Goal: Task Accomplishment & Management: Use online tool/utility

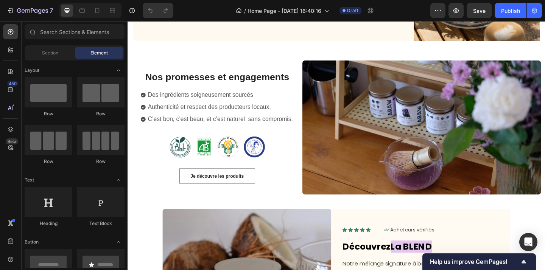
scroll to position [413, 0]
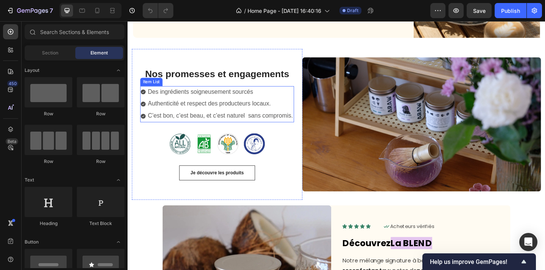
click at [248, 125] on span "C’est bon, c’est beau, et c’est naturel sans compromis." at bounding box center [228, 124] width 158 height 7
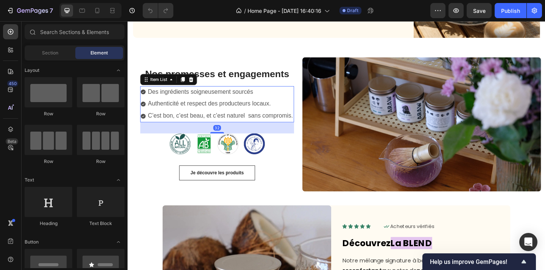
click at [248, 125] on span "C’est bon, c’est beau, et c’est naturel sans compromis." at bounding box center [228, 124] width 158 height 7
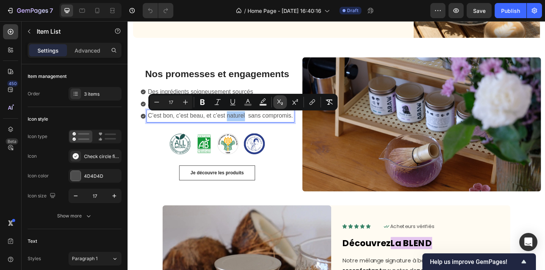
click at [280, 104] on icon "Editor contextual toolbar" at bounding box center [280, 102] width 8 height 8
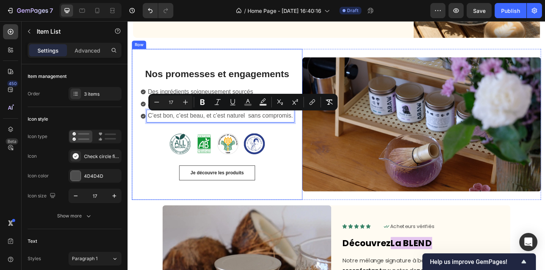
click at [288, 142] on div "Nos promesses et engagements Heading Des ingrédients soigneusement sourcés Auth…" at bounding box center [224, 134] width 167 height 122
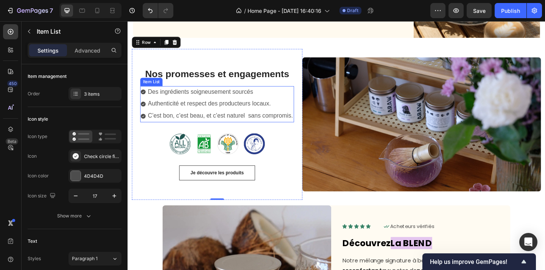
click at [196, 100] on span "Des ingrédients soigneusement sourcés" at bounding box center [206, 98] width 114 height 7
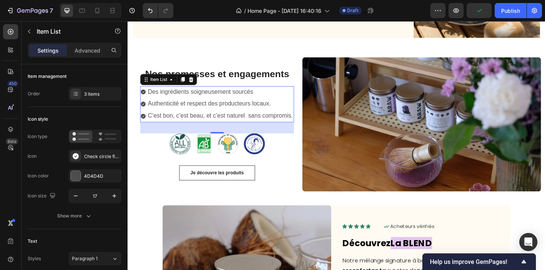
click at [307, 118] on div "C’est bon, c’est beau, et c’est naturel sans compromis." at bounding box center [228, 124] width 160 height 13
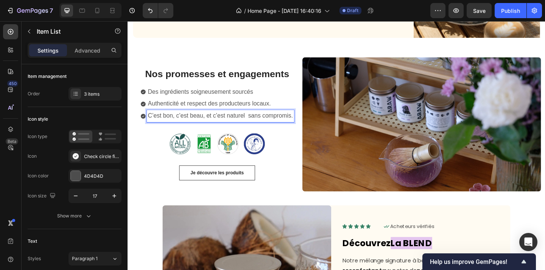
click at [308, 111] on div "Authenticité et respect des producteurs locaux." at bounding box center [228, 111] width 160 height 13
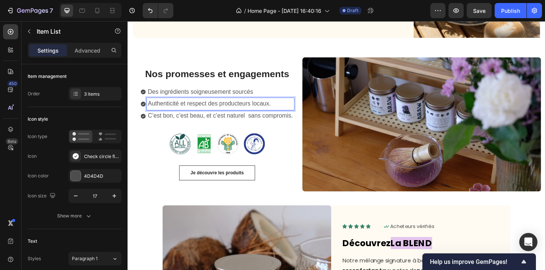
click at [143, 123] on icon at bounding box center [144, 124] width 5 height 5
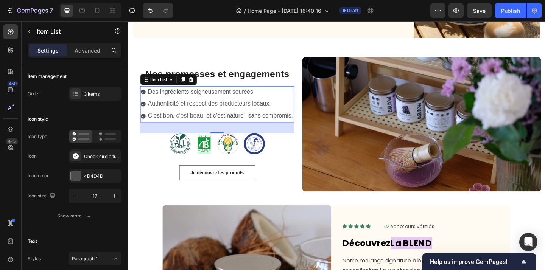
click at [141, 118] on div "C’est bon, c’est beau, et c’est naturel sans compromis." at bounding box center [224, 124] width 167 height 13
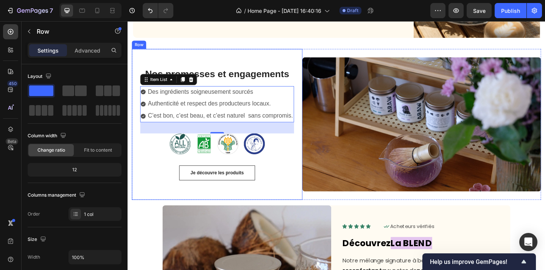
click at [147, 171] on div "Nos promesses et engagements Heading Des ingrédients soigneusement sourcés Auth…" at bounding box center [224, 134] width 167 height 122
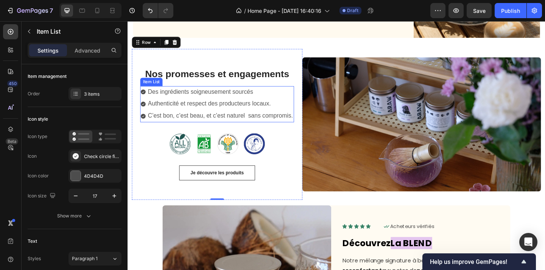
click at [143, 130] on div "C’est bon, c’est beau, et c’est naturel sans compromis." at bounding box center [224, 124] width 167 height 13
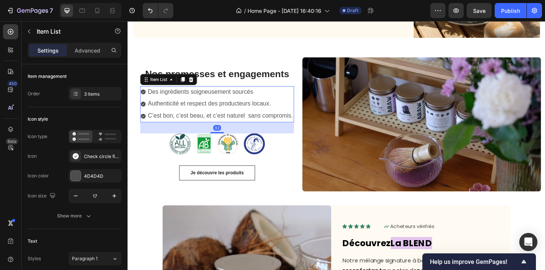
click at [141, 131] on div "C’est bon, c’est beau, et c’est naturel sans compromis." at bounding box center [224, 124] width 167 height 13
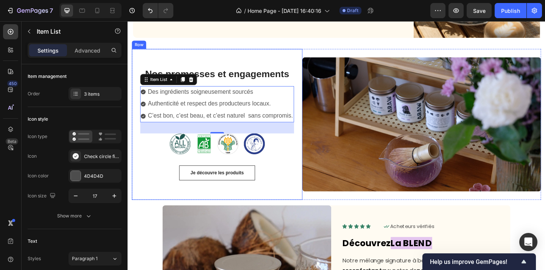
click at [142, 176] on div "Nos promesses et engagements Heading Des ingrédients soigneusement sourcés Auth…" at bounding box center [224, 134] width 167 height 122
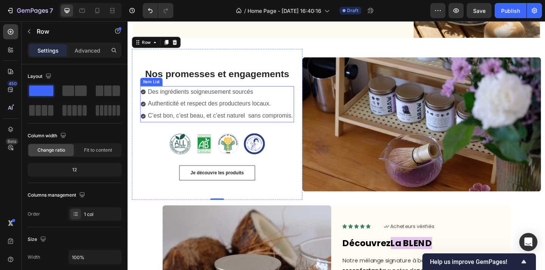
click at [142, 130] on div "C’est bon, c’est beau, et c’est naturel sans compromis." at bounding box center [224, 124] width 167 height 13
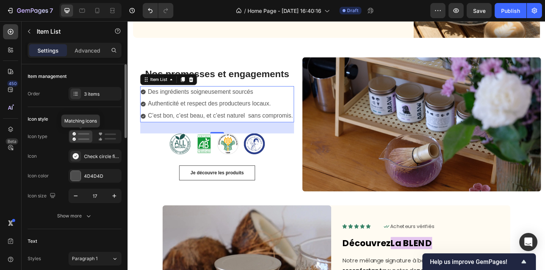
click at [79, 141] on icon at bounding box center [80, 136] width 17 height 9
click at [93, 97] on div "3 items" at bounding box center [94, 94] width 53 height 14
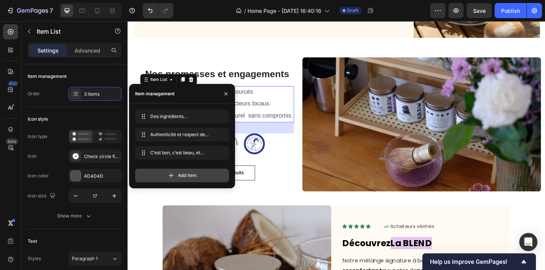
click at [172, 173] on icon at bounding box center [171, 176] width 8 height 8
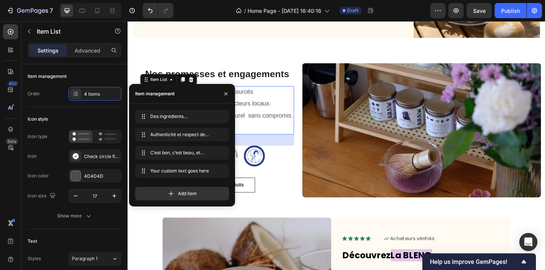
click at [263, 138] on div "Your custom text goes here" at bounding box center [228, 137] width 160 height 13
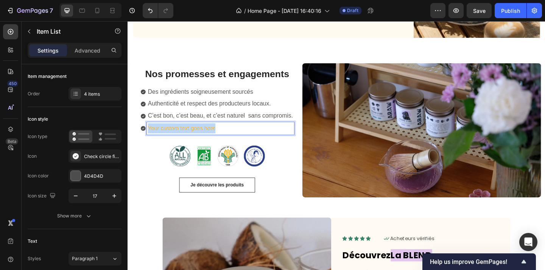
drag, startPoint x: 229, startPoint y: 139, endPoint x: 146, endPoint y: 135, distance: 82.6
click at [146, 135] on div "Your custom text goes here" at bounding box center [224, 137] width 167 height 13
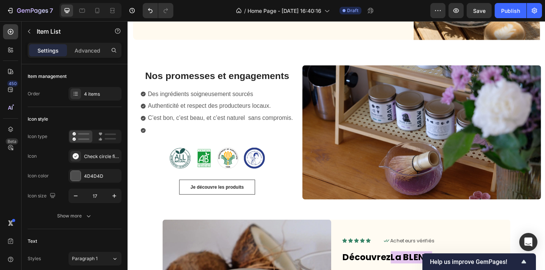
scroll to position [409, 0]
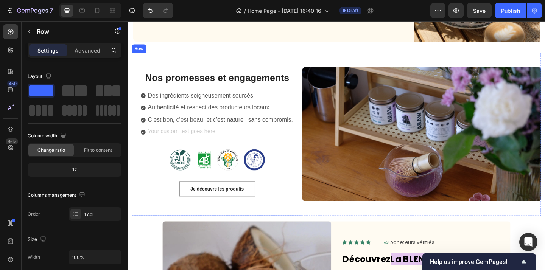
click at [140, 197] on div "Nos promesses et engagements Heading Des ingrédients soigneusement sourcés Auth…" at bounding box center [224, 145] width 185 height 178
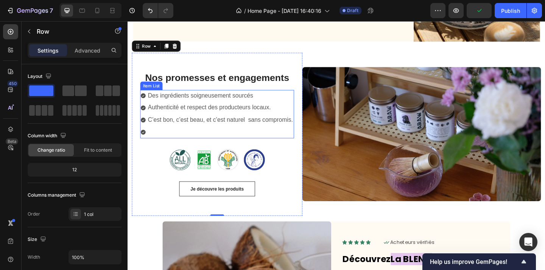
click at [165, 141] on p "Rich Text Editor. Editing area: main" at bounding box center [228, 142] width 158 height 11
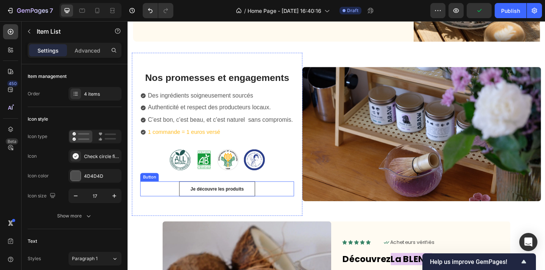
click at [154, 196] on div "Je découvre les produits Button" at bounding box center [224, 204] width 167 height 17
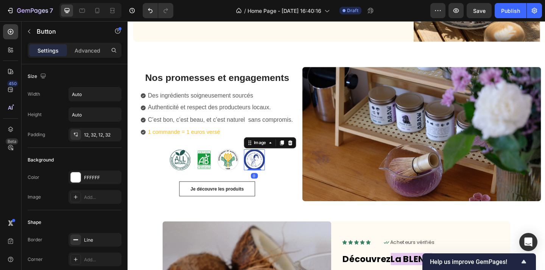
click at [261, 173] on img at bounding box center [265, 172] width 23 height 23
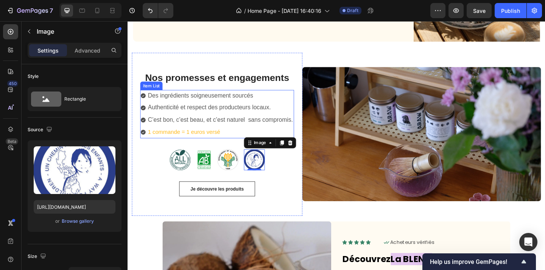
click at [228, 142] on p "1 commande = 1 euros versé" at bounding box center [228, 142] width 158 height 11
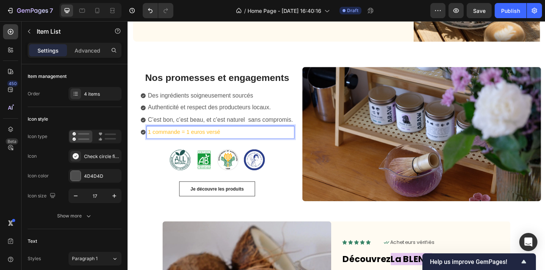
click at [214, 142] on p "1 commande = 1 euros versé" at bounding box center [228, 142] width 158 height 11
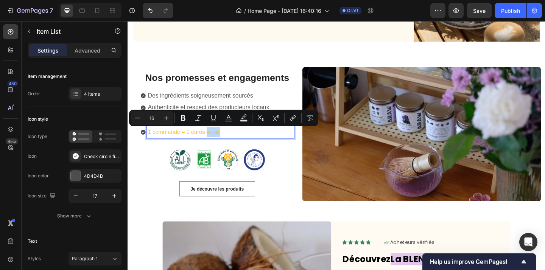
click at [214, 142] on p "1 commande = 1 euros versé" at bounding box center [228, 142] width 158 height 11
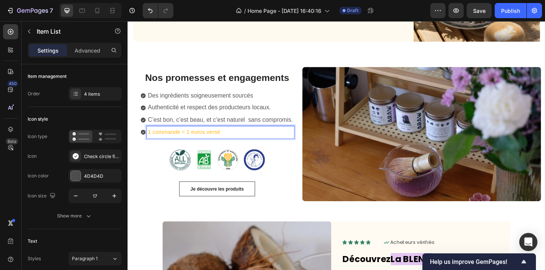
click at [213, 144] on p "1 commande = 1 euros versé" at bounding box center [228, 142] width 158 height 11
click at [243, 143] on p "1 commande = 1 euros reversé" at bounding box center [228, 142] width 158 height 11
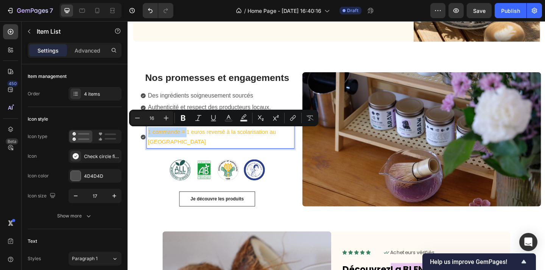
drag, startPoint x: 191, startPoint y: 143, endPoint x: 148, endPoint y: 143, distance: 43.9
click at [148, 143] on div "1 commande = 1 euros reversé à la scolarisation au philippines" at bounding box center [224, 147] width 167 height 24
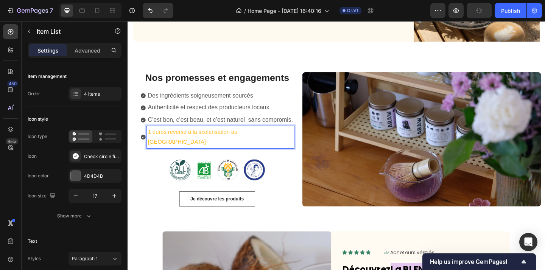
click at [192, 144] on p "1 euros reversé à la scolarisation au philippines" at bounding box center [228, 148] width 158 height 22
click at [154, 143] on p "1 euros reversé à la scolarisation au philippines" at bounding box center [228, 148] width 158 height 22
click at [283, 142] on p "1euros reversé à la scolarisation au philippines" at bounding box center [228, 148] width 158 height 22
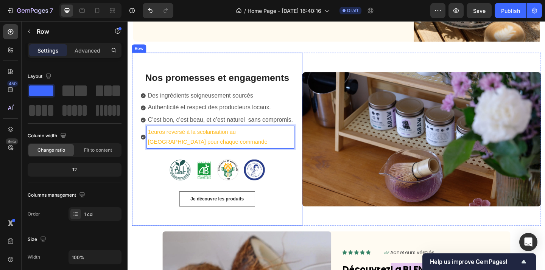
click at [179, 195] on div "Nos promesses et engagements Heading Des ingrédients soigneusement sourcés Auth…" at bounding box center [224, 150] width 167 height 146
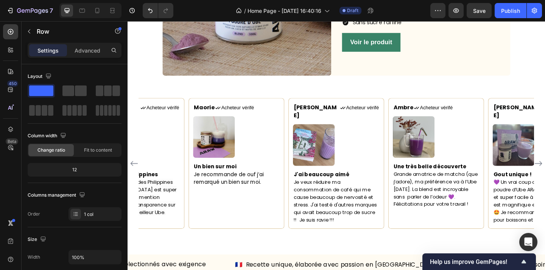
scroll to position [762, 0]
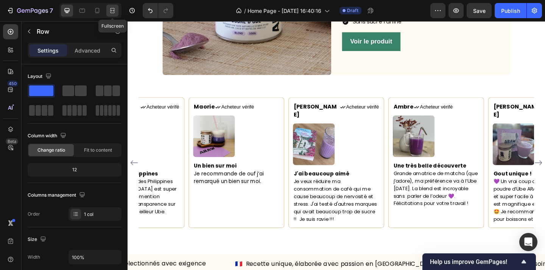
click at [109, 9] on icon at bounding box center [113, 11] width 8 height 8
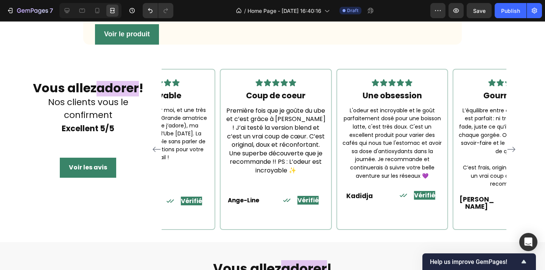
scroll to position [1198, 0]
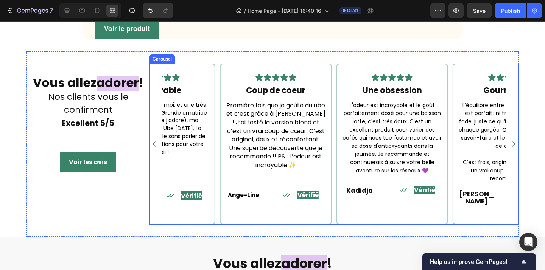
click at [511, 149] on icon "Carousel Next Arrow" at bounding box center [511, 144] width 9 height 9
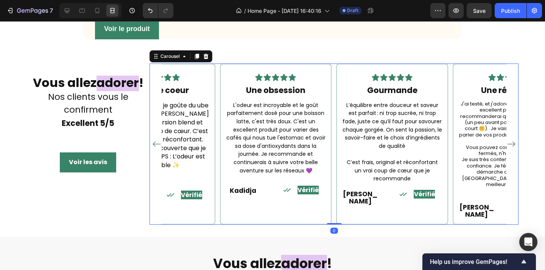
click at [511, 149] on icon "Carousel Next Arrow" at bounding box center [511, 144] width 9 height 9
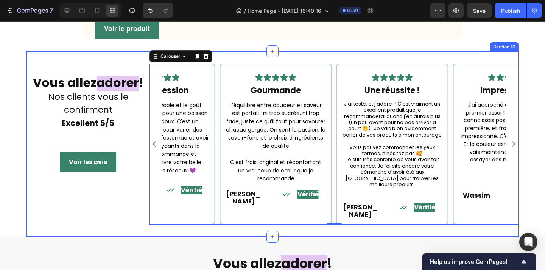
click at [81, 80] on div "Vous allez adorer ! Nos clients vous le confirment Excellent 5/5 Heading Voir l…" at bounding box center [272, 143] width 492 height 185
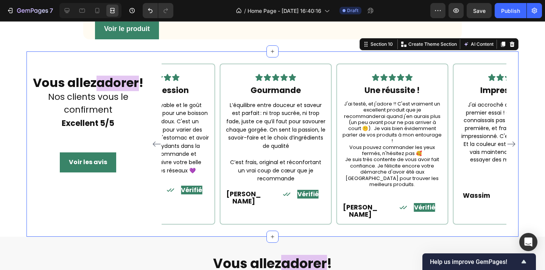
click at [11, 126] on div "Fuel Your Wellness Button Sticky Image Section 8 Image Icon Icon Icon Icon Icon…" at bounding box center [272, 105] width 545 height 2533
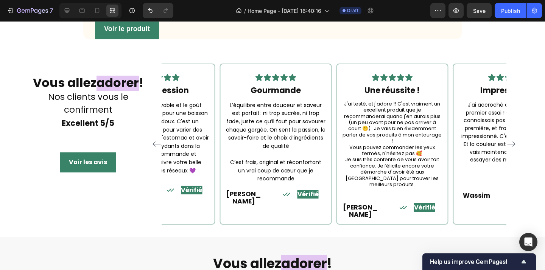
click at [23, 72] on div "Fuel Your Wellness Button Sticky Image Section 8 Image Icon Icon Icon Icon Icon…" at bounding box center [272, 105] width 545 height 2533
click at [65, 70] on div "Fuel Your Wellness Button Sticky Image Section 8 Image Icon Icon Icon Icon Icon…" at bounding box center [272, 105] width 545 height 2533
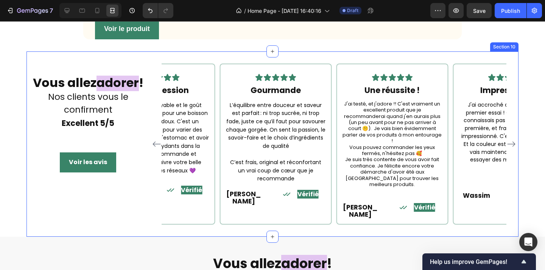
click at [158, 76] on div "Fuel Your Wellness Button Sticky Image Section 8 Image Icon Icon Icon Icon Icon…" at bounding box center [272, 105] width 545 height 2533
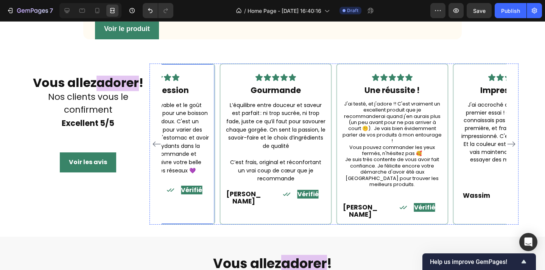
click at [177, 82] on div "Vous allez adorer ! Nos clients vous le confirment Excellent 5/5 Heading Voir l…" at bounding box center [272, 143] width 492 height 185
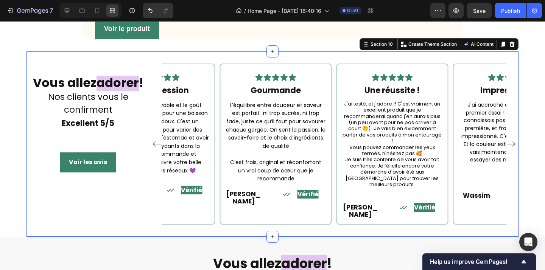
click at [198, 68] on div "Fuel Your Wellness Button Sticky Image Section 8 Image Icon Icon Icon Icon Icon…" at bounding box center [272, 105] width 545 height 2533
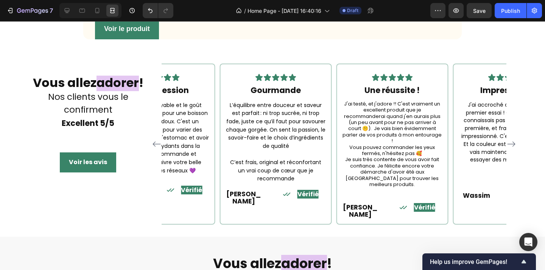
click at [9, 191] on div "Fuel Your Wellness Button Sticky Image Section 8 Image Icon Icon Icon Icon Icon…" at bounding box center [272, 105] width 545 height 2533
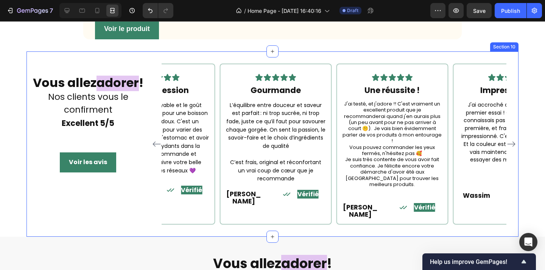
click at [107, 171] on div "Vous allez adorer ! Nos clients vous le confirment Excellent 5/5 Heading Voir l…" at bounding box center [87, 144] width 123 height 161
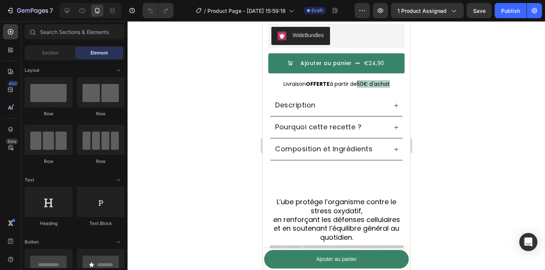
scroll to position [315, 0]
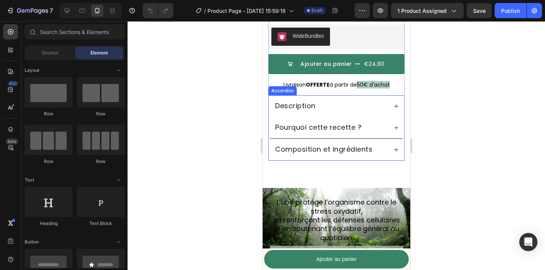
click at [383, 96] on div "Description" at bounding box center [335, 106] width 135 height 22
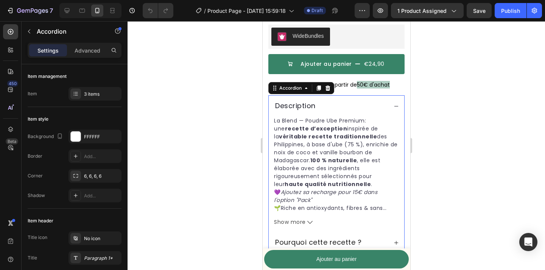
click at [384, 104] on div "Description" at bounding box center [331, 106] width 114 height 11
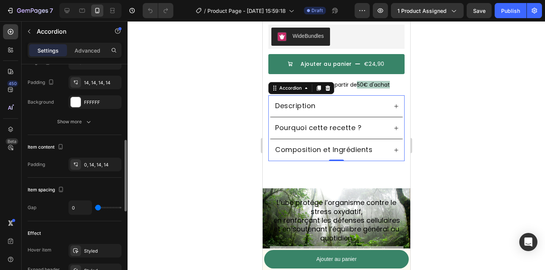
scroll to position [236, 0]
type input "1"
type input "35"
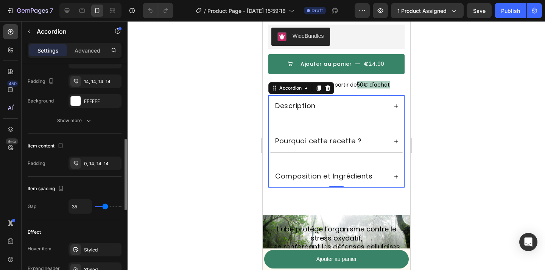
type input "41"
type input "44"
type input "42"
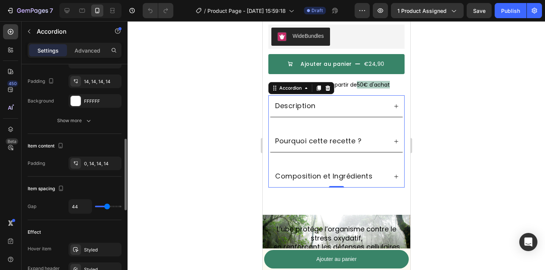
type input "42"
type input "35"
type input "21"
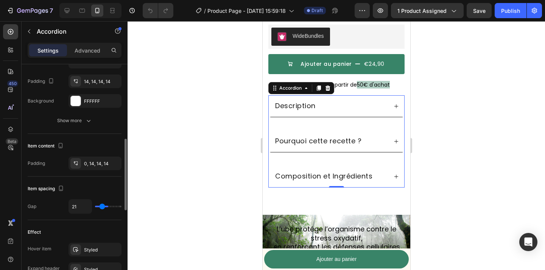
type input "0"
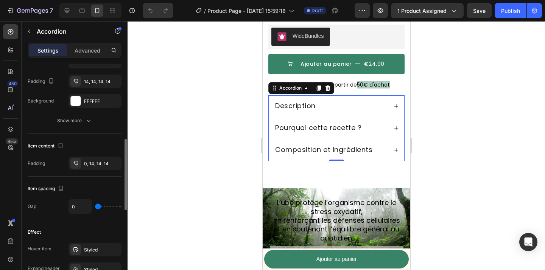
drag, startPoint x: 97, startPoint y: 205, endPoint x: 65, endPoint y: 196, distance: 33.3
click at [95, 206] on input "range" at bounding box center [108, 207] width 26 height 2
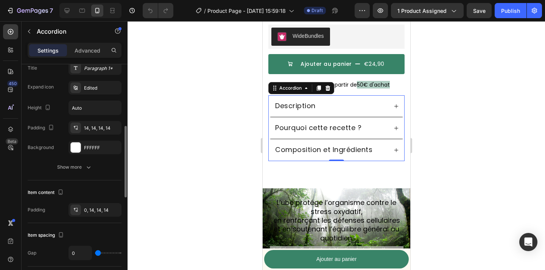
scroll to position [191, 0]
click at [95, 204] on div "0, 14, 14, 14" at bounding box center [94, 209] width 53 height 14
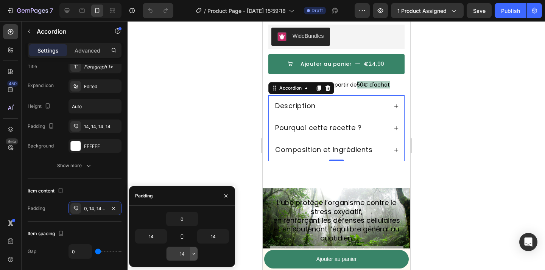
click at [194, 254] on icon "button" at bounding box center [194, 254] width 2 height 2
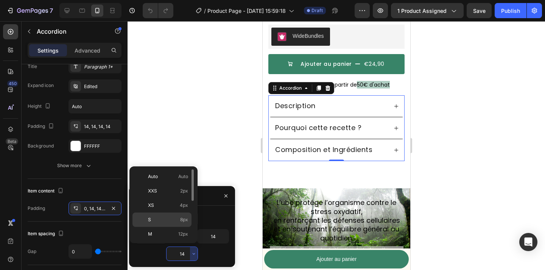
click at [176, 221] on p "S 8px" at bounding box center [168, 219] width 40 height 7
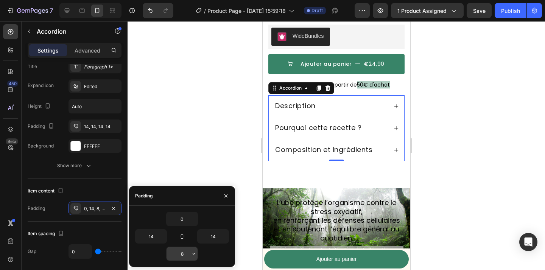
click at [195, 250] on button "button" at bounding box center [194, 254] width 8 height 14
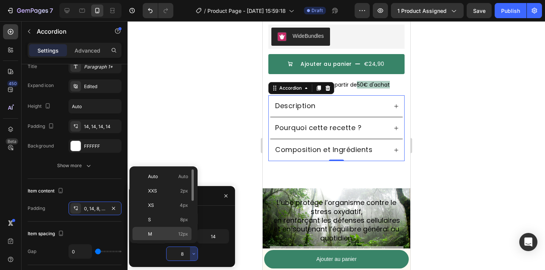
click at [179, 234] on span "12px" at bounding box center [183, 234] width 10 height 7
type input "12"
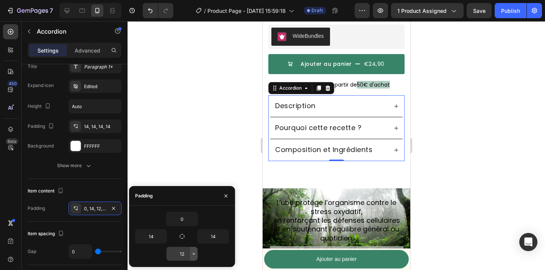
click at [194, 257] on icon "button" at bounding box center [194, 254] width 6 height 6
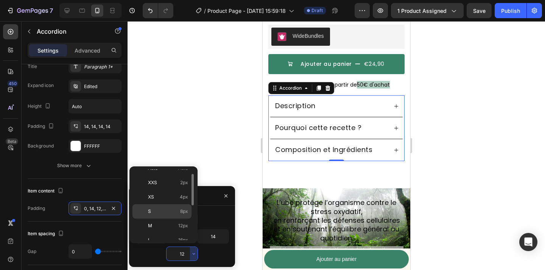
scroll to position [9, 0]
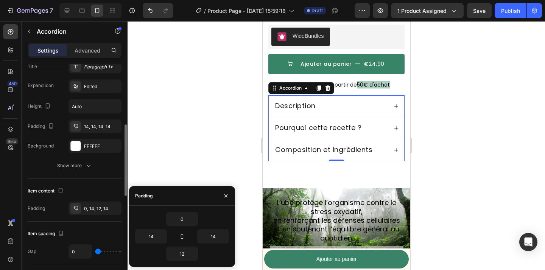
click at [121, 193] on div "Item content" at bounding box center [75, 191] width 94 height 12
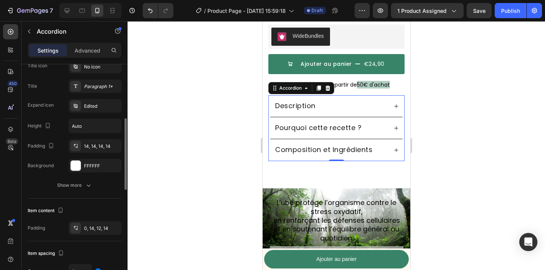
scroll to position [141, 0]
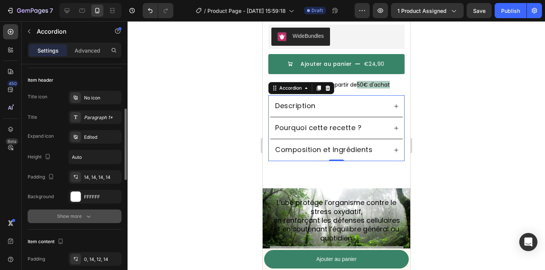
click at [83, 214] on div "Show more" at bounding box center [74, 217] width 35 height 8
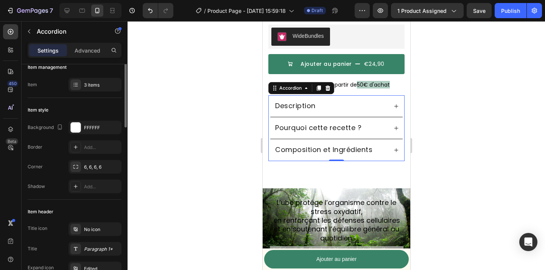
scroll to position [0, 0]
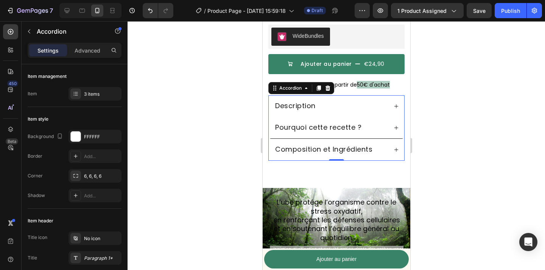
click at [326, 108] on div "Description" at bounding box center [331, 106] width 114 height 11
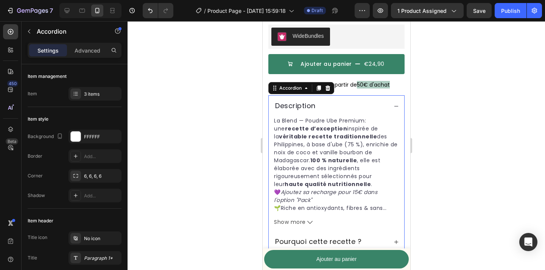
click at [311, 107] on span "Description" at bounding box center [295, 105] width 40 height 9
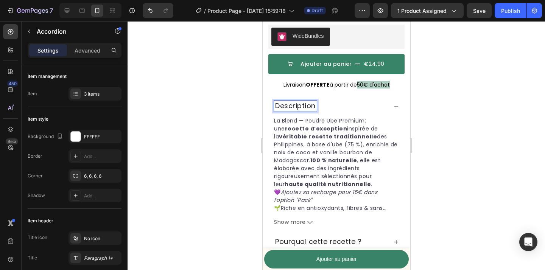
click at [246, 99] on div at bounding box center [336, 145] width 417 height 249
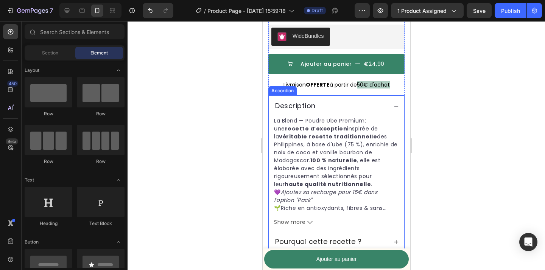
click at [309, 106] on span "Description" at bounding box center [295, 105] width 40 height 9
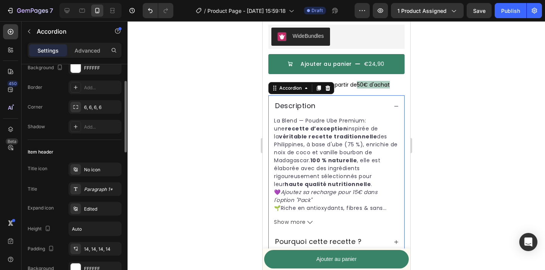
scroll to position [78, 0]
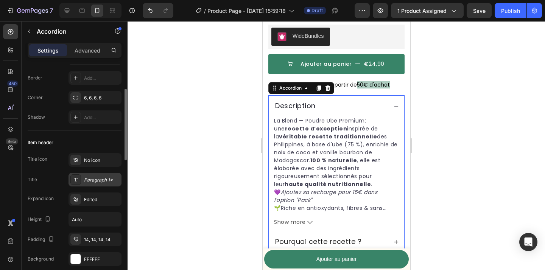
click at [90, 183] on div "Paragraph 1*" at bounding box center [94, 180] width 53 height 14
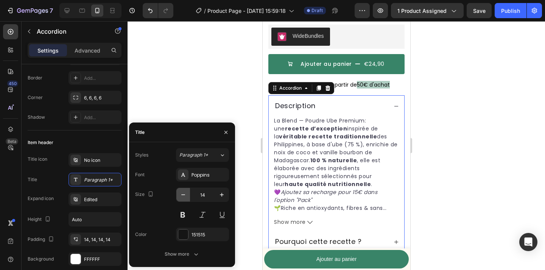
click at [184, 195] on icon "button" at bounding box center [183, 195] width 8 height 8
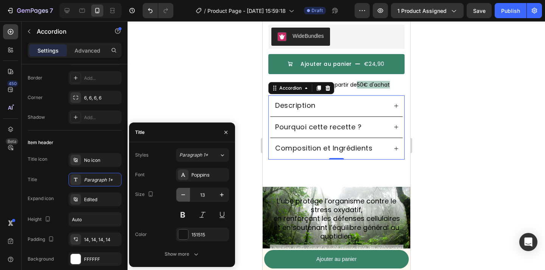
click at [184, 195] on icon "button" at bounding box center [183, 195] width 8 height 8
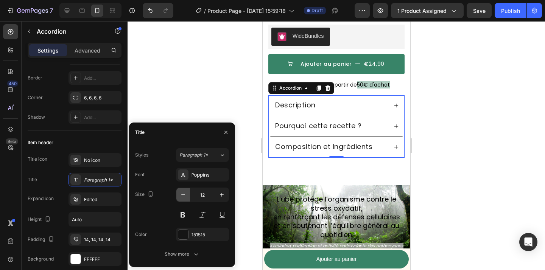
click at [184, 195] on icon "button" at bounding box center [183, 195] width 8 height 8
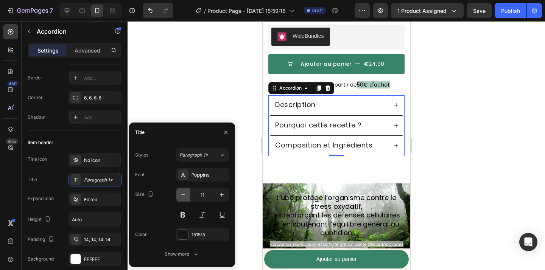
click at [184, 195] on icon "button" at bounding box center [183, 195] width 8 height 8
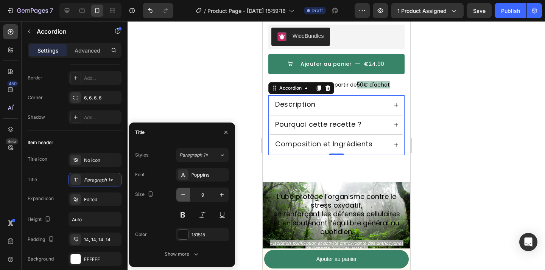
click at [184, 195] on icon "button" at bounding box center [183, 195] width 8 height 8
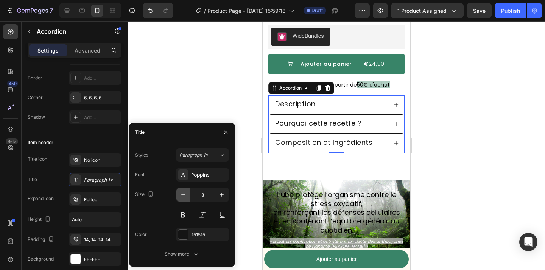
click at [184, 195] on icon "button" at bounding box center [183, 195] width 8 height 8
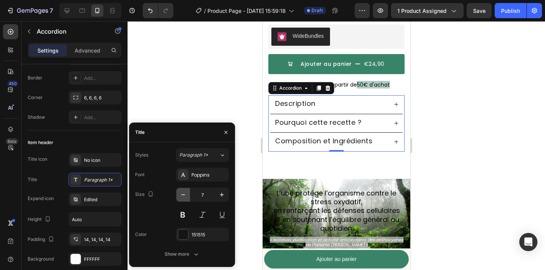
click at [184, 195] on icon "button" at bounding box center [183, 195] width 8 height 8
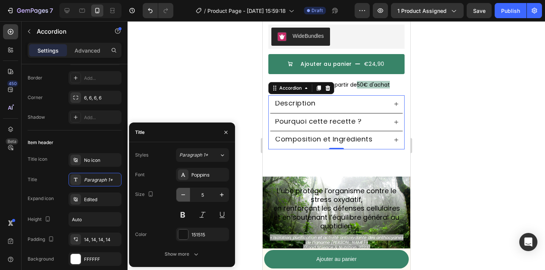
click at [184, 195] on icon "button" at bounding box center [183, 195] width 8 height 8
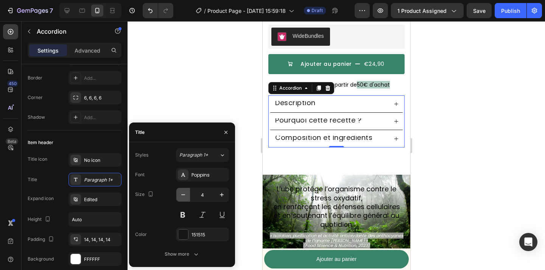
click at [184, 195] on icon "button" at bounding box center [183, 195] width 8 height 8
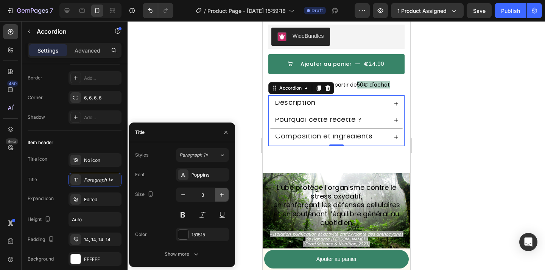
click at [222, 193] on icon "button" at bounding box center [222, 195] width 8 height 8
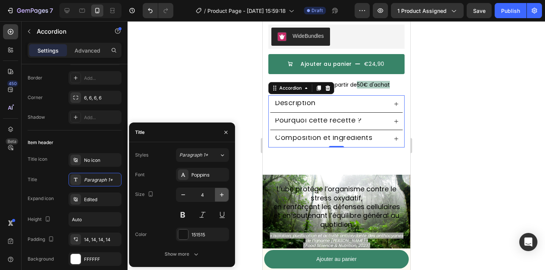
click at [222, 193] on icon "button" at bounding box center [222, 195] width 8 height 8
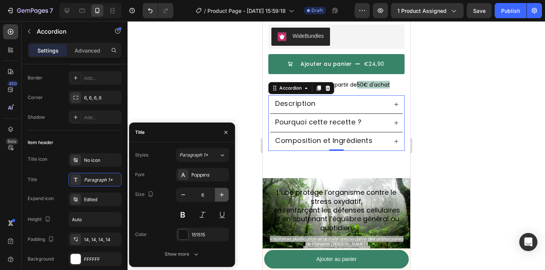
click at [222, 193] on icon "button" at bounding box center [222, 195] width 8 height 8
type input "7"
click at [210, 81] on div at bounding box center [336, 145] width 417 height 249
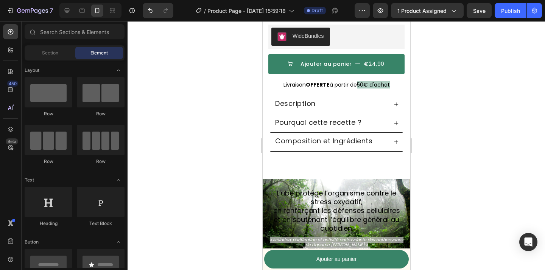
click at [497, 56] on div at bounding box center [336, 145] width 417 height 249
click at [473, 58] on div at bounding box center [336, 145] width 417 height 249
click at [207, 92] on div at bounding box center [336, 145] width 417 height 249
click at [221, 151] on div at bounding box center [336, 145] width 417 height 249
click at [218, 150] on div at bounding box center [336, 145] width 417 height 249
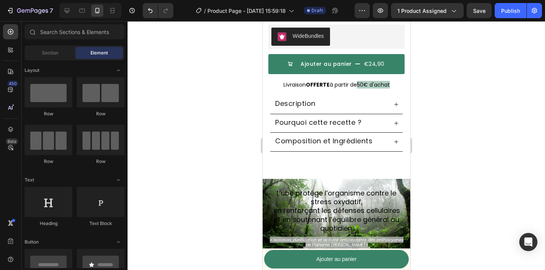
click at [237, 126] on div at bounding box center [336, 145] width 417 height 249
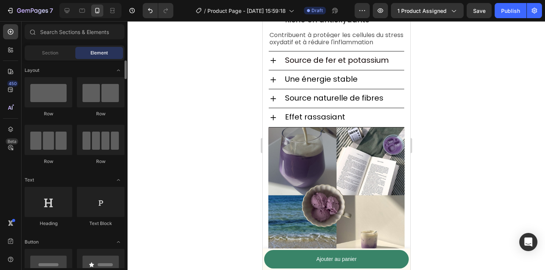
scroll to position [1141, 0]
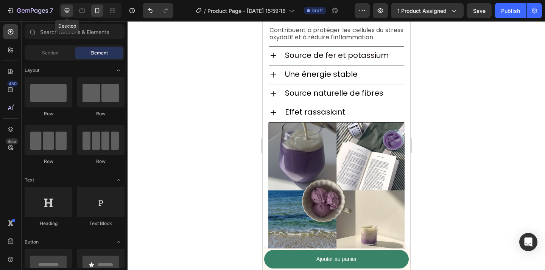
click at [67, 12] on icon at bounding box center [67, 11] width 8 height 8
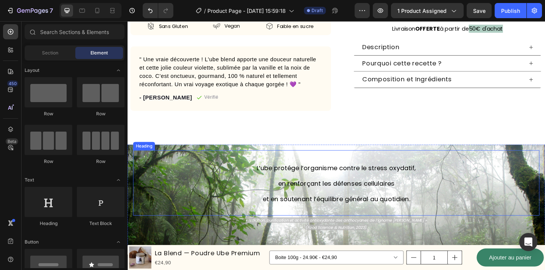
scroll to position [246, 0]
click at [412, 217] on span "et en soutenant l’équilibre général au quotidien." at bounding box center [354, 215] width 160 height 9
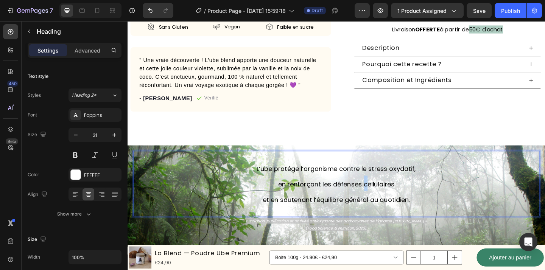
click at [381, 200] on span "en renforçant les défenses cellulaires" at bounding box center [354, 198] width 127 height 9
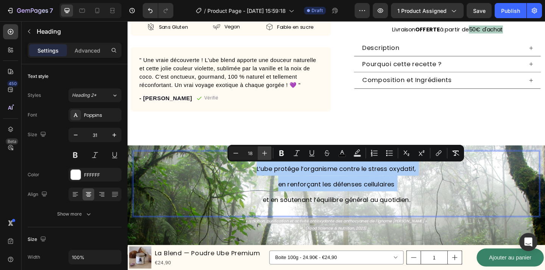
click at [261, 155] on icon "Editor contextual toolbar" at bounding box center [265, 153] width 8 height 8
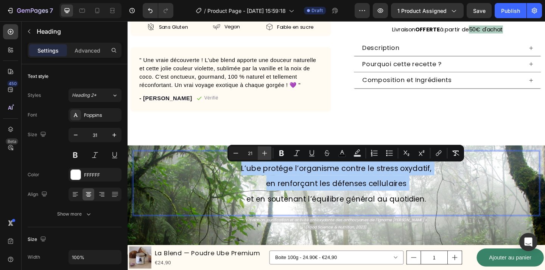
click at [261, 155] on icon "Editor contextual toolbar" at bounding box center [265, 153] width 8 height 8
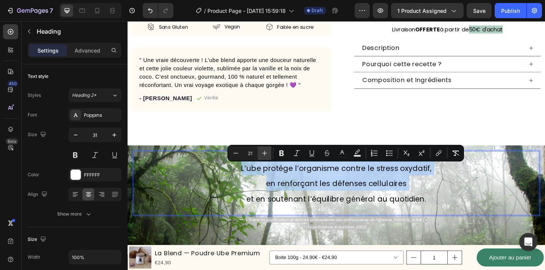
type input "22"
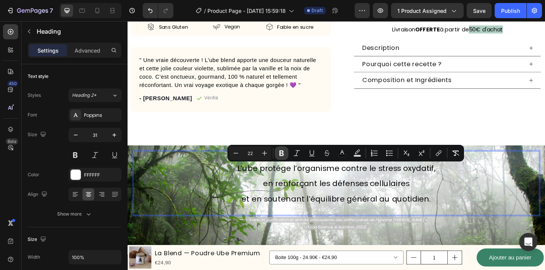
click at [282, 158] on button "Bold" at bounding box center [282, 153] width 14 height 14
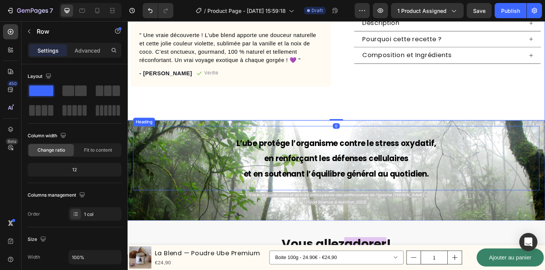
scroll to position [278, 0]
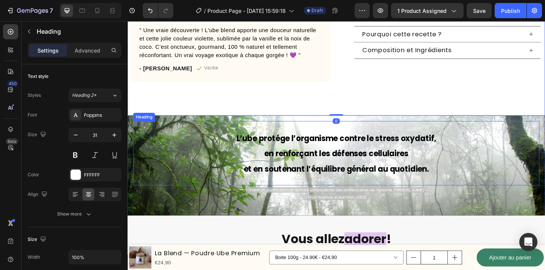
click at [383, 170] on strong "en renforçant les défenses cellulaires" at bounding box center [354, 166] width 157 height 12
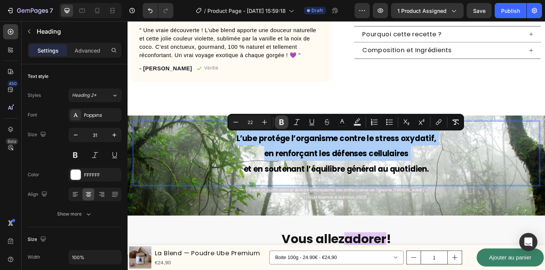
click at [276, 123] on button "Bold" at bounding box center [282, 122] width 14 height 14
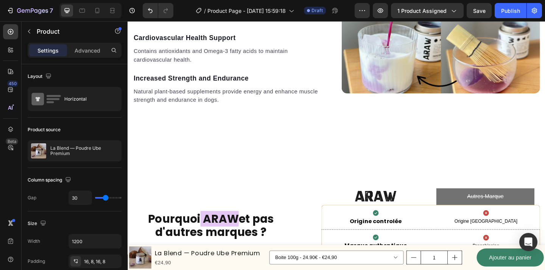
scroll to position [1230, 0]
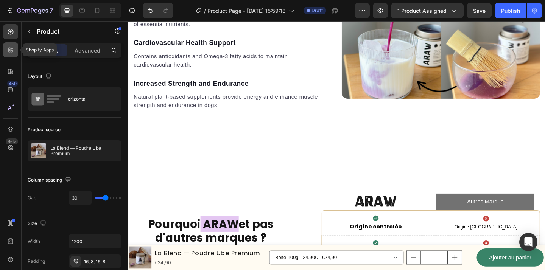
click at [12, 51] on icon at bounding box center [12, 51] width 2 height 2
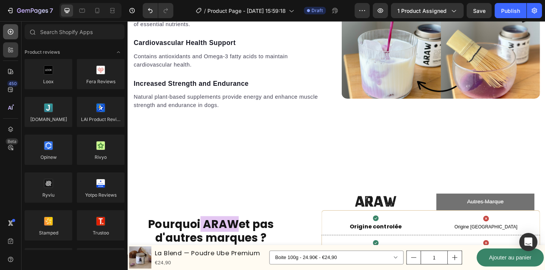
click at [15, 33] on div at bounding box center [10, 31] width 15 height 15
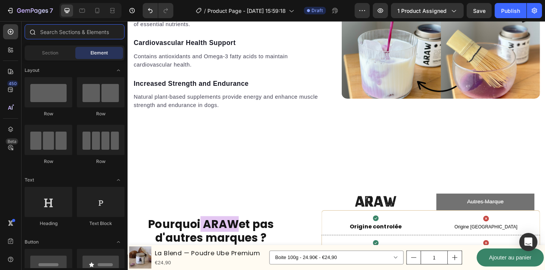
click at [54, 34] on input "text" at bounding box center [75, 31] width 100 height 15
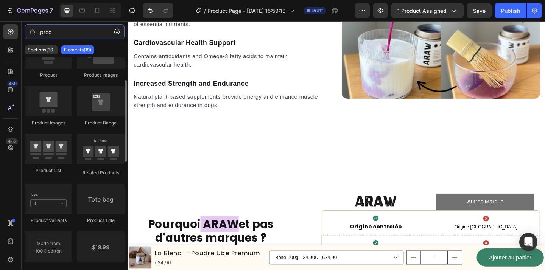
scroll to position [76, 0]
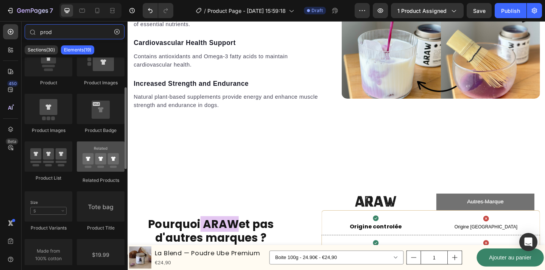
type input "prod"
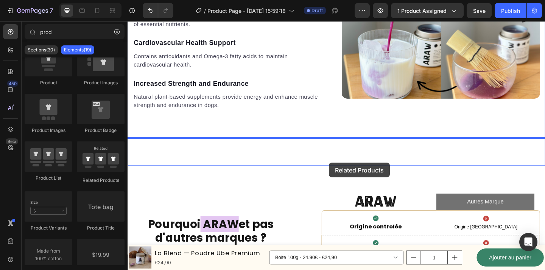
drag, startPoint x: 225, startPoint y: 181, endPoint x: 347, endPoint y: 175, distance: 122.0
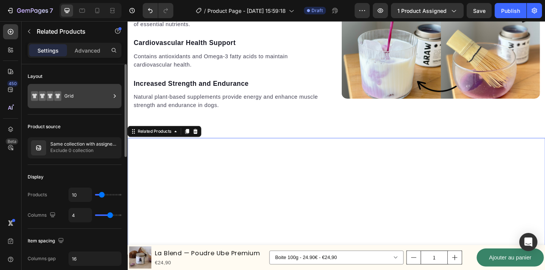
click at [86, 95] on div "Grid" at bounding box center [87, 95] width 46 height 17
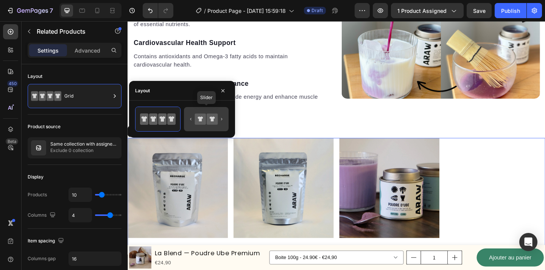
click at [210, 117] on icon at bounding box center [212, 119] width 5 height 5
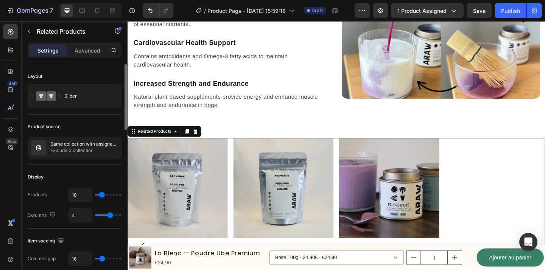
type input "1"
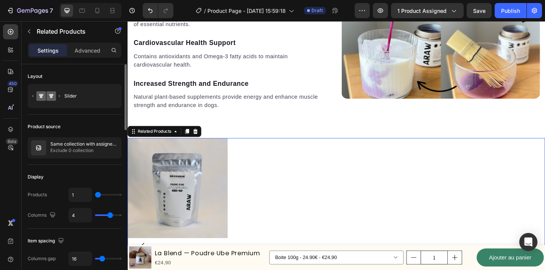
drag, startPoint x: 100, startPoint y: 196, endPoint x: 96, endPoint y: 191, distance: 6.2
type input "1"
click at [96, 194] on input "range" at bounding box center [108, 195] width 26 height 2
click at [105, 178] on div "Display" at bounding box center [75, 177] width 94 height 12
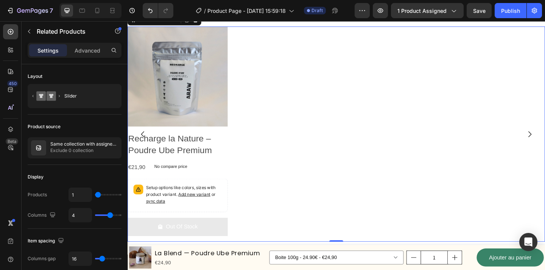
scroll to position [1355, 0]
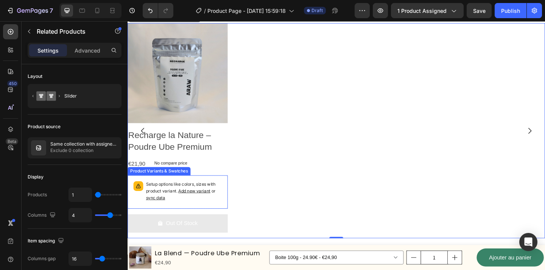
click at [211, 216] on p "Setup options like colors, sizes with product variant. Add new variant or sync …" at bounding box center [189, 207] width 82 height 22
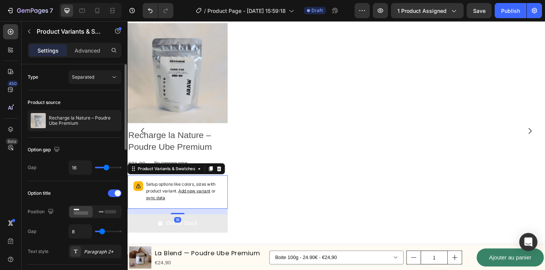
scroll to position [18, 0]
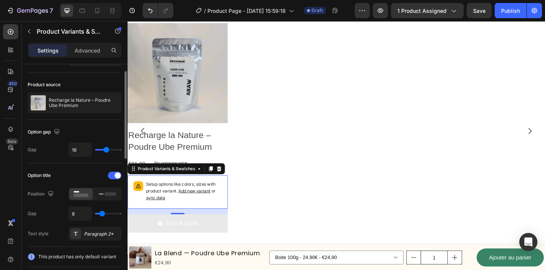
type input "17"
type input "18"
type input "19"
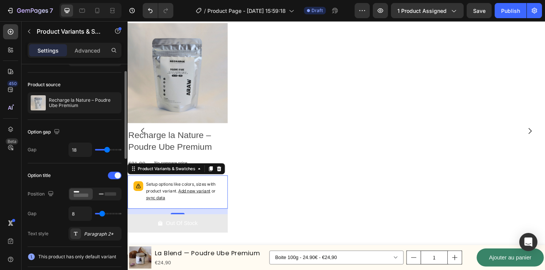
type input "19"
type input "20"
type input "21"
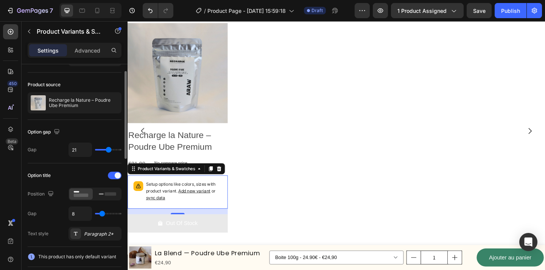
type input "22"
type input "23"
type input "24"
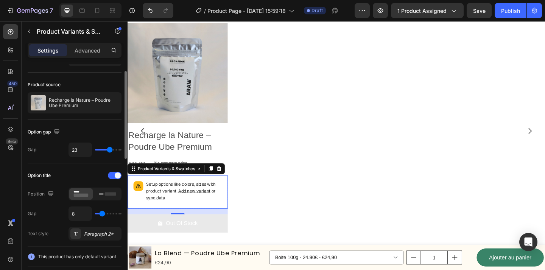
type input "24"
type input "25"
type input "26"
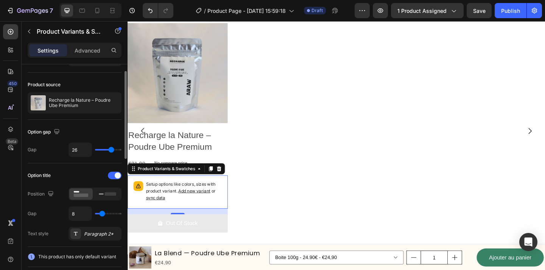
type input "27"
type input "28"
type input "29"
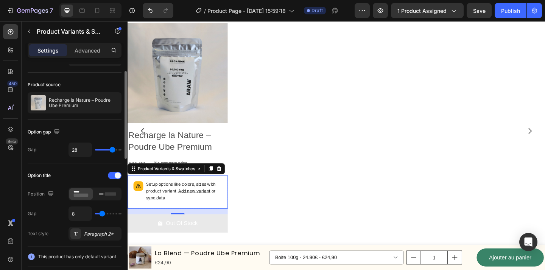
type input "29"
type input "28"
type input "26"
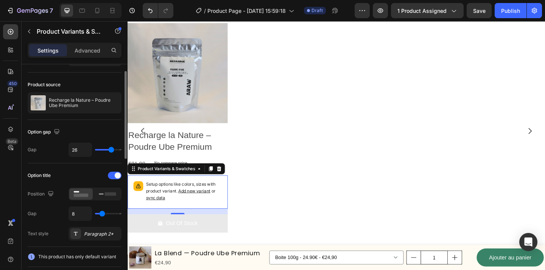
type input "17"
type input "14"
type input "11"
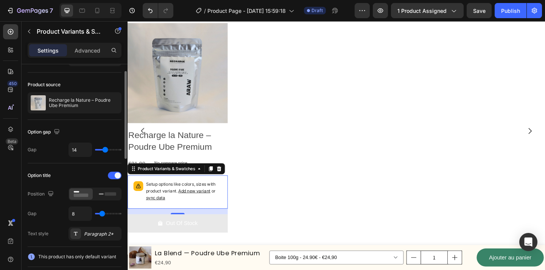
type input "11"
type input "8"
type input "6"
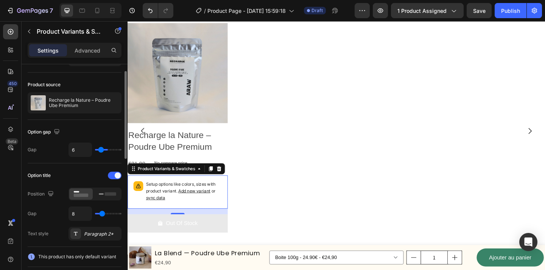
type input "3"
type input "2"
type input "0"
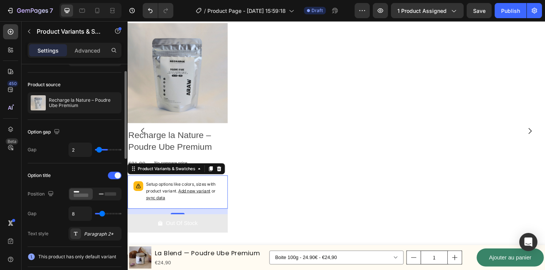
type input "0"
type input "1"
type input "2"
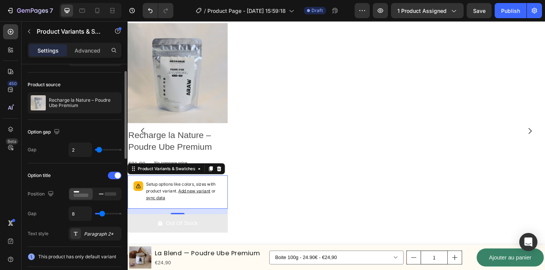
type input "3"
type input "4"
type input "5"
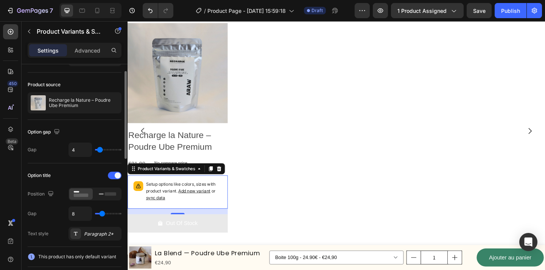
type input "5"
type input "6"
type input "7"
drag, startPoint x: 106, startPoint y: 150, endPoint x: 101, endPoint y: 149, distance: 4.8
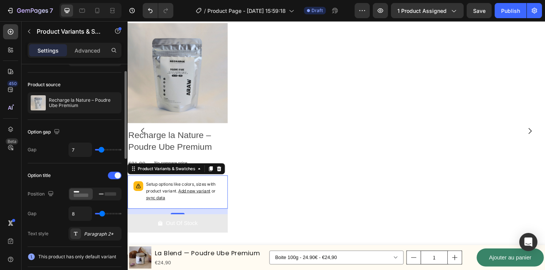
type input "7"
click at [101, 149] on input "range" at bounding box center [108, 150] width 26 height 2
click at [101, 192] on icon at bounding box center [107, 194] width 17 height 8
click at [81, 196] on rect at bounding box center [81, 195] width 15 height 3
click at [278, 149] on div "Product Images Recharge la Nature – Poudre Ube Premium Product Title €21,90 Pro…" at bounding box center [355, 140] width 454 height 234
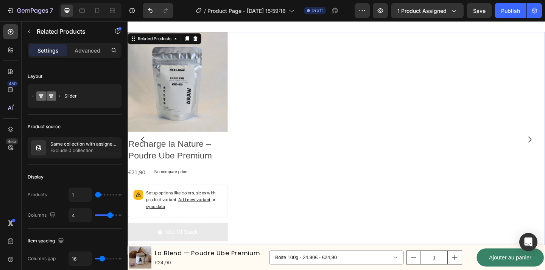
scroll to position [1363, 0]
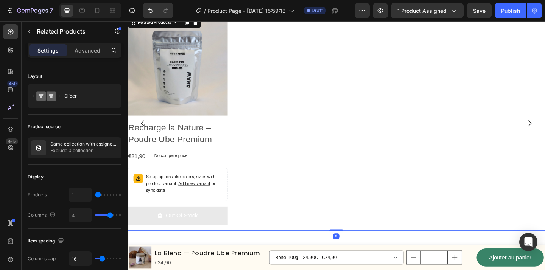
click at [274, 158] on div "Product Images Recharge la Nature – Poudre Ube Premium Product Title €21,90 Pro…" at bounding box center [355, 132] width 454 height 234
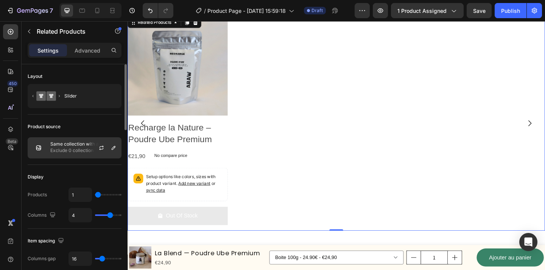
click at [74, 152] on p "Exclude 0 collection" at bounding box center [84, 151] width 68 height 8
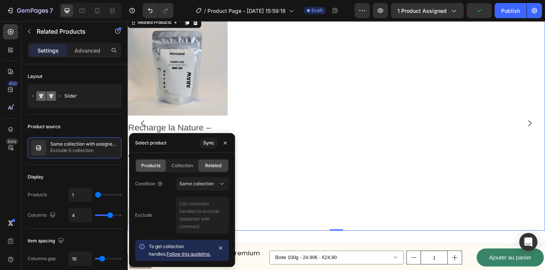
click at [153, 163] on span "Products" at bounding box center [150, 165] width 19 height 7
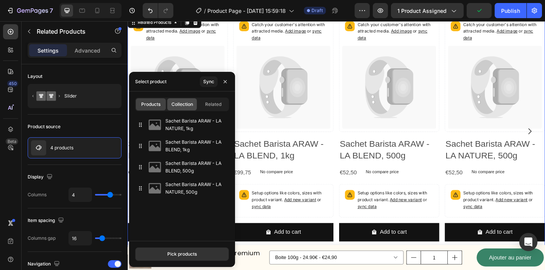
click at [186, 106] on span "Collection" at bounding box center [182, 104] width 22 height 7
type input "1"
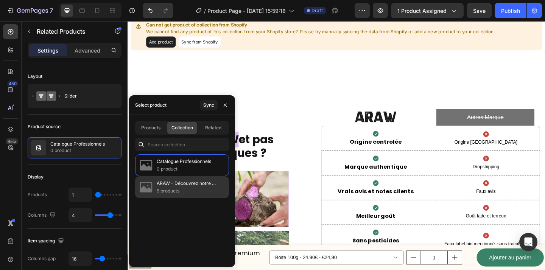
click at [190, 190] on p "5 products" at bounding box center [190, 191] width 66 height 8
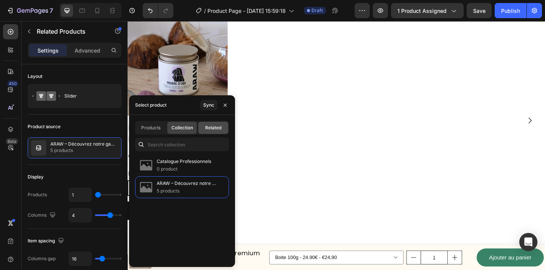
click at [218, 130] on span "Related" at bounding box center [213, 127] width 16 height 7
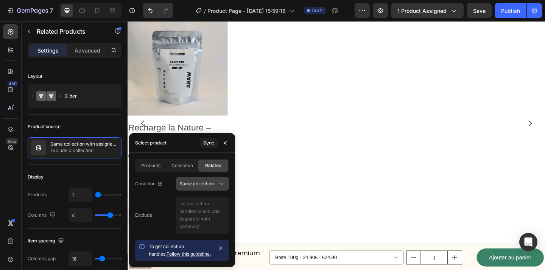
click at [215, 189] on button "Same collection" at bounding box center [202, 184] width 53 height 14
click at [151, 198] on div "Exclude" at bounding box center [182, 215] width 94 height 37
click at [268, 149] on div "Product Images Recharge la Nature – Poudre Ube Premium Product Title €21,90 Pro…" at bounding box center [355, 132] width 454 height 234
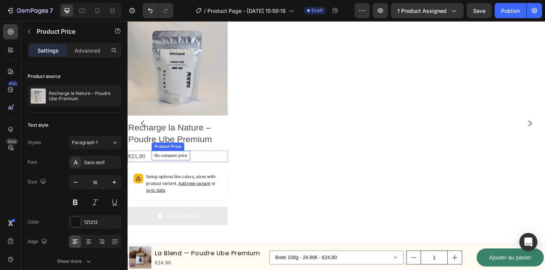
click at [192, 162] on div "No compare price" at bounding box center [175, 167] width 42 height 11
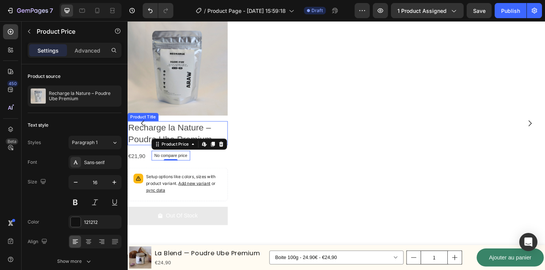
click at [194, 145] on h2 "Recharge la Nature – Poudre Ube Premium" at bounding box center [182, 143] width 109 height 26
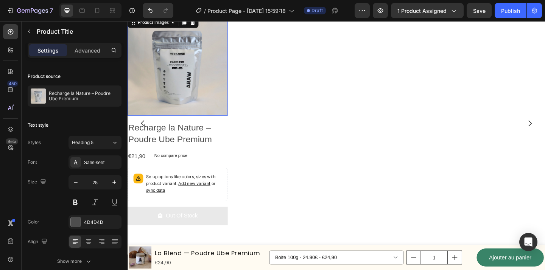
click at [199, 97] on img at bounding box center [182, 69] width 109 height 109
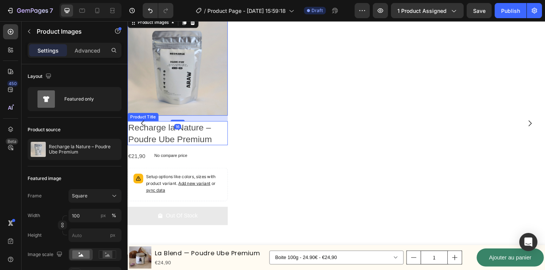
click at [199, 143] on h2 "Recharge la Nature – Poudre Ube Premium" at bounding box center [182, 143] width 109 height 26
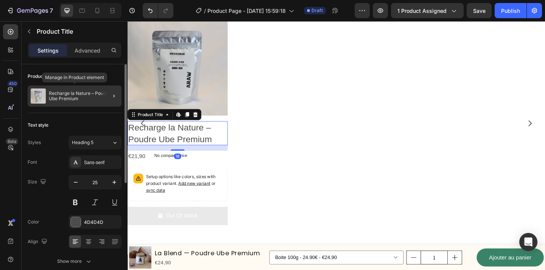
click at [85, 94] on p "Recharge la Nature – Poudre Ube Premium" at bounding box center [84, 96] width 70 height 11
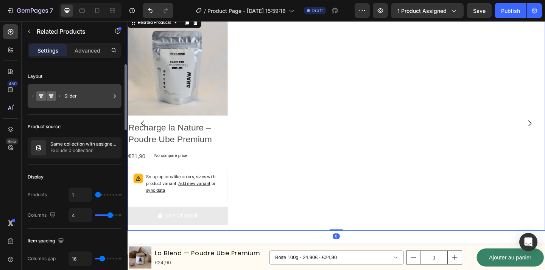
click at [96, 96] on div "Slider" at bounding box center [87, 95] width 46 height 17
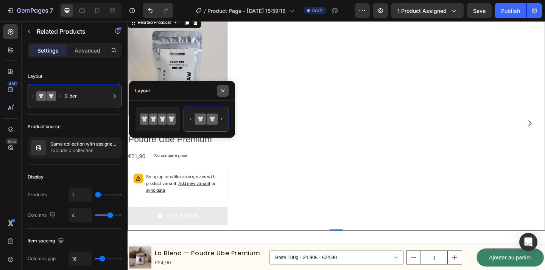
click at [223, 91] on icon "button" at bounding box center [222, 90] width 3 height 3
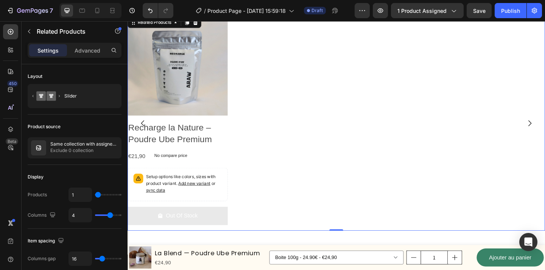
click at [264, 149] on div "Product Images Recharge la Nature – Poudre Ube Premium Product Title €21,90 Pro…" at bounding box center [355, 132] width 454 height 234
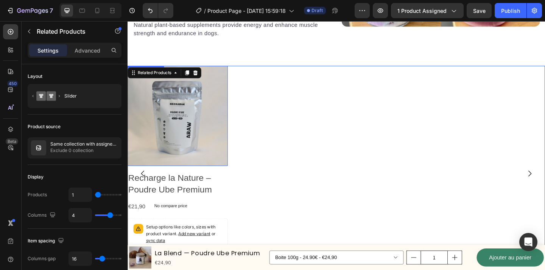
click at [204, 166] on img at bounding box center [182, 124] width 109 height 109
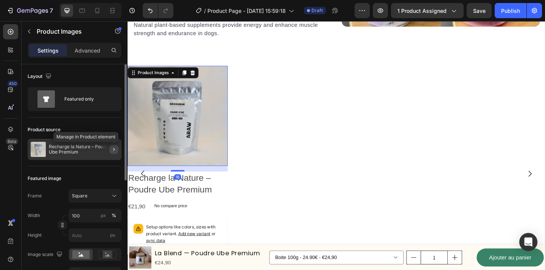
click at [113, 147] on icon "button" at bounding box center [114, 149] width 6 height 6
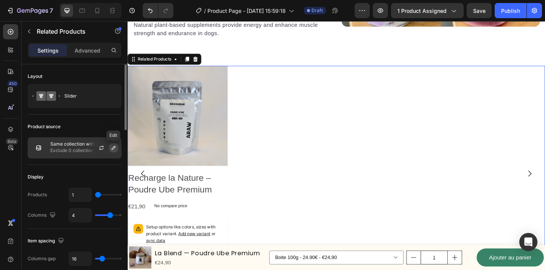
click at [110, 148] on icon "button" at bounding box center [113, 148] width 6 height 6
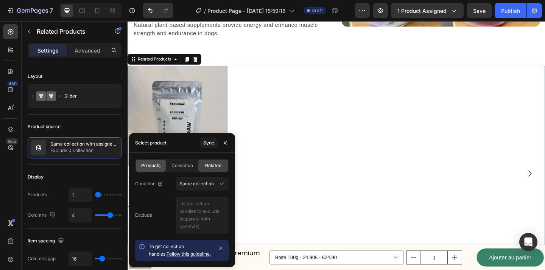
click at [159, 168] on span "Products" at bounding box center [150, 165] width 19 height 7
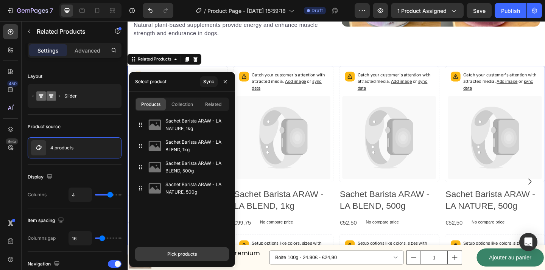
click at [190, 253] on div "Pick products" at bounding box center [182, 254] width 30 height 7
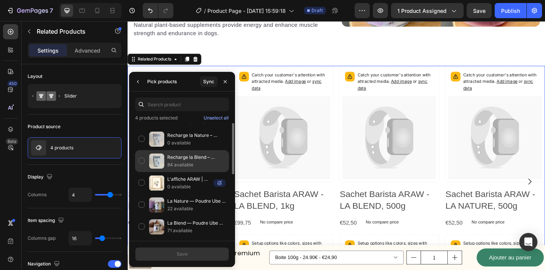
scroll to position [24, 0]
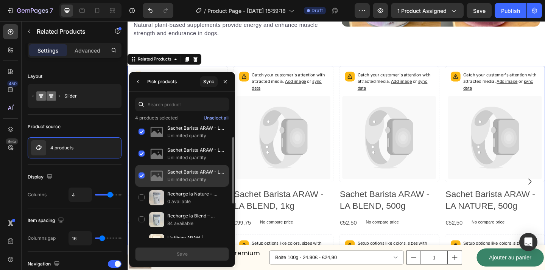
click at [141, 173] on div "Sachet Barista ARAW - LA NATURE, 500g Unlimited quantity" at bounding box center [182, 176] width 94 height 22
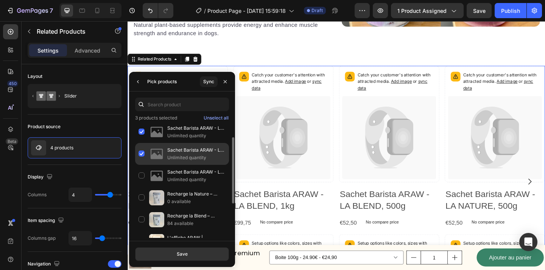
click at [143, 154] on div "Sachet Barista ARAW - LA BLEND, 500g Unlimited quantity" at bounding box center [182, 154] width 94 height 22
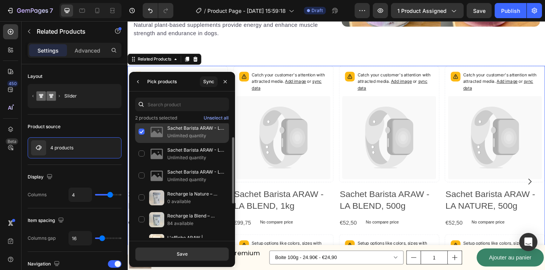
click at [142, 137] on div "Sachet Barista ARAW - LA BLEND, 1kg Unlimited quantity" at bounding box center [182, 132] width 94 height 22
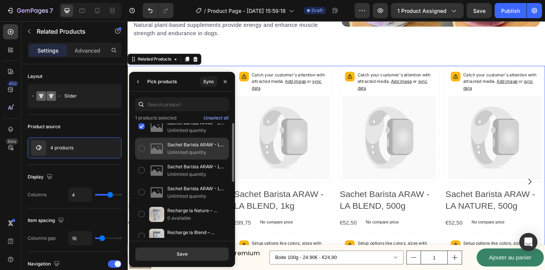
scroll to position [0, 0]
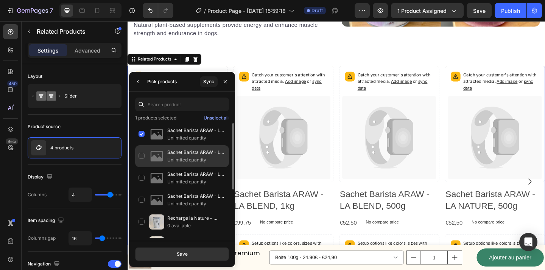
click at [142, 137] on div "Sachet Barista ARAW - LA NATURE, 1kg Unlimited quantity" at bounding box center [182, 134] width 94 height 22
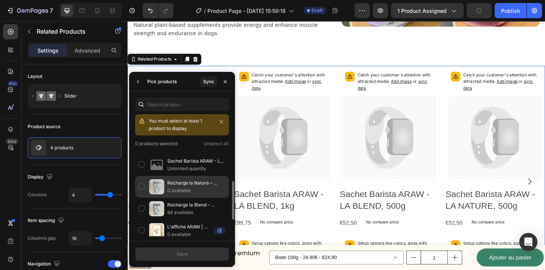
scroll to position [65, 0]
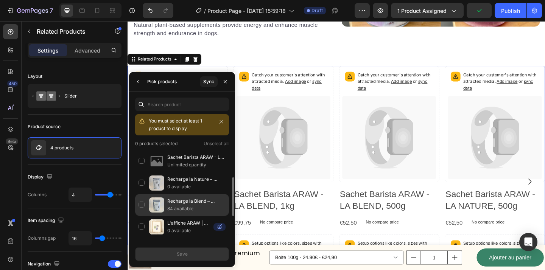
click at [142, 204] on div "Recharge la Blend – Poudre Ube Premium 84 available" at bounding box center [182, 205] width 94 height 22
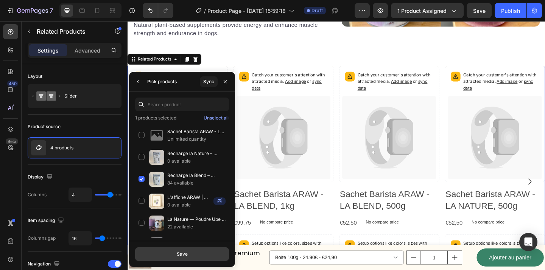
click at [182, 255] on div "Save" at bounding box center [182, 254] width 11 height 7
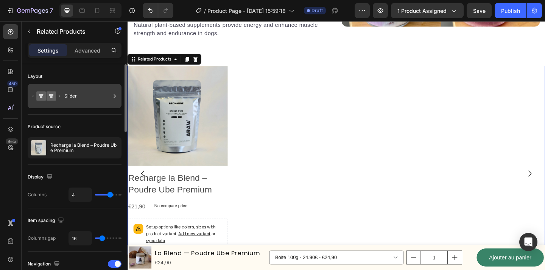
click at [110, 96] on div "Slider" at bounding box center [87, 95] width 46 height 17
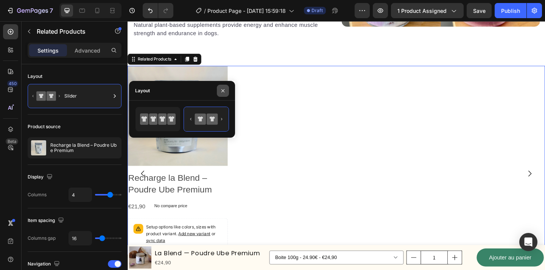
click at [222, 92] on icon "button" at bounding box center [223, 91] width 6 height 6
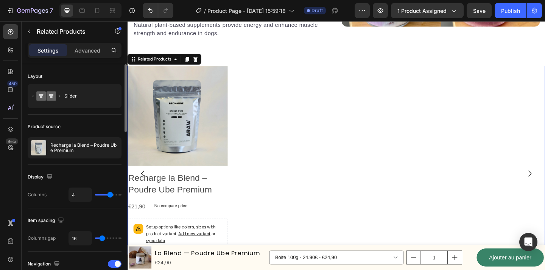
type input "3"
type input "2"
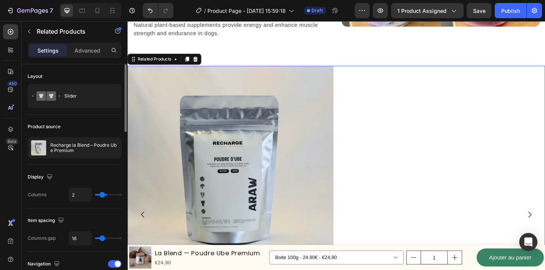
type input "1"
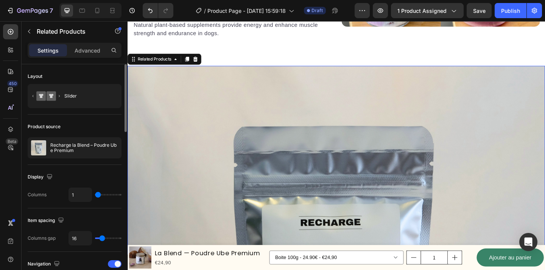
type input "2"
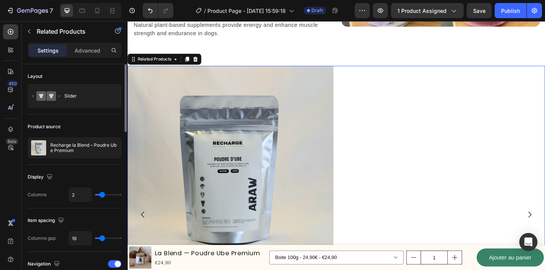
type input "1"
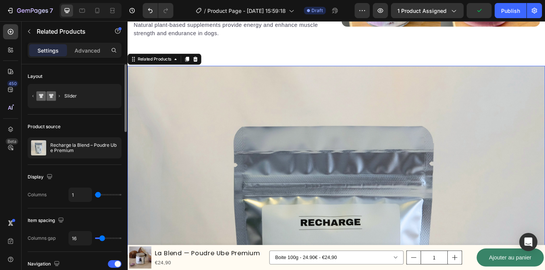
drag, startPoint x: 110, startPoint y: 194, endPoint x: 98, endPoint y: 194, distance: 12.1
type input "1"
click at [98, 194] on input "range" at bounding box center [108, 195] width 26 height 2
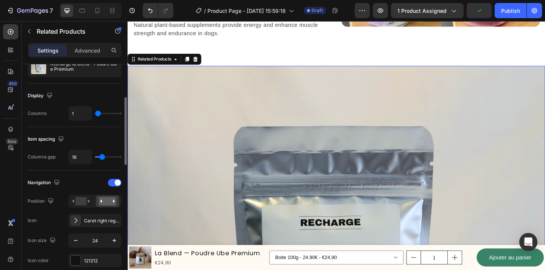
scroll to position [89, 0]
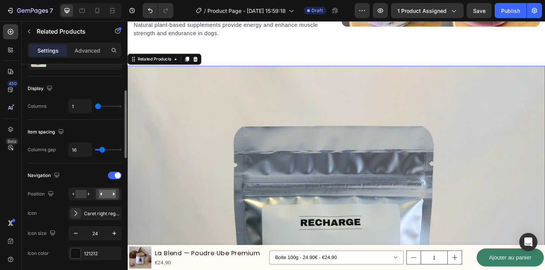
click at [76, 200] on div at bounding box center [94, 194] width 53 height 13
click at [83, 192] on rect at bounding box center [80, 194] width 11 height 8
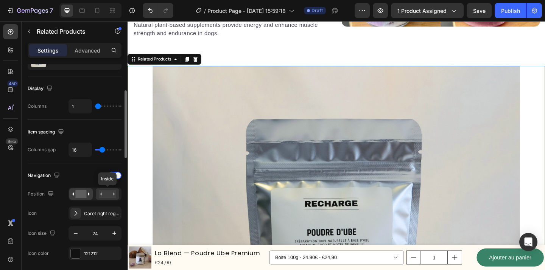
click at [107, 194] on rect at bounding box center [107, 194] width 17 height 8
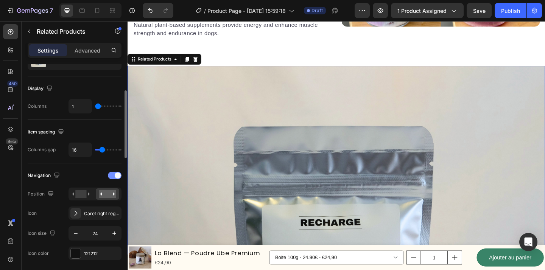
click at [117, 172] on div at bounding box center [115, 176] width 14 height 8
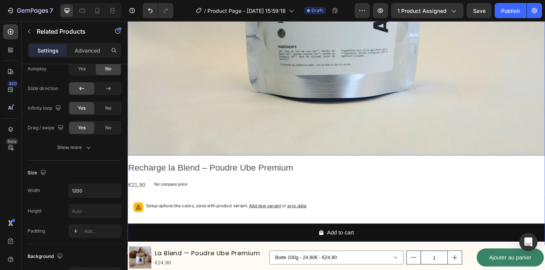
scroll to position [1642, 0]
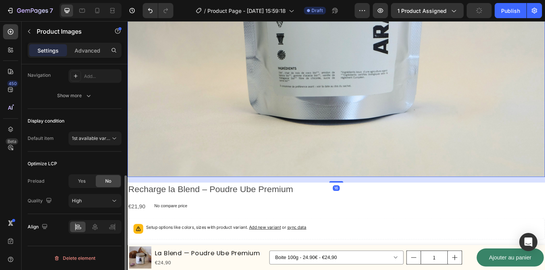
scroll to position [0, 0]
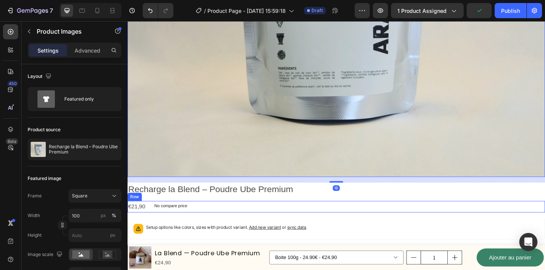
click at [368, 219] on div "€21,90 Product Price Product Price No compare price Product Price Row" at bounding box center [355, 223] width 454 height 12
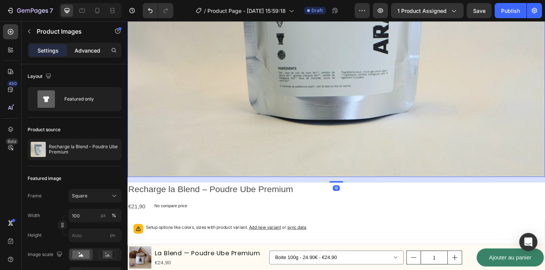
click at [82, 50] on p "Advanced" at bounding box center [88, 51] width 26 height 8
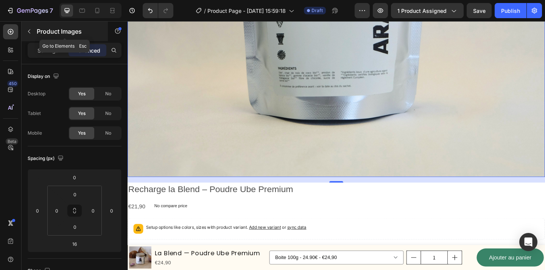
click at [32, 33] on icon "button" at bounding box center [29, 31] width 6 height 6
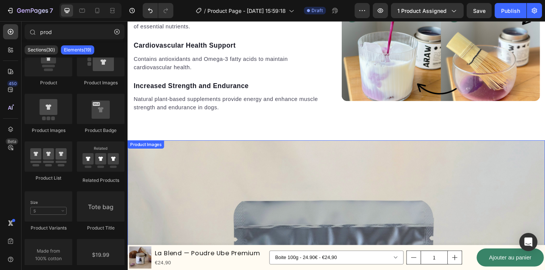
scroll to position [1235, 0]
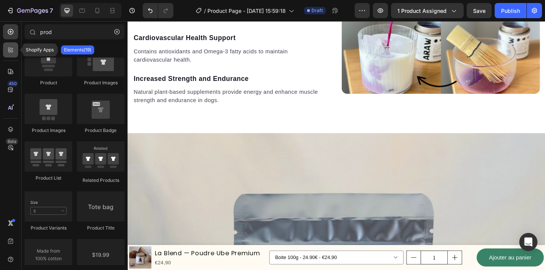
click at [10, 48] on icon at bounding box center [11, 50] width 8 height 8
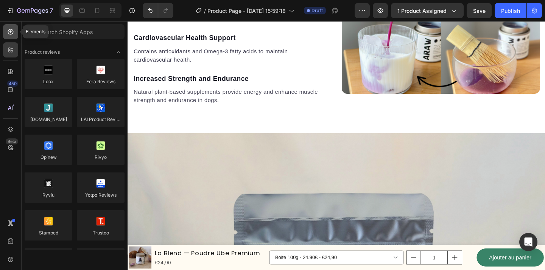
click at [16, 30] on div at bounding box center [10, 31] width 15 height 15
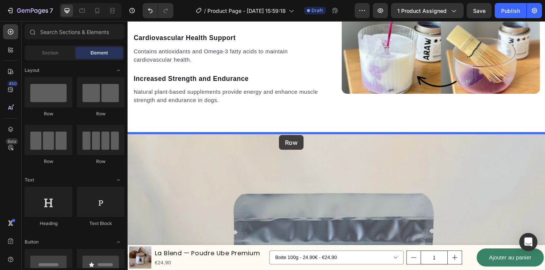
drag, startPoint x: 184, startPoint y: 120, endPoint x: 292, endPoint y: 145, distance: 111.4
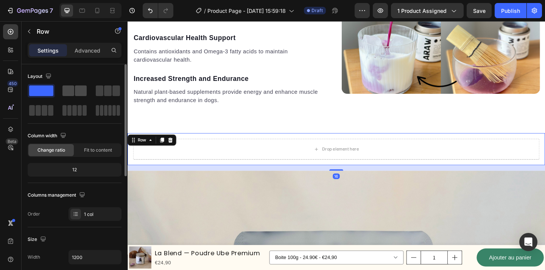
click at [74, 93] on div at bounding box center [74, 91] width 24 height 11
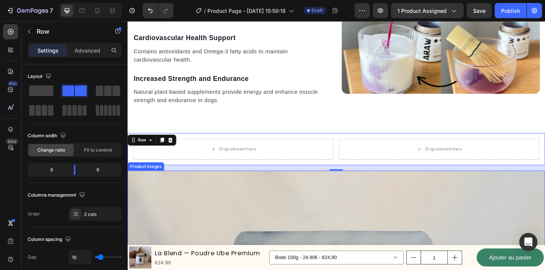
scroll to position [1252, 0]
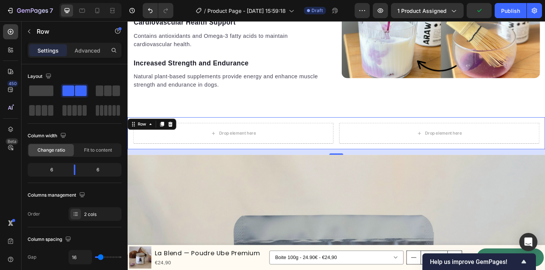
click at [285, 126] on div "Drop element here Drop element here Row 16" at bounding box center [355, 143] width 454 height 35
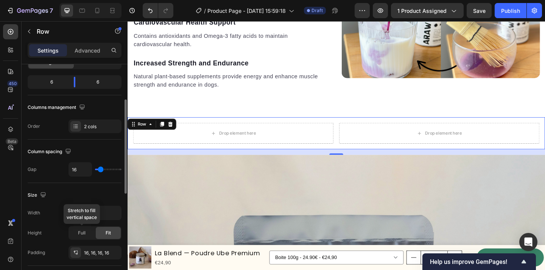
scroll to position [97, 0]
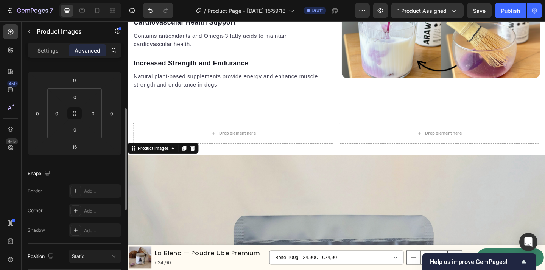
scroll to position [0, 0]
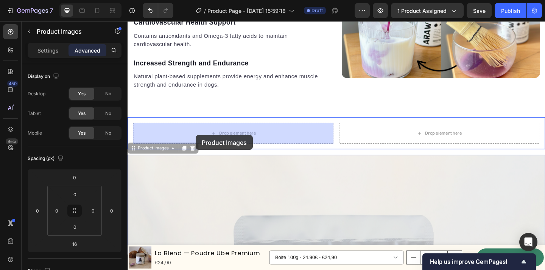
drag, startPoint x: 149, startPoint y: 161, endPoint x: 202, endPoint y: 145, distance: 54.6
type input "0"
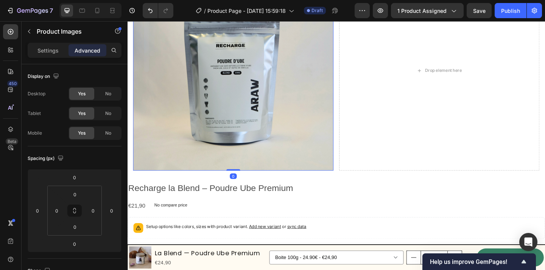
scroll to position [1482, 0]
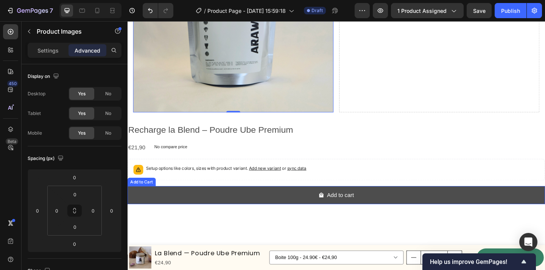
click at [280, 213] on button "Add to cart" at bounding box center [355, 211] width 454 height 20
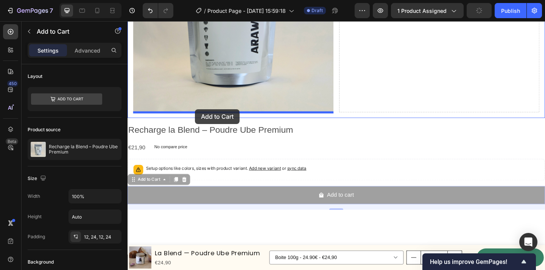
drag, startPoint x: 151, startPoint y: 196, endPoint x: 201, endPoint y: 117, distance: 93.5
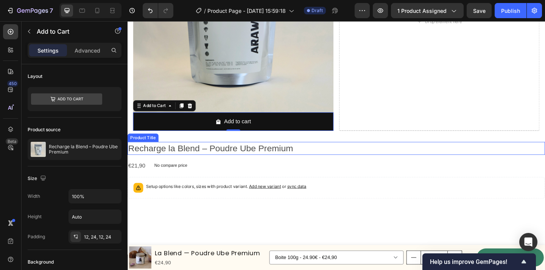
click at [270, 161] on h2 "Recharge la Blend – Poudre Ube Premium" at bounding box center [355, 159] width 454 height 14
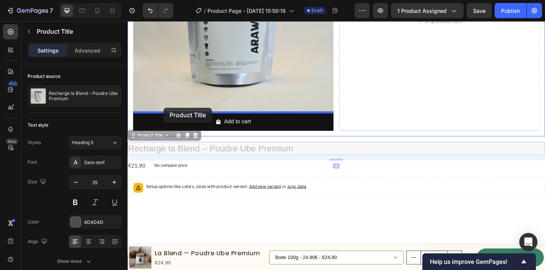
drag, startPoint x: 145, startPoint y: 146, endPoint x: 166, endPoint y: 115, distance: 38.0
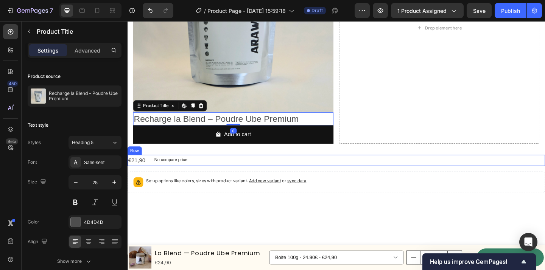
click at [149, 173] on div "€21,90 Product Price Product Price No compare price Product Price Row" at bounding box center [355, 172] width 454 height 12
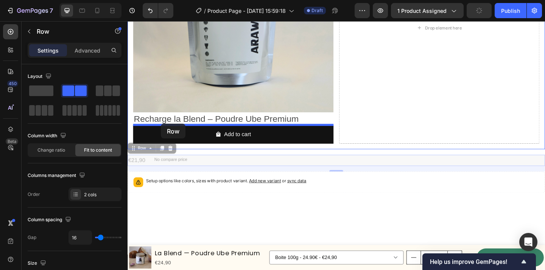
drag, startPoint x: 142, startPoint y: 161, endPoint x: 164, endPoint y: 133, distance: 35.3
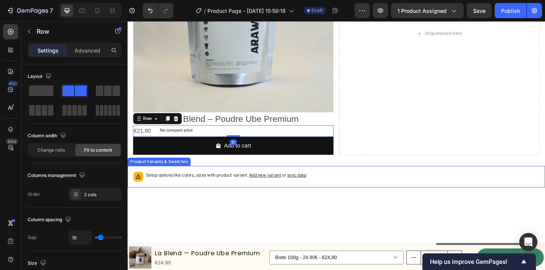
click at [145, 188] on div "Setup options like colors, sizes with product variant. Add new variant or sync …" at bounding box center [354, 190] width 447 height 17
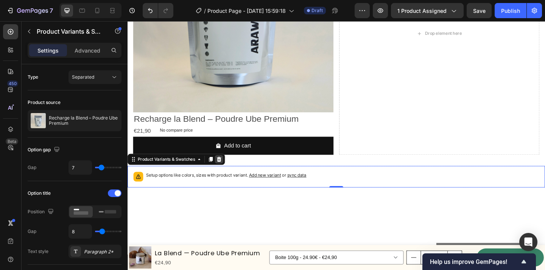
click at [229, 173] on icon at bounding box center [227, 171] width 5 height 5
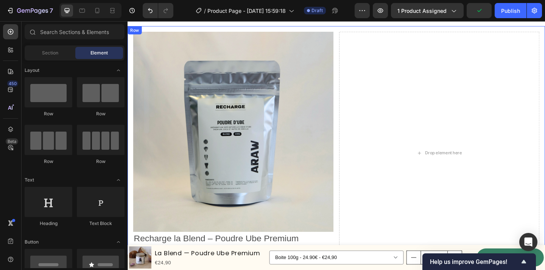
scroll to position [1352, 0]
click at [324, 123] on img at bounding box center [243, 142] width 218 height 218
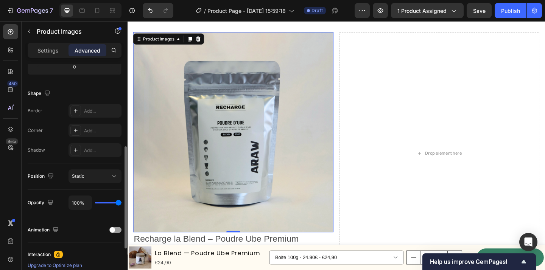
scroll to position [179, 0]
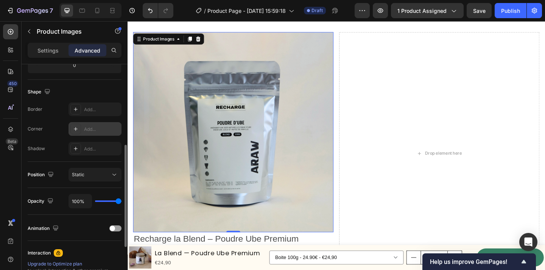
click at [82, 128] on div "Add..." at bounding box center [94, 129] width 53 height 14
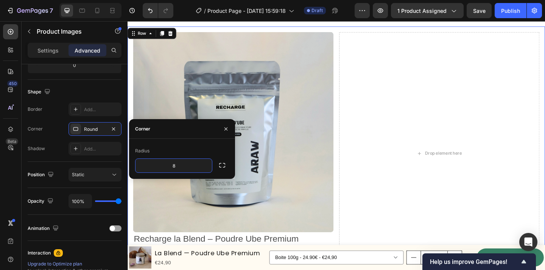
click at [352, 147] on div "Product Images Recharge la Blend – Poudre Ube Premium Product Title €21,90 Prod…" at bounding box center [355, 165] width 454 height 276
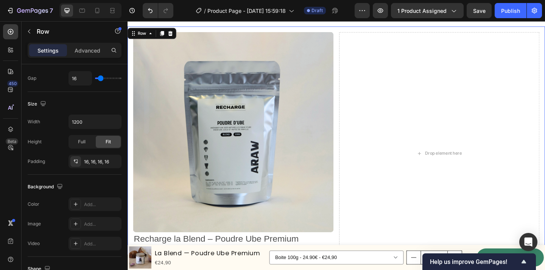
scroll to position [0, 0]
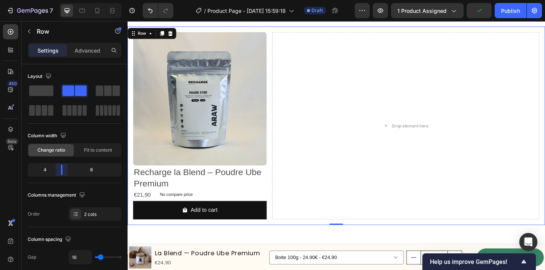
drag, startPoint x: 77, startPoint y: 169, endPoint x: 103, endPoint y: 42, distance: 129.0
click at [57, 0] on body "7 Version history / Product Page - Aug 29, 15:59:18 Draft Preview 1 product ass…" at bounding box center [272, 0] width 545 height 0
click at [110, 9] on icon at bounding box center [113, 11] width 8 height 8
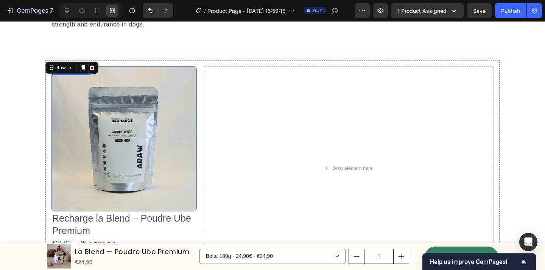
scroll to position [1403, 0]
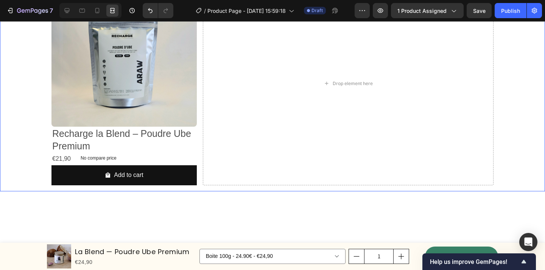
click at [20, 152] on div "Product Images Recharge la Blend – Poudre Ube Premium Product Title €21,90 Prod…" at bounding box center [272, 83] width 545 height 216
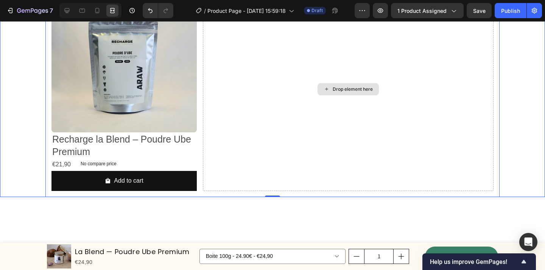
scroll to position [1398, 0]
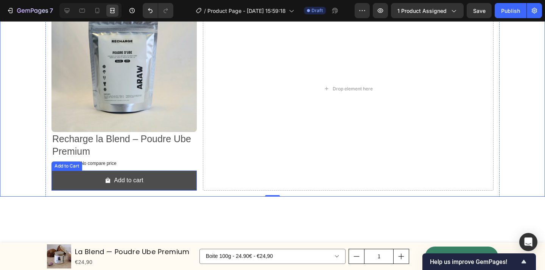
click at [145, 189] on button "Add to cart" at bounding box center [123, 181] width 145 height 20
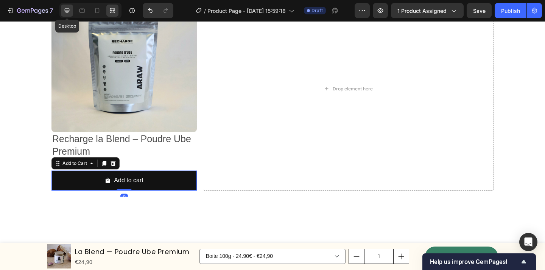
click at [66, 12] on icon at bounding box center [67, 10] width 5 height 5
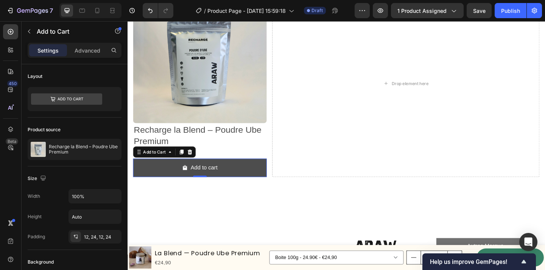
click at [227, 176] on button "Add to cart" at bounding box center [206, 181] width 145 height 20
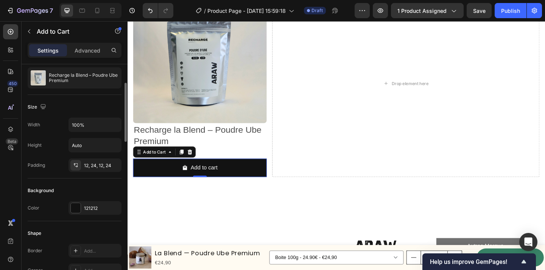
scroll to position [82, 0]
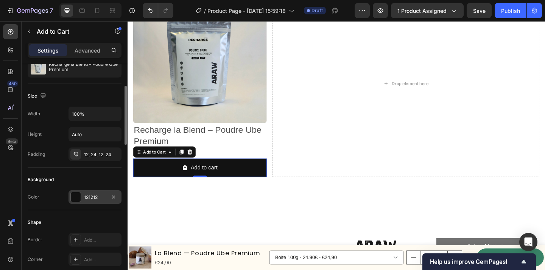
click at [75, 202] on div at bounding box center [75, 197] width 11 height 11
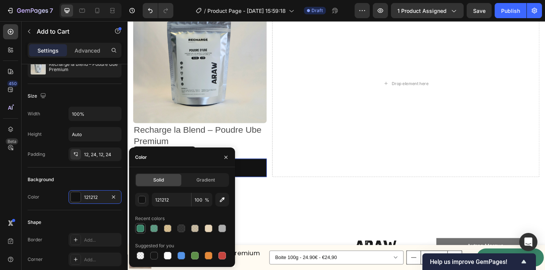
click at [141, 231] on div at bounding box center [141, 229] width 8 height 8
type input "398468"
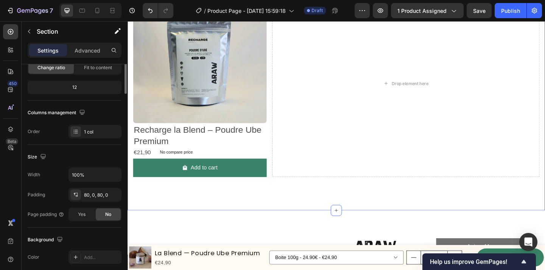
scroll to position [0, 0]
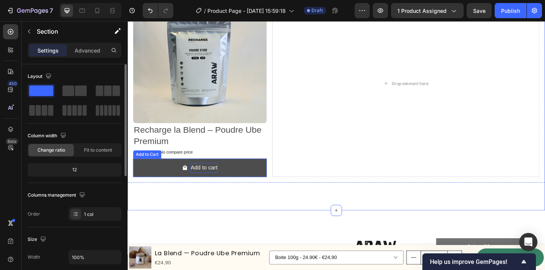
click at [212, 180] on div "Add to cart" at bounding box center [210, 180] width 29 height 11
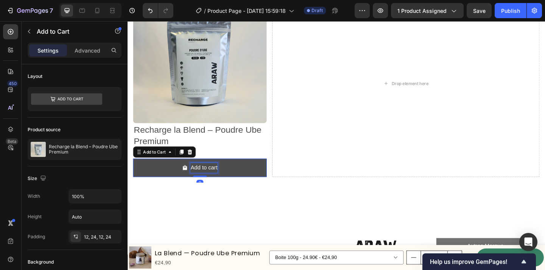
click at [206, 179] on div "Add to cart" at bounding box center [210, 180] width 29 height 11
click at [206, 179] on p "Add to cart" at bounding box center [210, 180] width 29 height 11
click at [134, 171] on button "Ajoutte" at bounding box center [206, 181] width 145 height 20
click at [134, 171] on button "Ajoutr" at bounding box center [206, 181] width 145 height 20
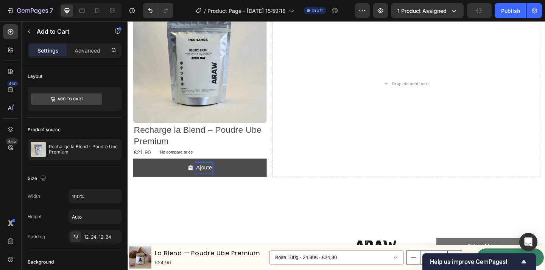
click at [134, 171] on button "Ajoute" at bounding box center [206, 181] width 145 height 20
click at [134, 171] on button "Ajouter au" at bounding box center [206, 181] width 145 height 20
click at [134, 171] on button "Ajouter au panier" at bounding box center [206, 181] width 145 height 20
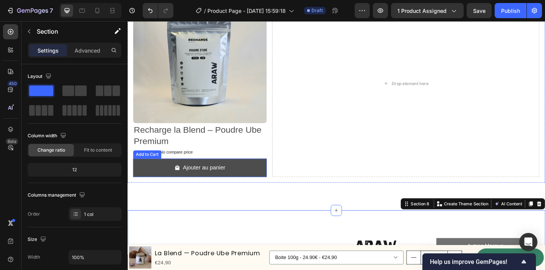
click at [271, 181] on button "Ajouter au panier" at bounding box center [206, 181] width 145 height 20
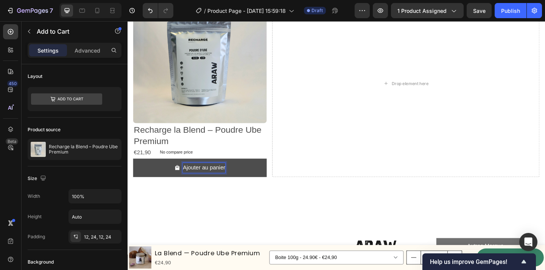
click at [210, 181] on p "Ajouter au panier" at bounding box center [211, 180] width 46 height 11
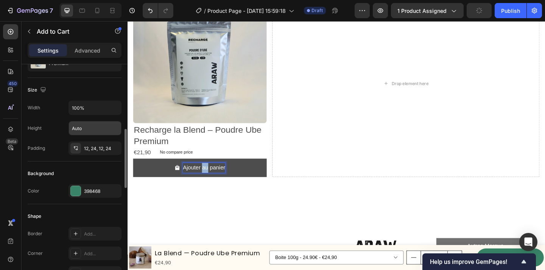
scroll to position [148, 0]
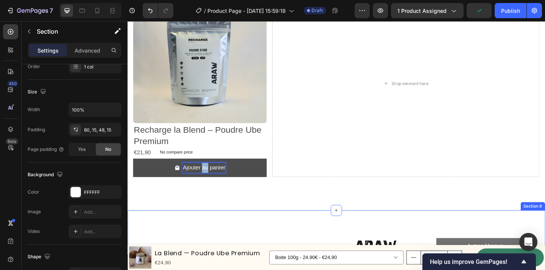
scroll to position [0, 0]
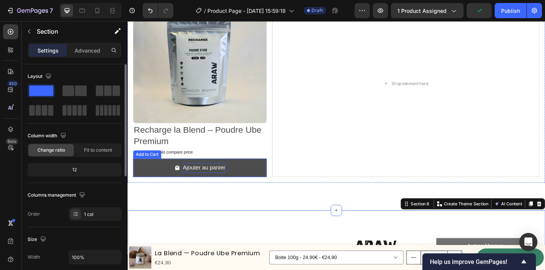
click at [212, 175] on p "Ajouter au panier" at bounding box center [211, 180] width 46 height 11
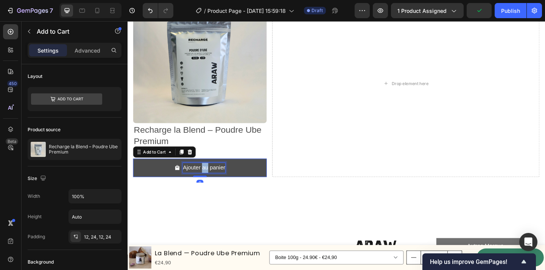
click at [209, 180] on p "Ajouter au panier" at bounding box center [211, 180] width 46 height 11
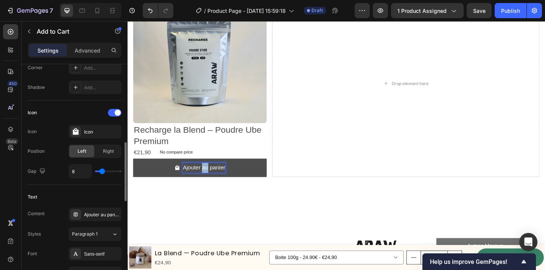
scroll to position [283, 0]
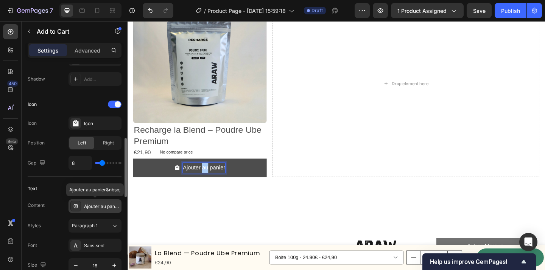
click at [101, 205] on div "Ajouter au panier" at bounding box center [102, 206] width 36 height 7
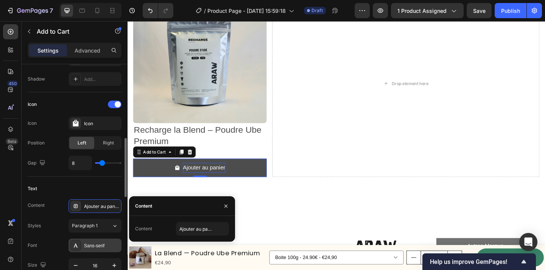
click at [92, 241] on div "Sans-serif" at bounding box center [94, 246] width 53 height 14
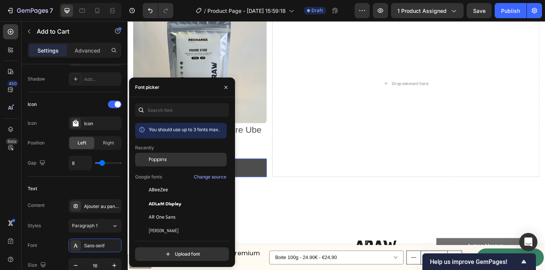
click at [170, 161] on div "Poppins" at bounding box center [187, 159] width 76 height 7
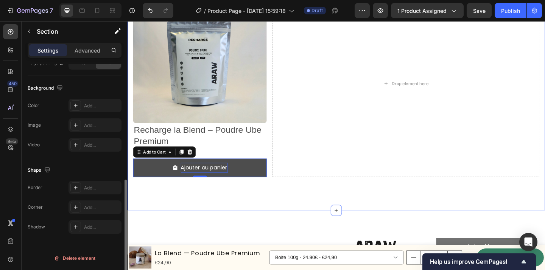
scroll to position [0, 0]
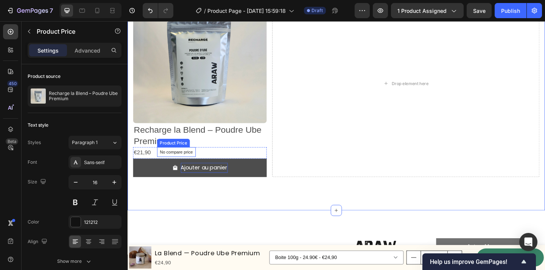
click at [184, 160] on div "No compare price" at bounding box center [181, 163] width 42 height 11
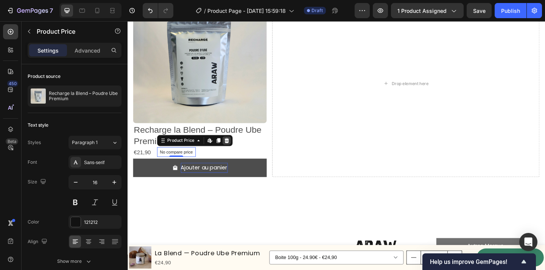
click at [238, 150] on icon at bounding box center [235, 150] width 5 height 5
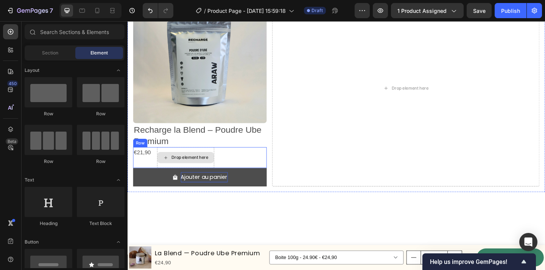
click at [222, 162] on div "Drop element here" at bounding box center [191, 169] width 62 height 23
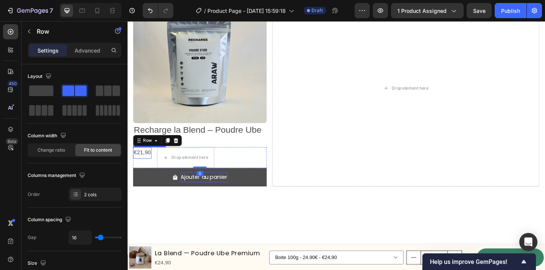
click at [153, 167] on div "€21,90" at bounding box center [144, 164] width 20 height 12
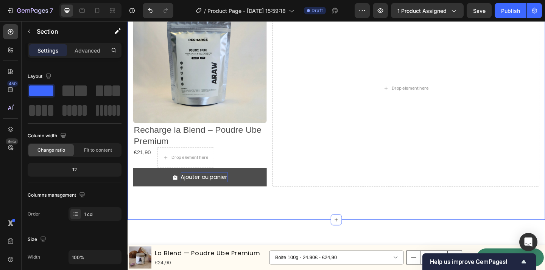
click at [147, 173] on div "€21,90 Product Price Product Price" at bounding box center [144, 169] width 20 height 23
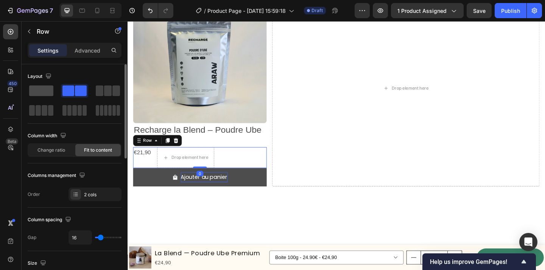
click at [42, 91] on span at bounding box center [41, 91] width 24 height 11
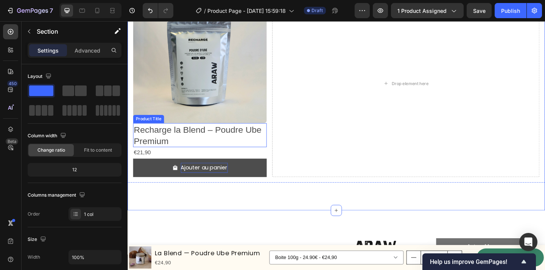
click at [216, 140] on h2 "Recharge la Blend – Poudre Ube Premium" at bounding box center [206, 145] width 145 height 26
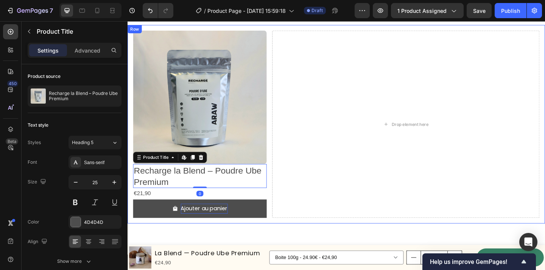
scroll to position [1352, 0]
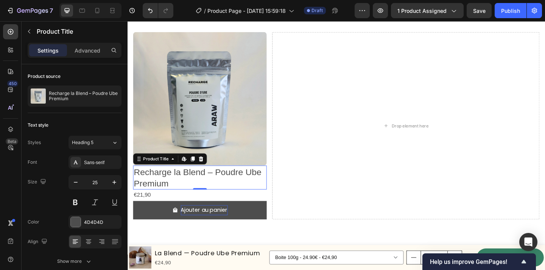
click at [220, 183] on h2 "Recharge la Blend – Poudre Ube Premium" at bounding box center [206, 191] width 145 height 26
click at [217, 187] on h2 "Recharge la Blend – Poudre Ube Premium" at bounding box center [206, 191] width 145 height 26
click at [207, 185] on h2 "Recharge la Blend – Poudre Ube Premium" at bounding box center [206, 191] width 145 height 26
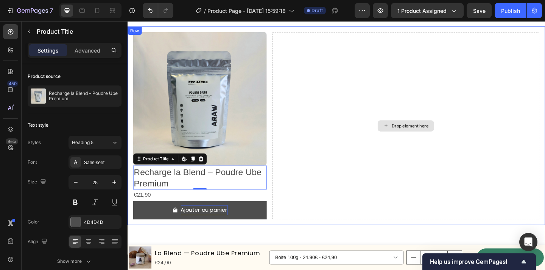
click at [351, 143] on div "Drop element here" at bounding box center [430, 135] width 291 height 204
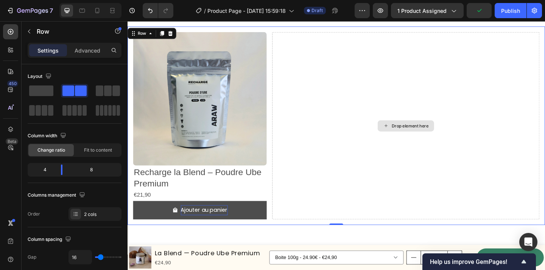
click at [245, 137] on img at bounding box center [206, 105] width 145 height 145
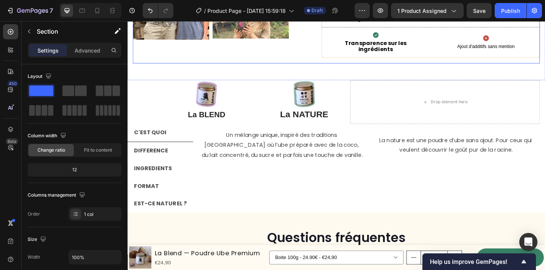
scroll to position [1817, 0]
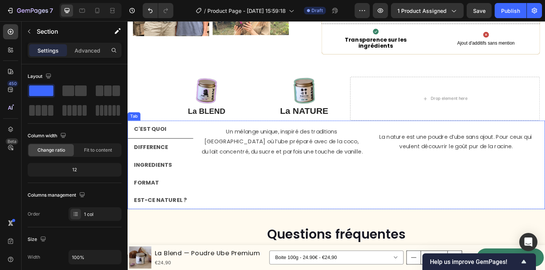
click at [176, 158] on li "DIFFERENCE" at bounding box center [164, 158] width 72 height 19
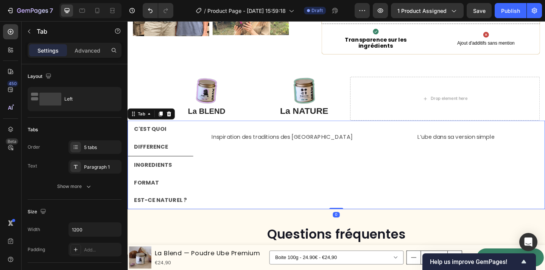
click at [175, 173] on strong "INGREDIENTS" at bounding box center [155, 177] width 41 height 9
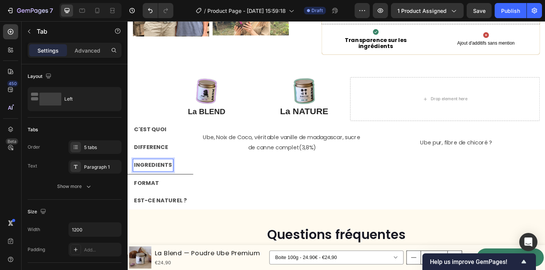
click at [179, 149] on li "DIFFERENCE" at bounding box center [164, 158] width 72 height 19
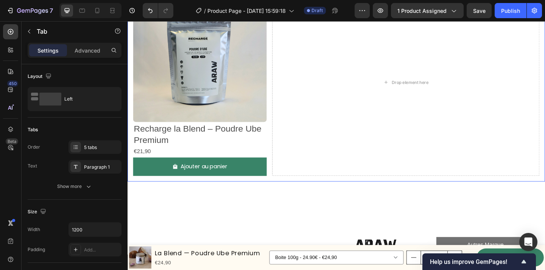
scroll to position [1427, 0]
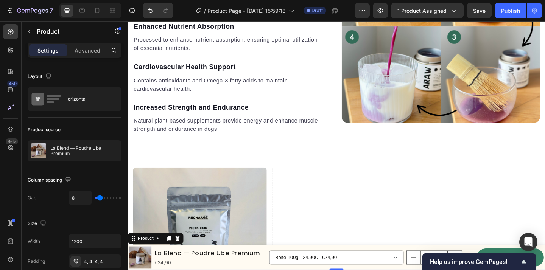
scroll to position [1202, 0]
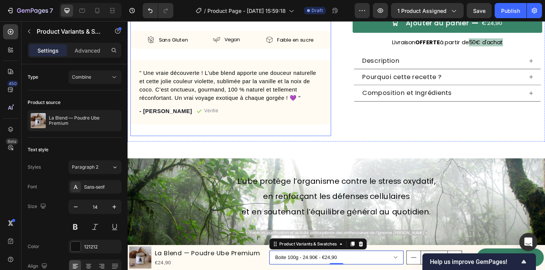
scroll to position [149, 0]
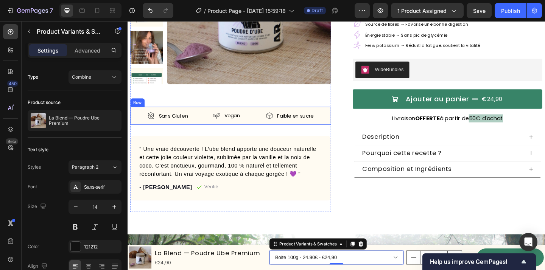
click at [277, 115] on div "Sans Gluten Item List Vegan Item List Faible en sucre Item List Row Row" at bounding box center [240, 124] width 218 height 20
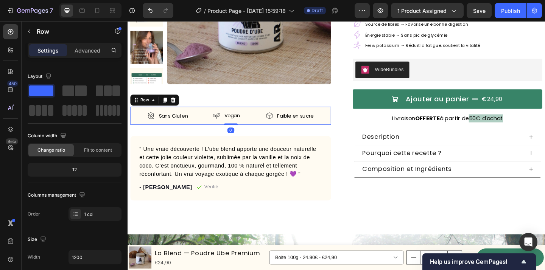
click at [85, 42] on div "Row" at bounding box center [65, 32] width 86 height 22
click at [95, 50] on p "Advanced" at bounding box center [88, 51] width 26 height 8
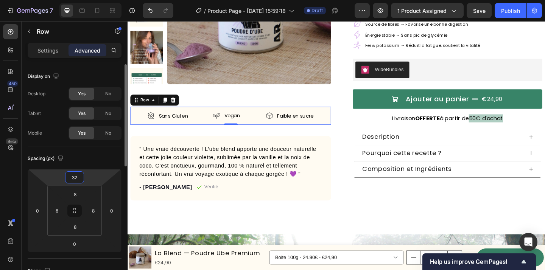
click at [77, 173] on input "32" at bounding box center [74, 177] width 15 height 11
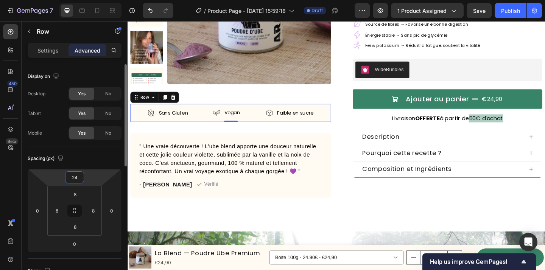
type input "2"
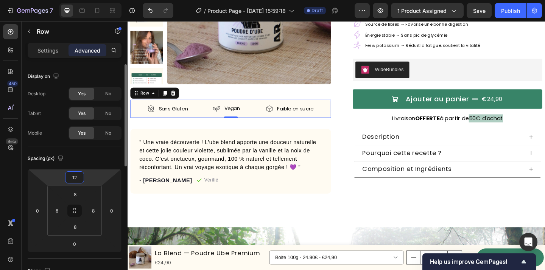
type input "12"
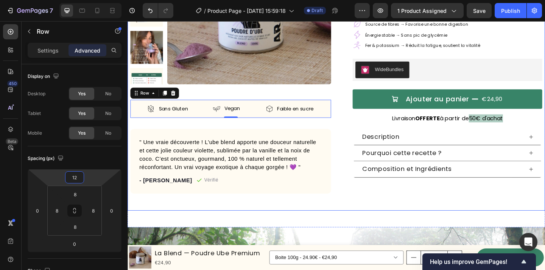
click at [232, 225] on div "Best seller Product Badge Product Images Sans Gluten Item List Vegan Item List …" at bounding box center [355, 66] width 454 height 322
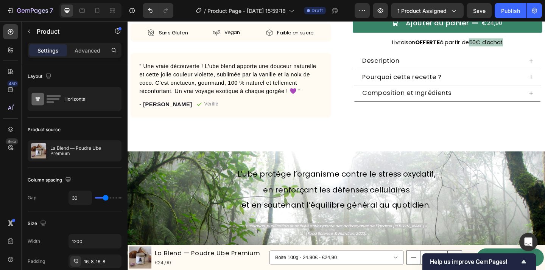
scroll to position [0, 0]
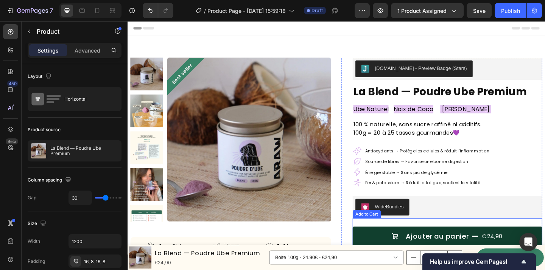
click at [418, 255] on icon "Ajouter au panier" at bounding box center [419, 256] width 8 height 8
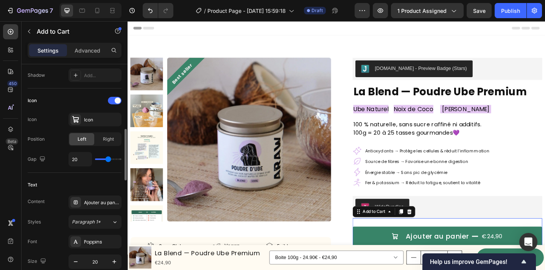
scroll to position [288, 0]
click at [90, 117] on div "Icon" at bounding box center [102, 118] width 36 height 7
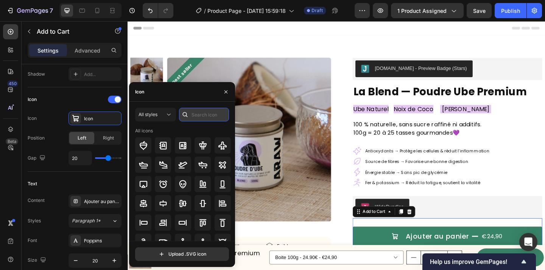
click at [209, 115] on input "text" at bounding box center [204, 115] width 50 height 14
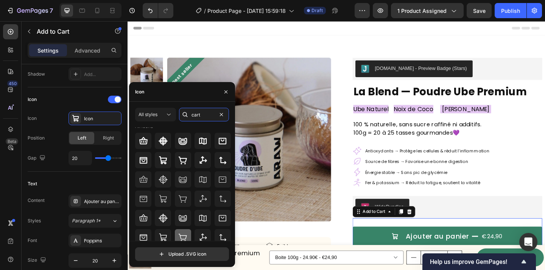
scroll to position [3, 0]
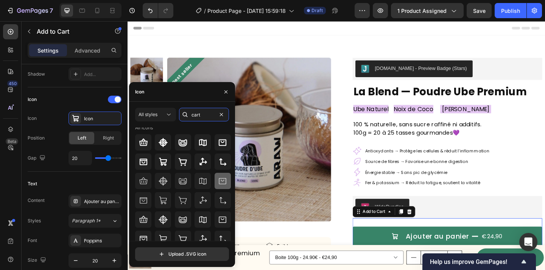
type input "cart"
click at [225, 181] on icon at bounding box center [222, 181] width 9 height 9
click at [224, 141] on icon at bounding box center [223, 142] width 8 height 6
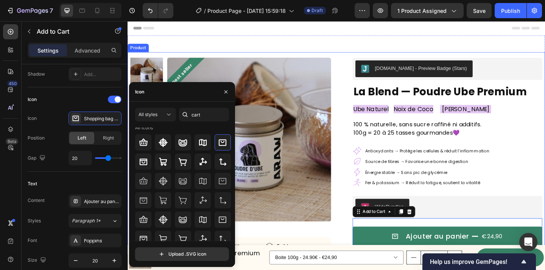
click at [358, 210] on div "Best seller Product Badge Product Images Sans Gluten Item List Vegan Item List …" at bounding box center [355, 216] width 454 height 322
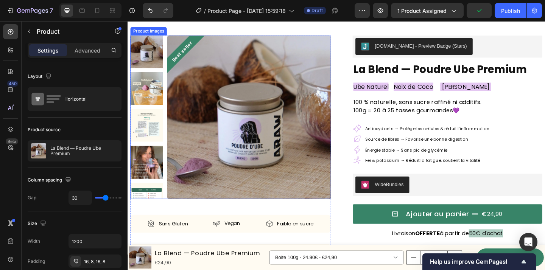
scroll to position [42, 0]
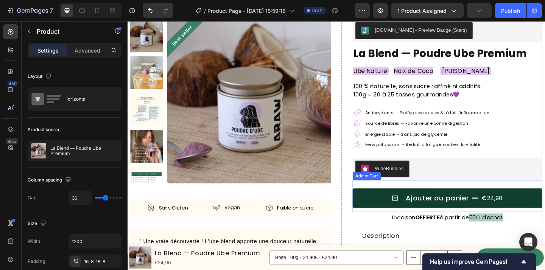
click at [418, 213] on icon "Ajouter au panier" at bounding box center [419, 214] width 8 height 8
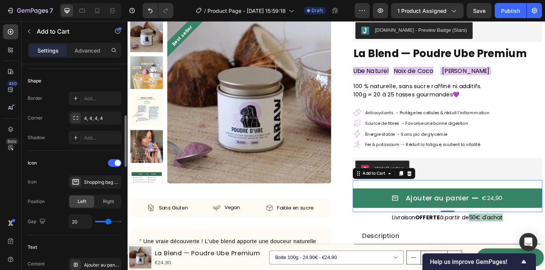
scroll to position [225, 0]
click at [86, 184] on div "Shopping bag bold" at bounding box center [102, 181] width 36 height 7
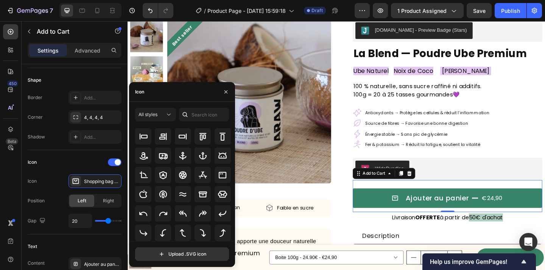
scroll to position [83, 0]
click at [200, 117] on input "text" at bounding box center [204, 115] width 50 height 14
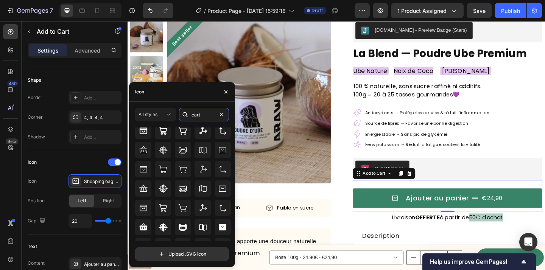
scroll to position [48, 0]
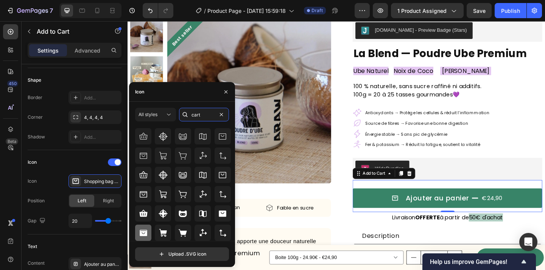
type input "cart"
click at [146, 234] on icon at bounding box center [144, 233] width 8 height 6
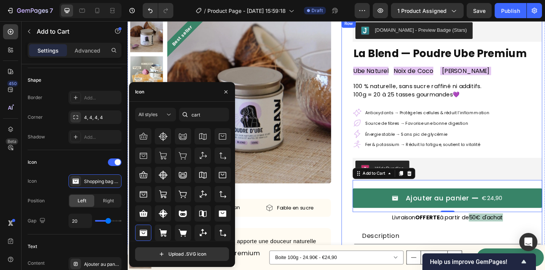
click at [369, 214] on div "Judge.me - Preview Badge (Stars) Judge.me La Blend — Poudre Ube Premium Product…" at bounding box center [469, 159] width 218 height 280
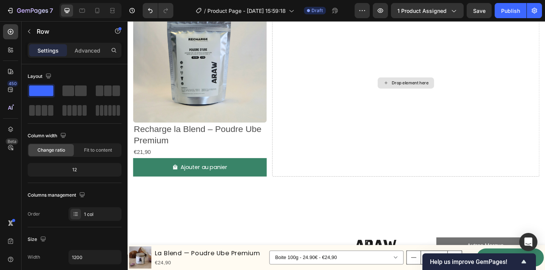
scroll to position [1391, 0]
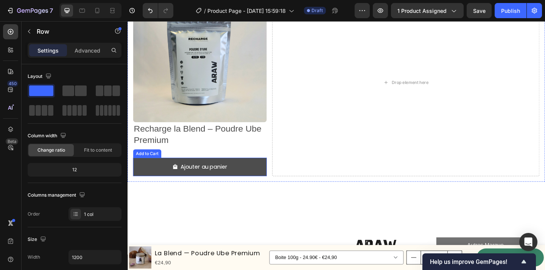
click at [184, 179] on div "Ajouter au panier" at bounding box center [206, 179] width 60 height 11
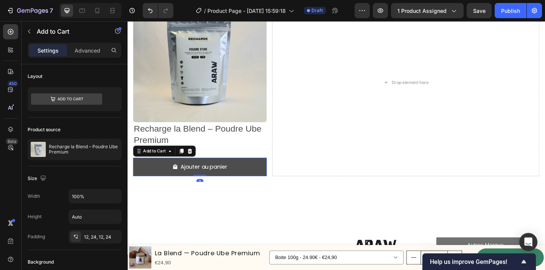
click at [177, 181] on icon "Ajouter au panier&nbsp;" at bounding box center [179, 179] width 5 height 5
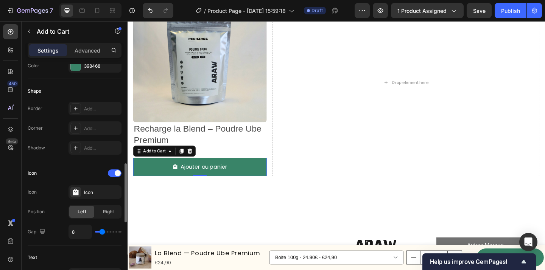
scroll to position [265, 0]
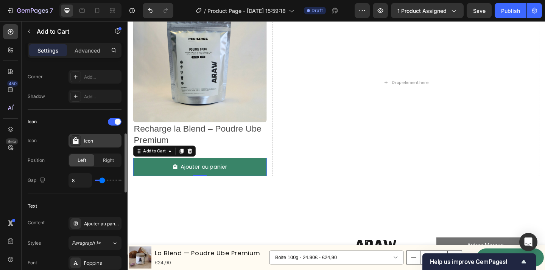
click at [97, 145] on div "Icon" at bounding box center [94, 141] width 53 height 14
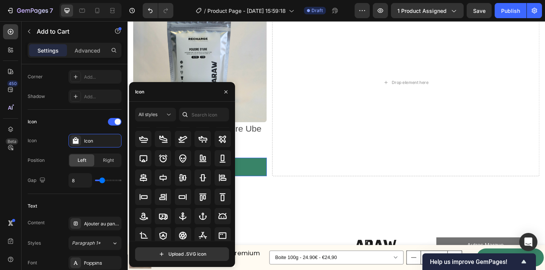
scroll to position [32, 0]
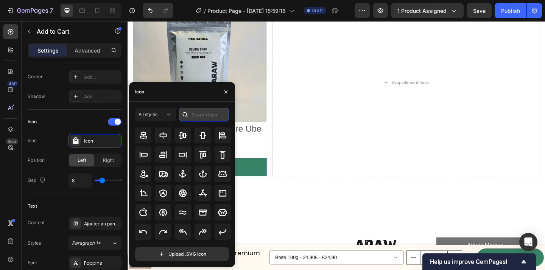
click at [205, 110] on input "text" at bounding box center [204, 115] width 50 height 14
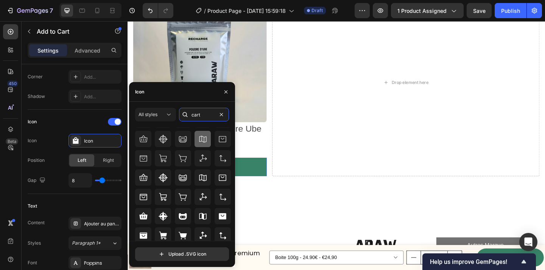
scroll to position [48, 0]
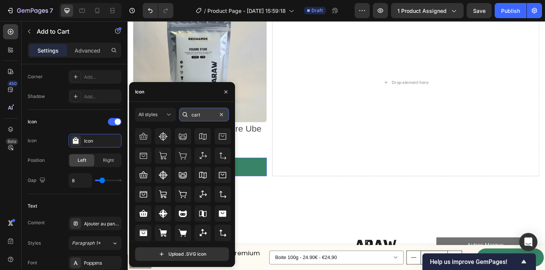
click at [201, 115] on input "cart" at bounding box center [204, 115] width 50 height 14
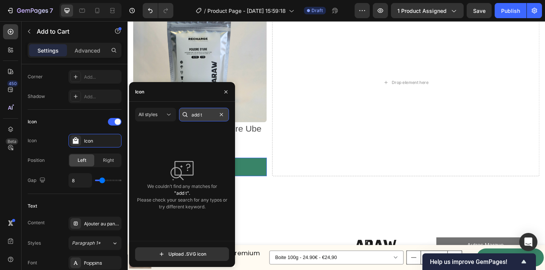
type input "add"
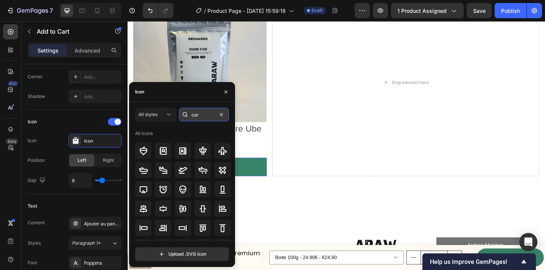
type input "cart"
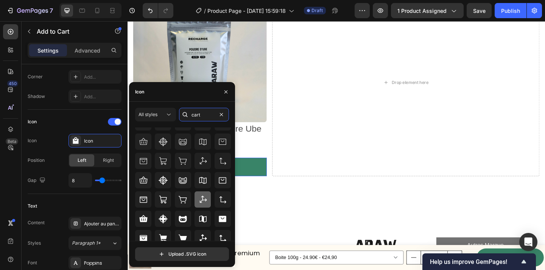
scroll to position [48, 0]
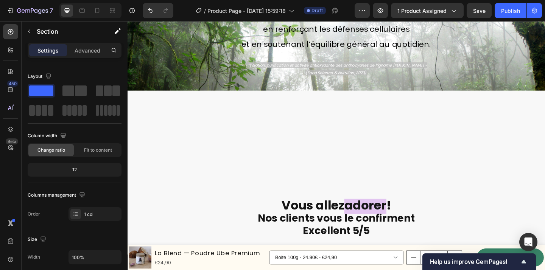
scroll to position [101, 0]
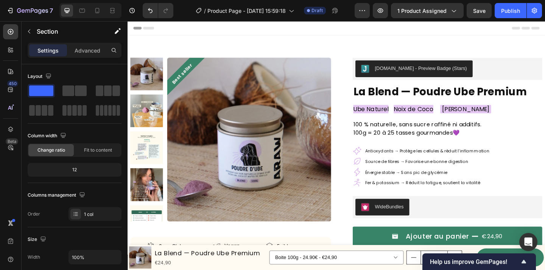
scroll to position [60, 0]
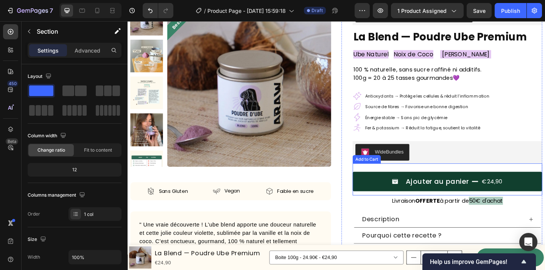
click at [380, 195] on button "Ajouter au panier €24,90" at bounding box center [475, 196] width 206 height 22
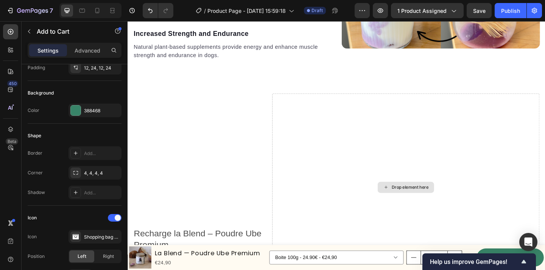
scroll to position [1366, 0]
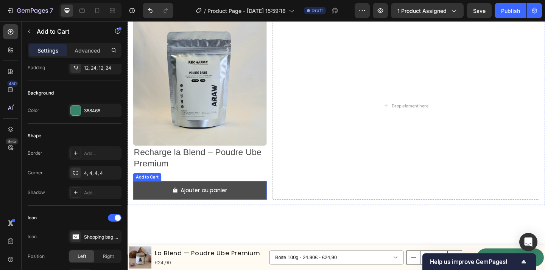
click at [266, 203] on button "Ajouter au panier" at bounding box center [206, 205] width 145 height 20
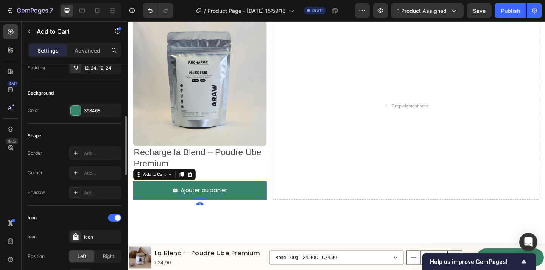
scroll to position [178, 0]
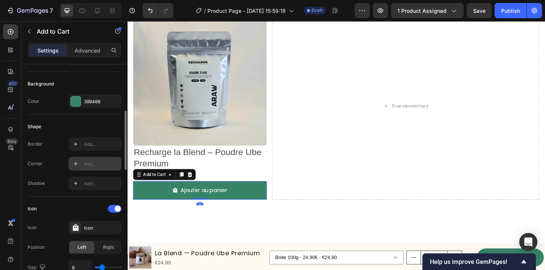
click at [81, 165] on div at bounding box center [75, 164] width 11 height 11
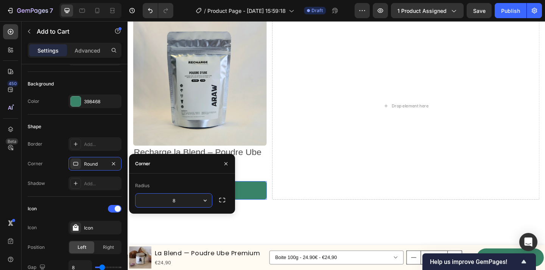
type input "4"
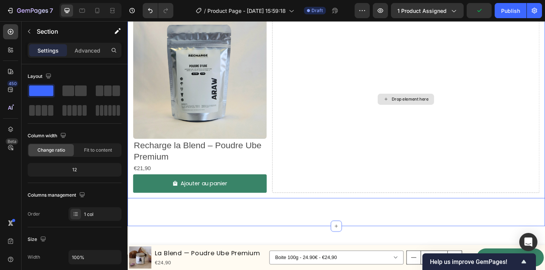
scroll to position [1377, 0]
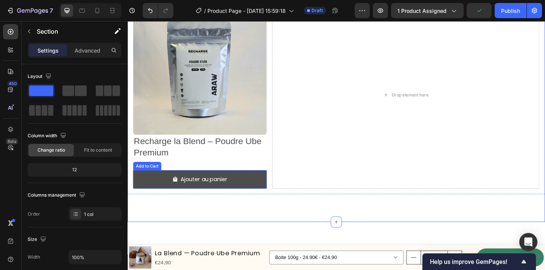
click at [263, 198] on button "Ajouter au panier" at bounding box center [206, 194] width 145 height 20
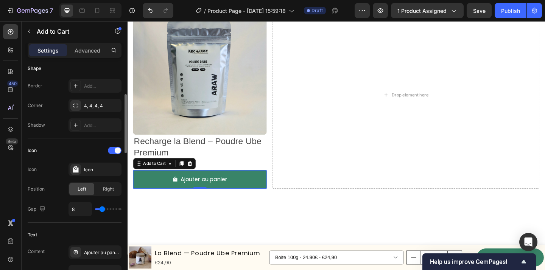
scroll to position [244, 0]
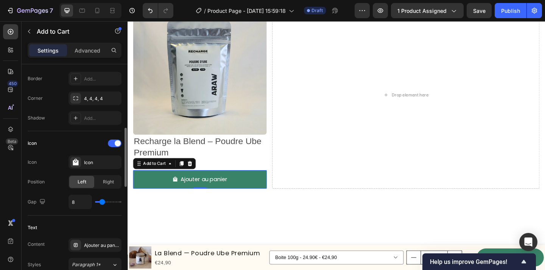
type input "6"
type input "7"
type input "8"
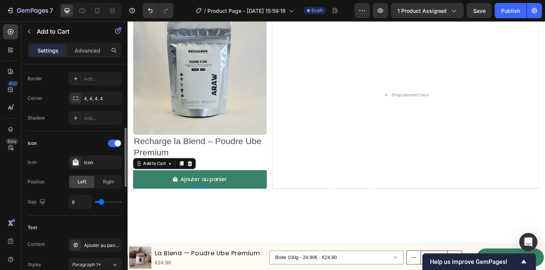
type input "8"
type input "9"
type input "10"
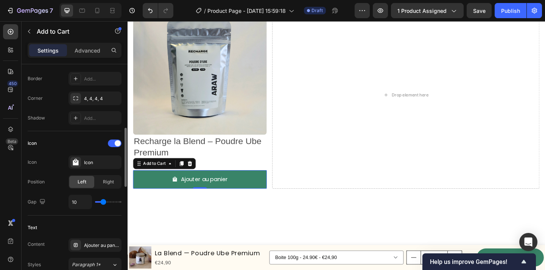
type input "11"
type input "12"
click at [104, 201] on input "range" at bounding box center [108, 202] width 26 height 2
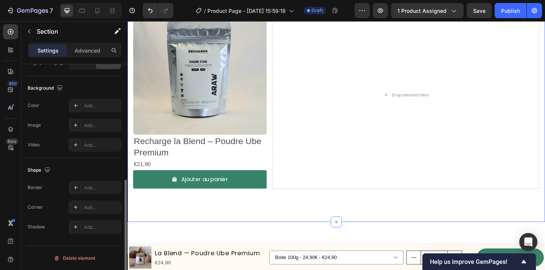
scroll to position [0, 0]
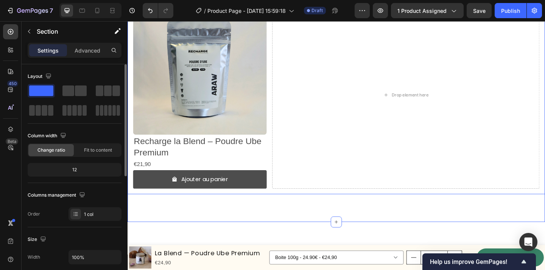
click at [142, 196] on button "Ajouter au panier" at bounding box center [206, 194] width 145 height 20
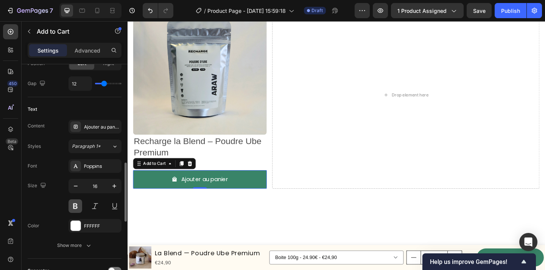
scroll to position [372, 0]
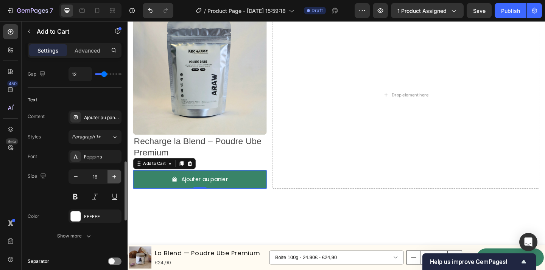
click at [114, 174] on icon "button" at bounding box center [114, 177] width 8 height 8
click at [74, 179] on icon "button" at bounding box center [76, 177] width 8 height 8
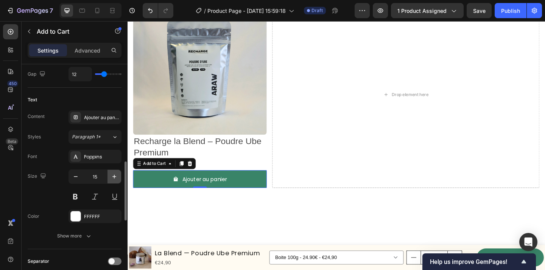
click at [112, 177] on icon "button" at bounding box center [114, 177] width 8 height 8
type input "16"
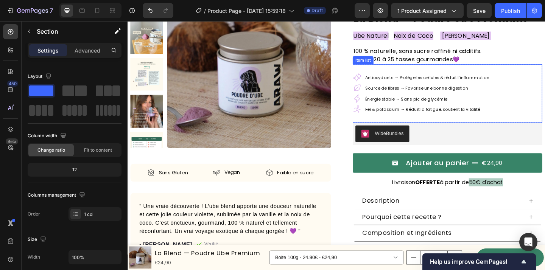
scroll to position [104, 0]
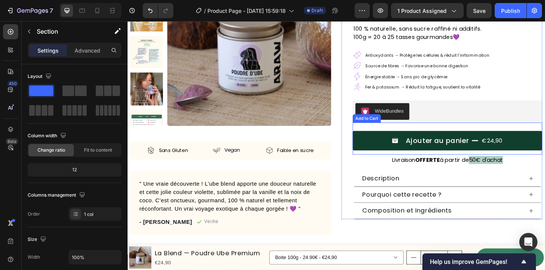
click at [377, 154] on button "Ajouter au panier €24,90" at bounding box center [475, 152] width 206 height 22
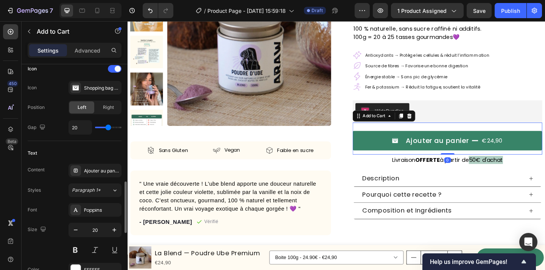
scroll to position [370, 0]
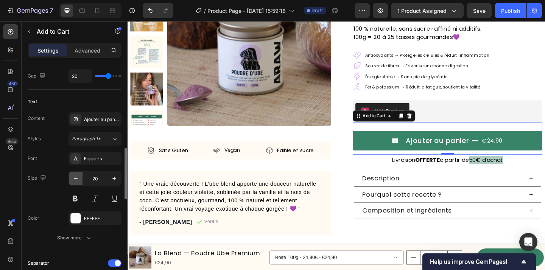
click at [76, 176] on icon "button" at bounding box center [76, 179] width 8 height 8
type input "18"
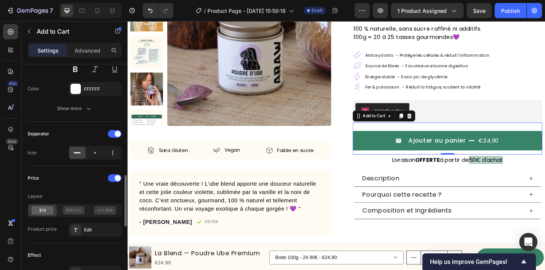
scroll to position [500, 0]
click at [92, 152] on icon at bounding box center [95, 152] width 8 height 8
click at [83, 152] on div at bounding box center [77, 152] width 16 height 12
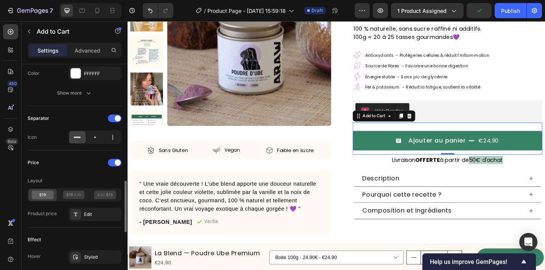
scroll to position [515, 0]
click at [75, 195] on icon at bounding box center [74, 194] width 22 height 9
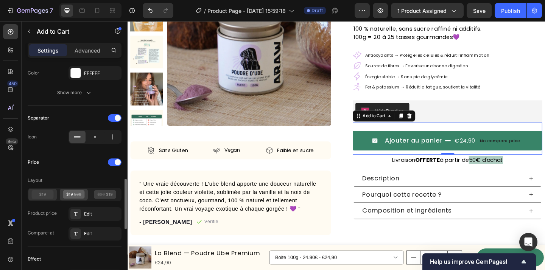
click at [49, 195] on icon at bounding box center [43, 194] width 22 height 9
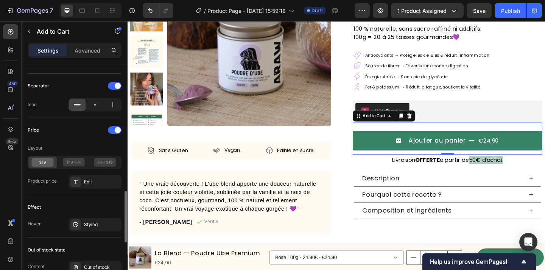
scroll to position [549, 0]
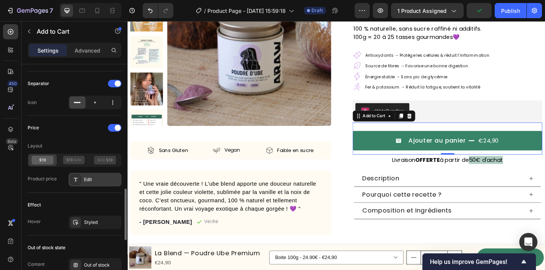
click at [96, 177] on div "Edit" at bounding box center [102, 179] width 36 height 7
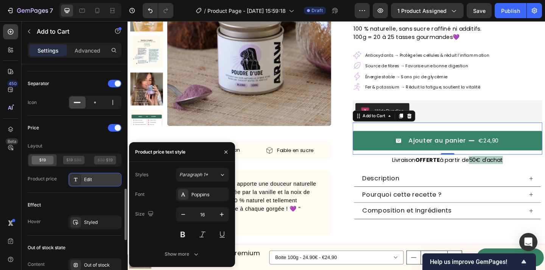
click at [96, 177] on div "Edit" at bounding box center [102, 179] width 36 height 7
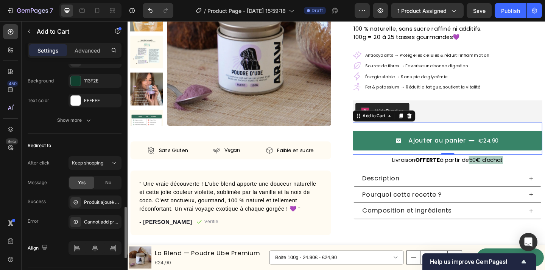
scroll to position [754, 0]
click at [98, 164] on span "Keep shopping" at bounding box center [87, 163] width 31 height 6
click at [107, 146] on div "Redirect to" at bounding box center [75, 145] width 94 height 12
click at [94, 204] on div "Produit ajouté à votre panier" at bounding box center [102, 202] width 36 height 7
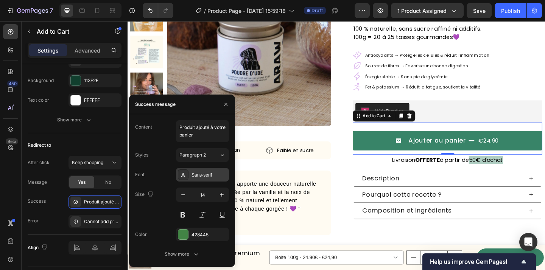
click at [204, 174] on div "Sans-serif" at bounding box center [209, 175] width 36 height 7
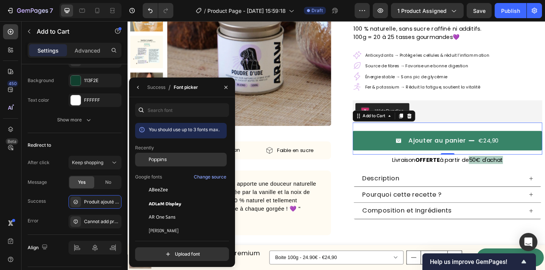
click at [190, 157] on div "Poppins" at bounding box center [187, 159] width 76 height 7
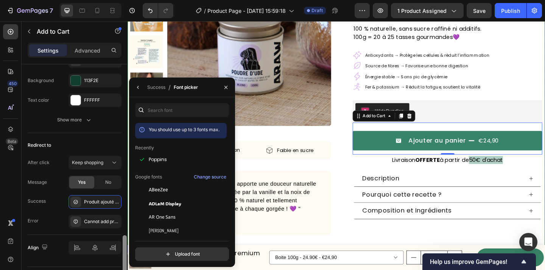
click at [126, 212] on div at bounding box center [125, 177] width 6 height 227
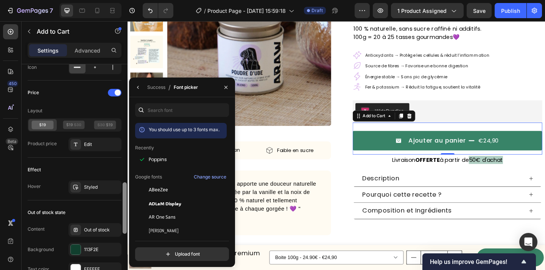
scroll to position [588, 0]
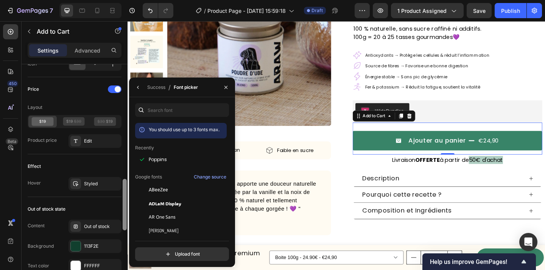
drag, startPoint x: 125, startPoint y: 211, endPoint x: 125, endPoint y: 225, distance: 14.0
click at [125, 225] on div at bounding box center [125, 204] width 4 height 51
click at [223, 84] on icon "button" at bounding box center [226, 87] width 6 height 6
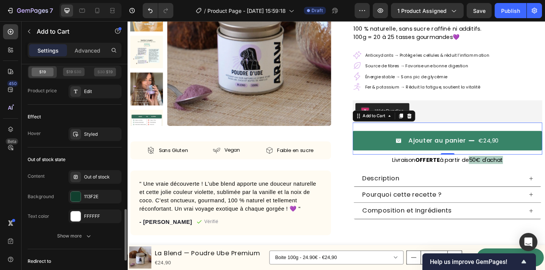
scroll to position [650, 0]
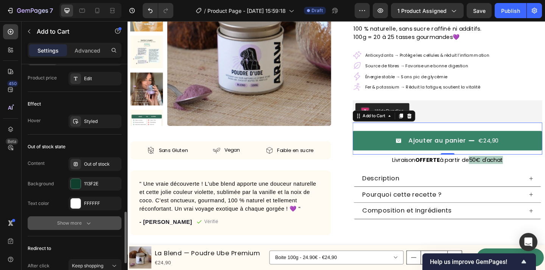
click at [85, 222] on icon "button" at bounding box center [89, 223] width 8 height 8
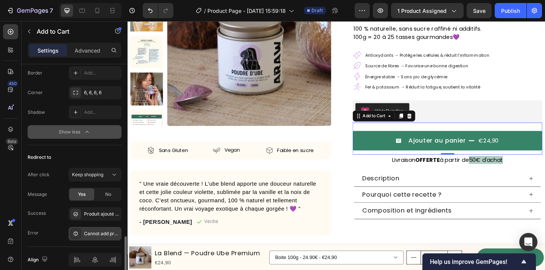
scroll to position [802, 0]
click at [94, 235] on div "Cannot add product to cart" at bounding box center [102, 232] width 36 height 7
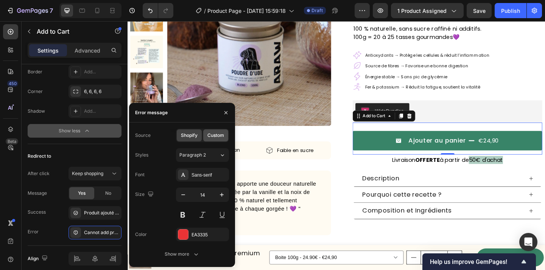
click at [216, 137] on span "Custom" at bounding box center [215, 135] width 17 height 7
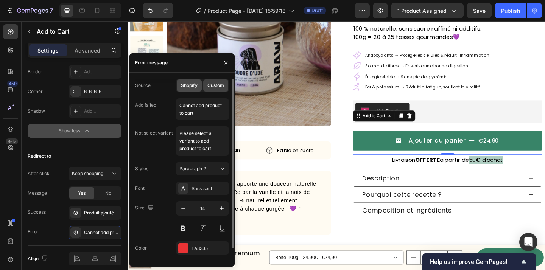
click at [197, 86] on span "Shopify" at bounding box center [189, 85] width 17 height 7
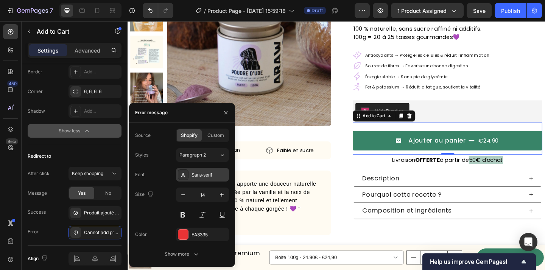
click at [201, 177] on div "Sans-serif" at bounding box center [209, 175] width 36 height 7
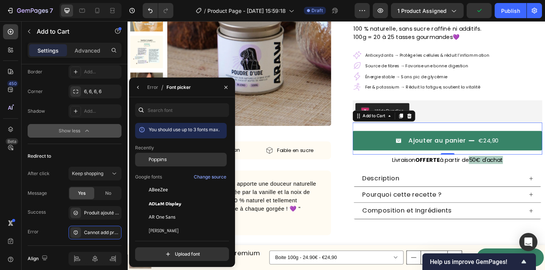
click at [205, 160] on div "Poppins" at bounding box center [187, 159] width 76 height 7
click at [140, 89] on icon "button" at bounding box center [138, 87] width 6 height 6
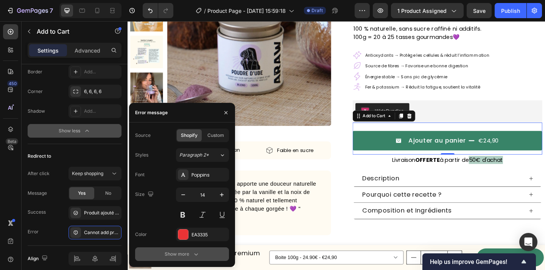
click at [188, 257] on div "Show more" at bounding box center [182, 254] width 35 height 8
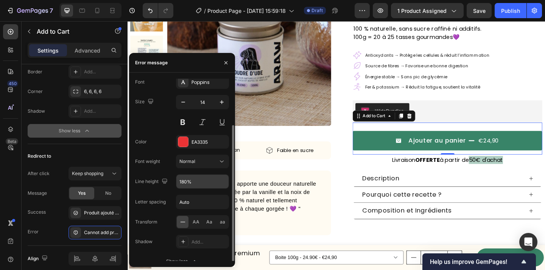
scroll to position [50, 0]
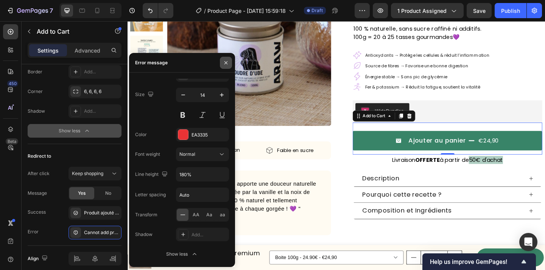
click at [226, 67] on button "button" at bounding box center [226, 63] width 12 height 12
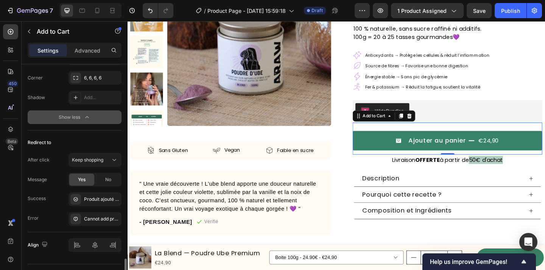
scroll to position [711, 0]
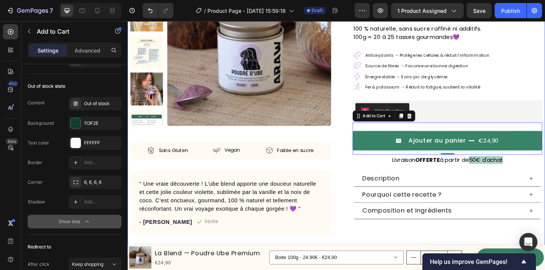
click at [358, 180] on div "Best seller Product Badge Product Images Sans Gluten Item List Vegan Item List …" at bounding box center [355, 112] width 454 height 322
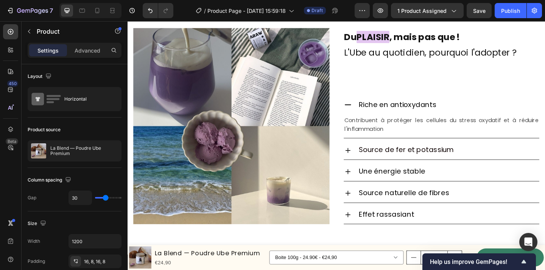
scroll to position [827, 0]
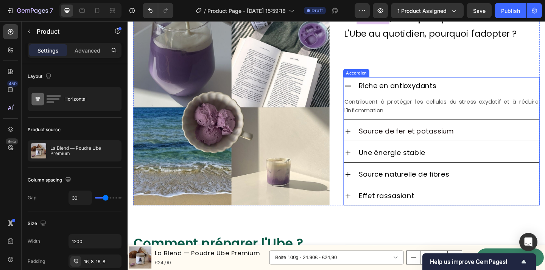
click at [370, 96] on icon at bounding box center [366, 91] width 9 height 9
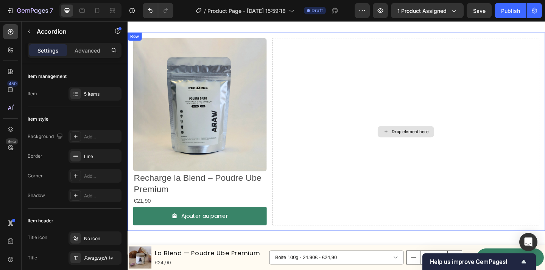
scroll to position [1344, 0]
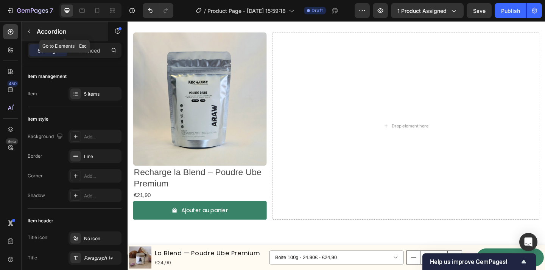
click at [30, 33] on icon "button" at bounding box center [29, 31] width 6 height 6
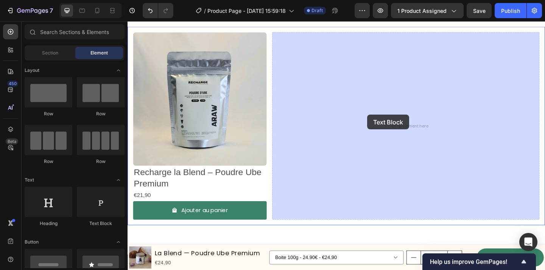
drag, startPoint x: 233, startPoint y: 223, endPoint x: 388, endPoint y: 123, distance: 184.4
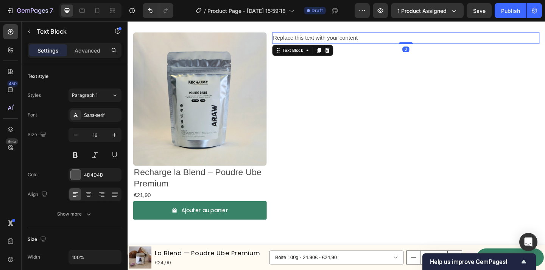
click at [334, 39] on div "Replace this text with your content" at bounding box center [430, 39] width 291 height 12
click at [334, 39] on p "Replace this text with your content" at bounding box center [430, 39] width 289 height 11
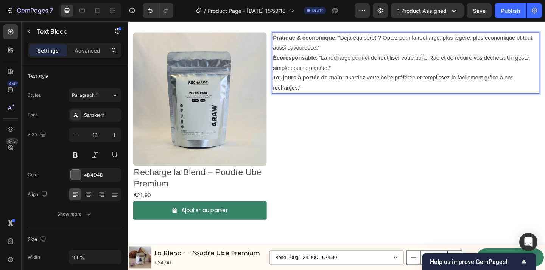
click at [361, 83] on p "Toujours à portée de main : “Gardez votre boîte préférée et remplissez-la facil…" at bounding box center [430, 89] width 289 height 22
click at [403, 138] on div "Pratique & économique : “Déjà équipé(e) ? Optez pour la recharge, plus légère, …" at bounding box center [430, 135] width 291 height 204
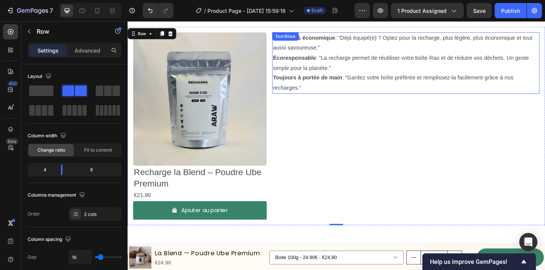
click at [399, 40] on p "Pratique & économique : “Déjà équipé(e) ? Optez pour la recharge, plus légère, …" at bounding box center [430, 45] width 289 height 22
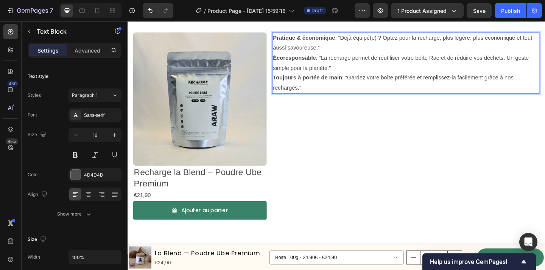
click at [404, 41] on p "Pratique & économique : “Déjà équipé(e) ? Optez pour la recharge, plus légère, …" at bounding box center [430, 45] width 289 height 22
click at [400, 40] on p "Pratique & économique : “Déjà équipé(e) ? Optez pour la recharge, plus légère, …" at bounding box center [430, 45] width 289 height 22
click at [465, 62] on p "Écoresponsable : “La recharge permet de réutiliser votre boîte Rao et de réduir…" at bounding box center [430, 67] width 289 height 22
click at [341, 62] on p "Écoresponsable : “La recharge permet de réutiliser votre boîte et de réduire vo…" at bounding box center [430, 67] width 289 height 22
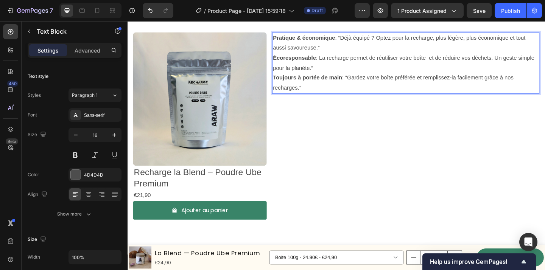
click at [361, 38] on p "Pratique & économique : “Déjà équipé ? Optez pour la recharge, plus légère, plu…" at bounding box center [430, 45] width 289 height 22
click at [369, 84] on p "Toujours à portée de main : “Gardez votre boîte préférée et remplissez-la facil…" at bounding box center [430, 89] width 289 height 22
click at [375, 95] on p "Toujours à portée de main : Gardez votre boîte préférée et remplissez-la facile…" at bounding box center [430, 89] width 289 height 22
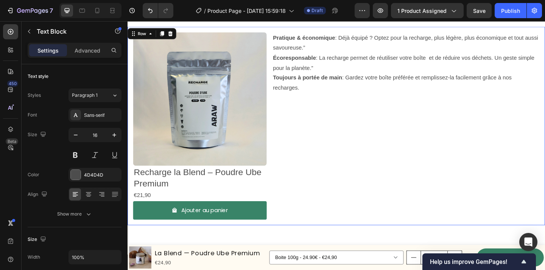
click at [358, 157] on div "Pratique & économique : Déjà équipé ? Optez pour la recharge, plus légère, plus…" at bounding box center [430, 135] width 291 height 204
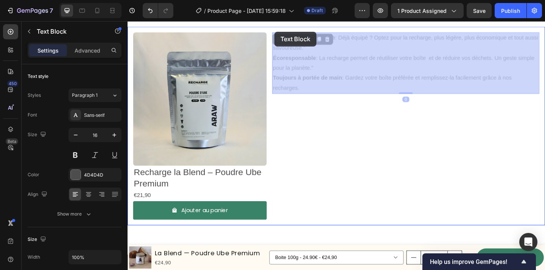
drag, startPoint x: 333, startPoint y: 95, endPoint x: 287, endPoint y: 33, distance: 77.2
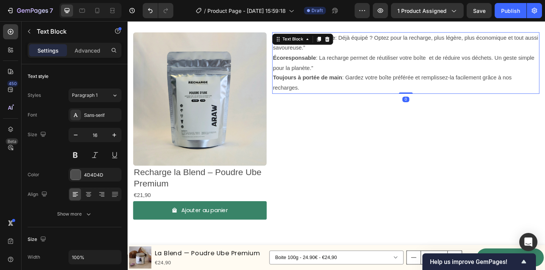
click at [320, 74] on p "Écoresponsable : La recharge permet de réutiliser votre boîte et de réduire vos…" at bounding box center [430, 67] width 289 height 22
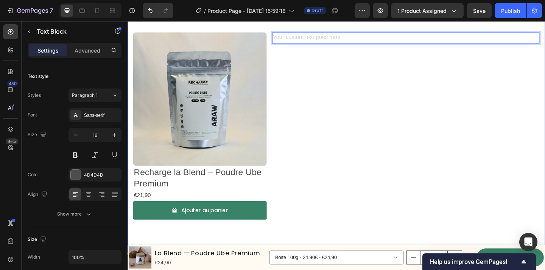
click at [296, 246] on div "Comment préparer l'Ube ? Heading Text block Provides minerals and supplements l…" at bounding box center [355, -1] width 454 height 547
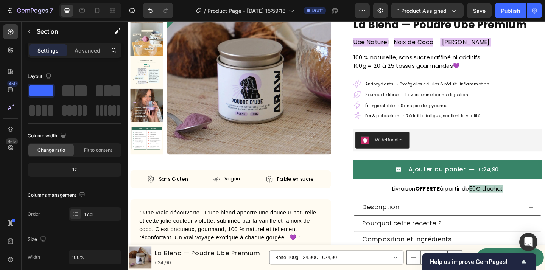
scroll to position [0, 0]
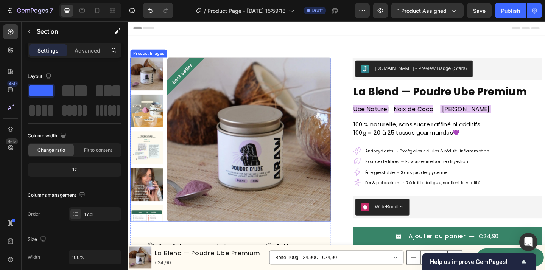
click at [157, 130] on img at bounding box center [149, 119] width 36 height 36
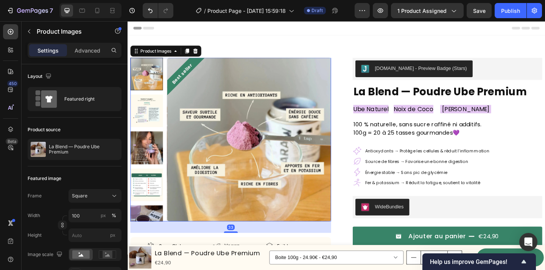
click at [156, 153] on img at bounding box center [149, 159] width 36 height 36
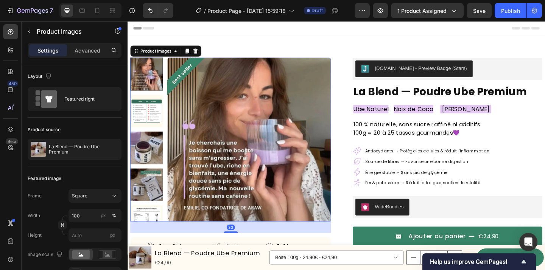
click at [154, 179] on div at bounding box center [149, 150] width 36 height 178
click at [154, 194] on img at bounding box center [149, 199] width 36 height 36
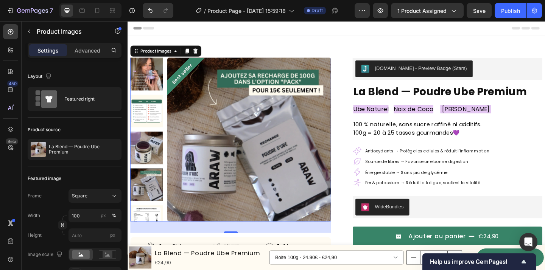
click at [152, 148] on img at bounding box center [149, 159] width 36 height 36
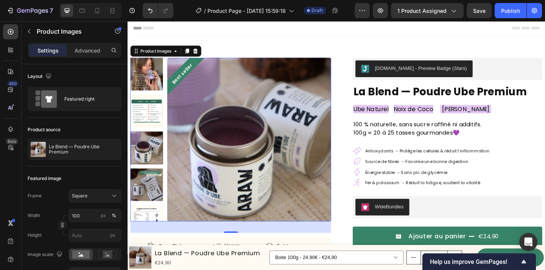
click at [147, 83] on img at bounding box center [149, 79] width 36 height 36
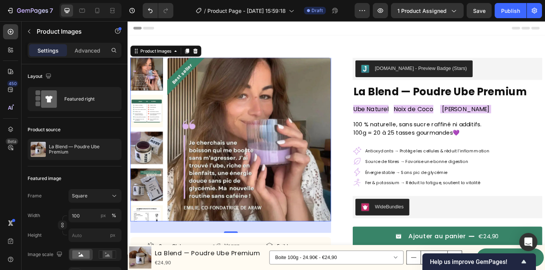
scroll to position [56, 0]
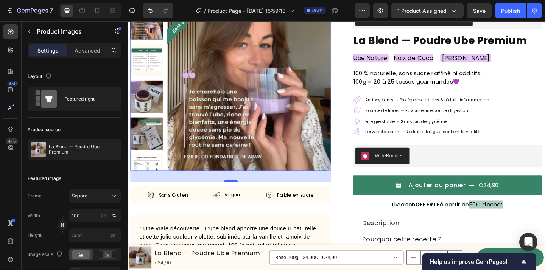
click at [155, 146] on img at bounding box center [149, 144] width 36 height 36
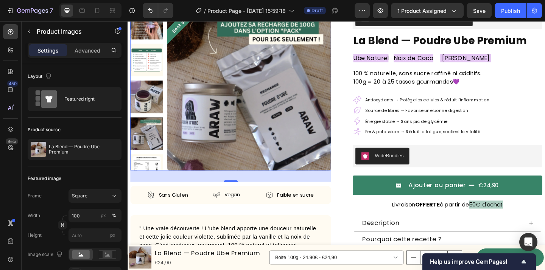
click at [155, 168] on img at bounding box center [149, 184] width 36 height 36
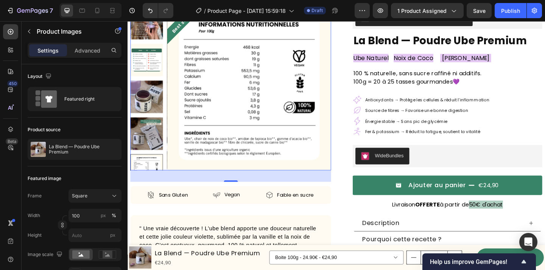
scroll to position [0, 0]
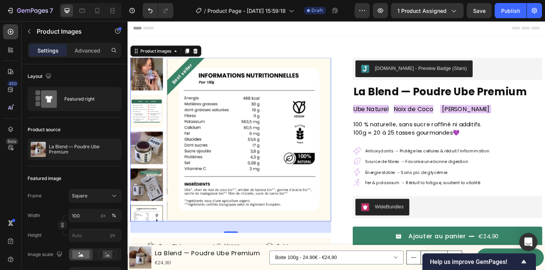
click at [157, 159] on img at bounding box center [149, 159] width 36 height 36
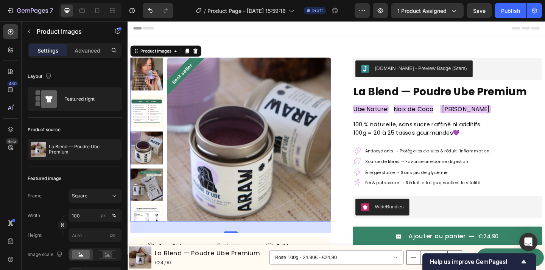
click at [154, 201] on img at bounding box center [149, 199] width 36 height 36
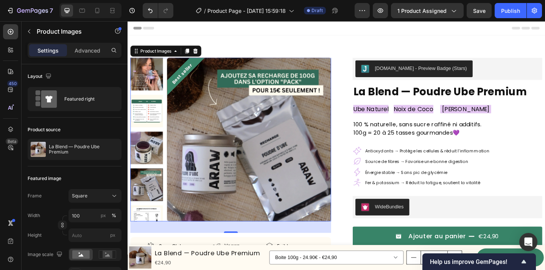
click at [154, 218] on div at bounding box center [149, 150] width 36 height 178
click at [160, 159] on img at bounding box center [149, 159] width 36 height 36
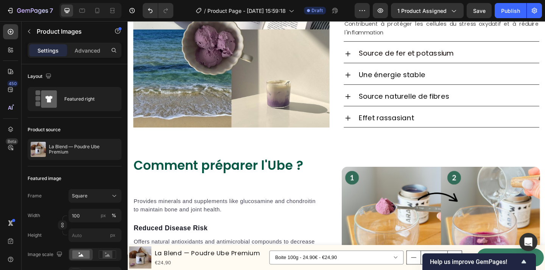
scroll to position [934, 0]
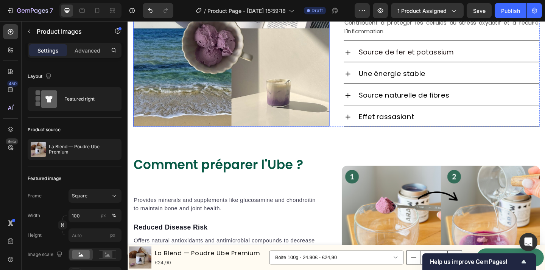
click at [233, 98] on img at bounding box center [240, 28] width 213 height 213
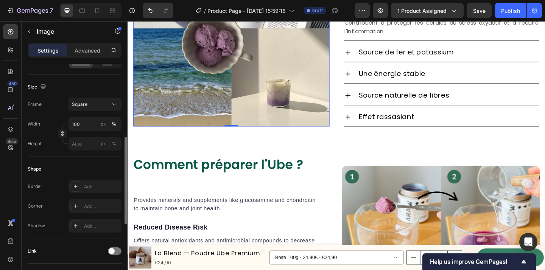
scroll to position [190, 0]
click at [90, 204] on div "Add..." at bounding box center [102, 205] width 36 height 7
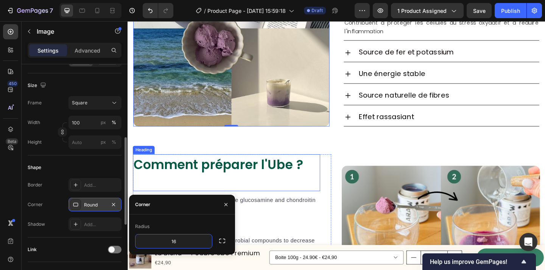
type input "16"
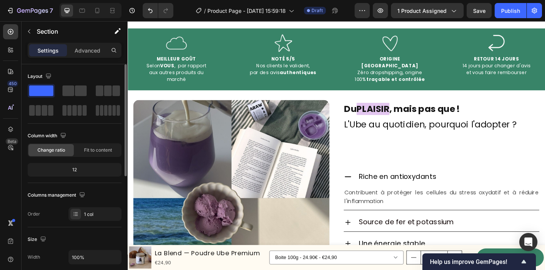
scroll to position [686, 0]
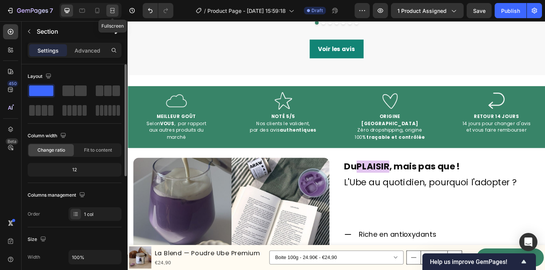
click at [112, 14] on icon at bounding box center [113, 11] width 8 height 8
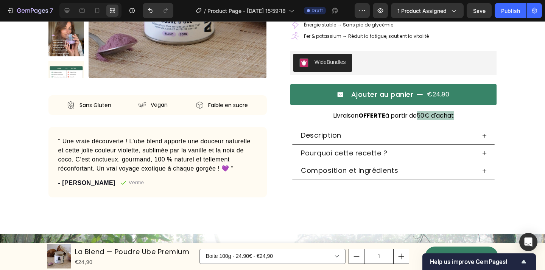
scroll to position [164, 0]
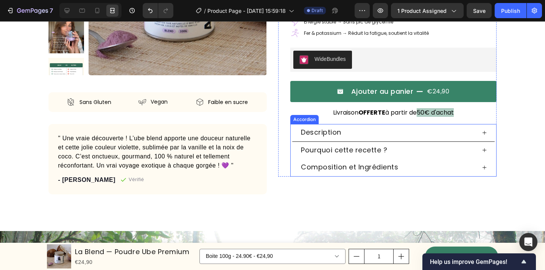
click at [376, 144] on div "Pourquoi cette recette ?" at bounding box center [393, 150] width 205 height 17
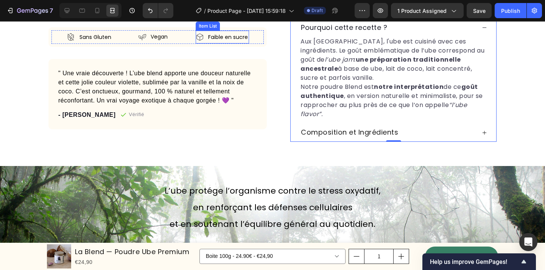
scroll to position [302, 0]
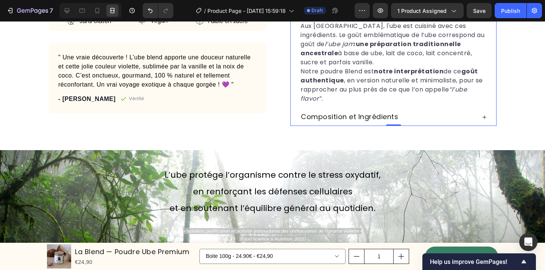
click at [334, 114] on span "Composition et Ingrédients" at bounding box center [349, 116] width 97 height 9
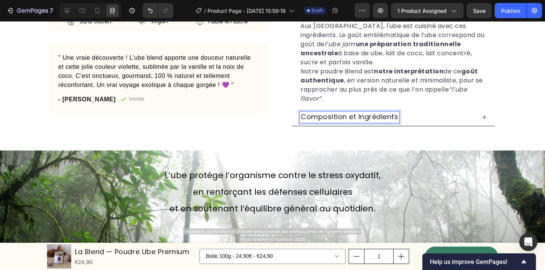
click at [434, 104] on div "Aux Philippines, l'ube est cuisiné avec ces ingrédients. Le goût emblématique d…" at bounding box center [393, 65] width 205 height 88
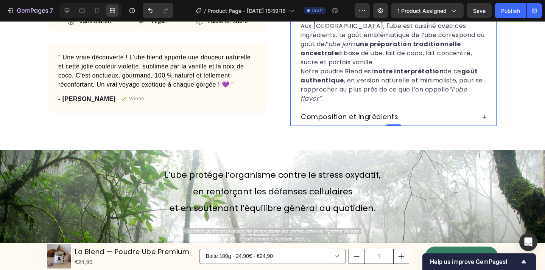
click at [439, 113] on div "Composition et Ingrédients" at bounding box center [388, 117] width 176 height 11
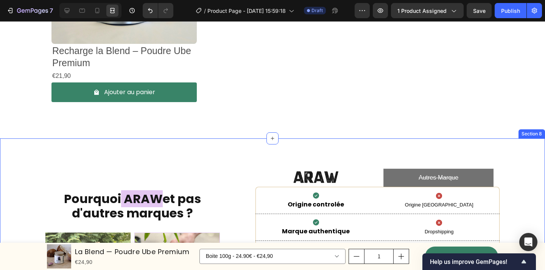
scroll to position [1506, 0]
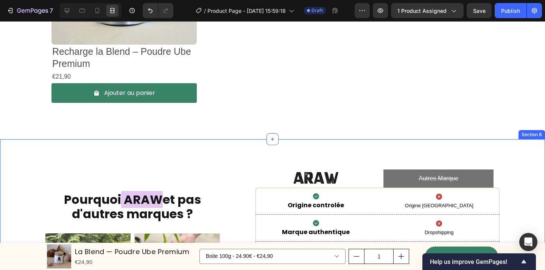
click at [513, 150] on div "Pourquoi ARAW et pas d'autres marques ? Heading Image Image Image Row Image Her…" at bounding box center [272, 273] width 545 height 268
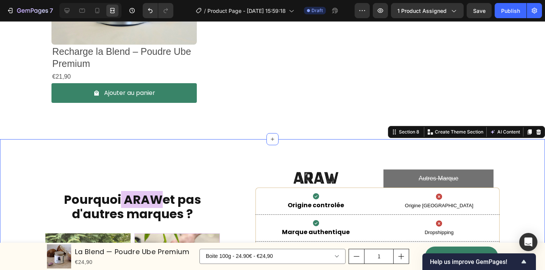
click at [533, 161] on div "Pourquoi ARAW et pas d'autres marques ? Heading Image Image Image Row Image Her…" at bounding box center [272, 273] width 545 height 268
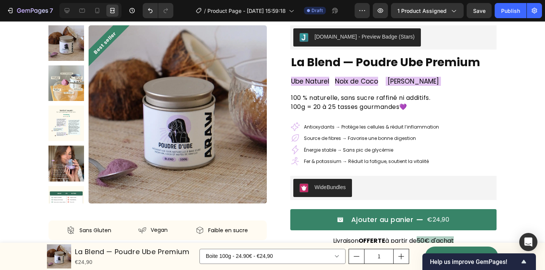
scroll to position [26, 0]
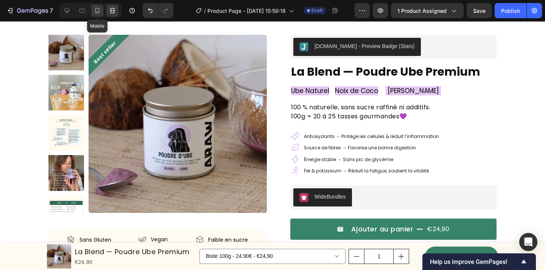
click at [96, 11] on icon at bounding box center [97, 11] width 8 height 8
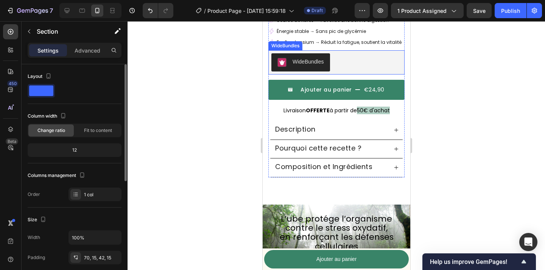
scroll to position [283, 0]
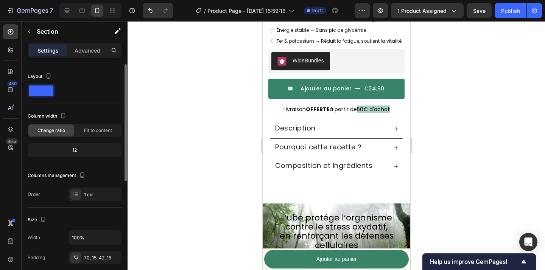
click at [477, 118] on div at bounding box center [336, 145] width 417 height 249
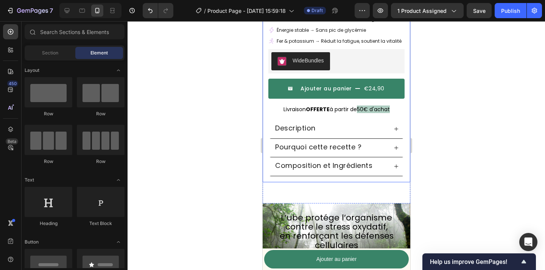
click at [250, 142] on div at bounding box center [336, 145] width 417 height 249
click at [223, 156] on div at bounding box center [336, 145] width 417 height 249
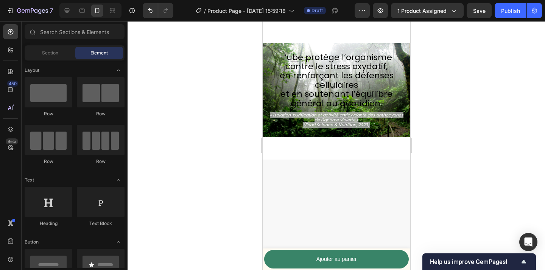
scroll to position [420, 0]
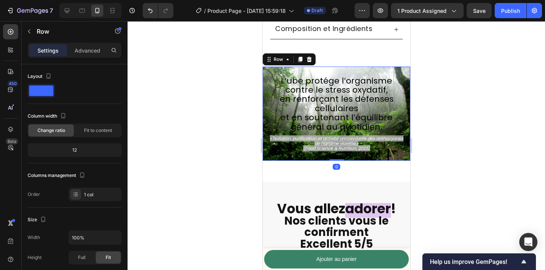
click at [266, 75] on div "L’ube protége l’organisme contre le stress oxydatif, en renforçant les défenses…" at bounding box center [336, 114] width 148 height 94
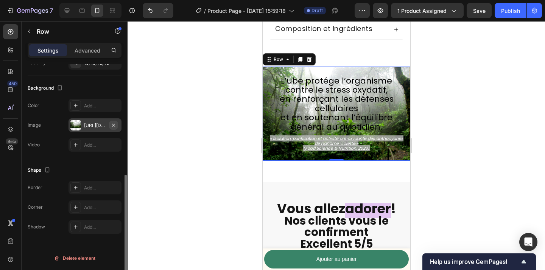
click at [112, 125] on icon "button" at bounding box center [113, 124] width 3 height 3
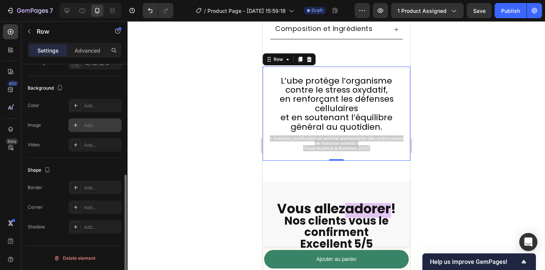
click at [103, 161] on div "Shape Border Add... Corner Add... Shadow Add..." at bounding box center [75, 199] width 94 height 82
click at [98, 123] on div "Add..." at bounding box center [102, 125] width 36 height 7
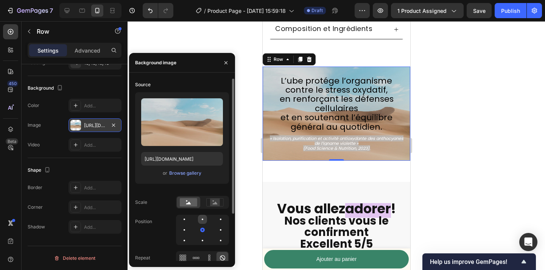
click at [201, 220] on div at bounding box center [202, 219] width 9 height 9
click at [197, 258] on icon at bounding box center [198, 258] width 2 height 2
click at [209, 257] on icon at bounding box center [209, 258] width 2 height 2
click at [183, 257] on icon at bounding box center [183, 256] width 2 height 2
click at [222, 255] on icon at bounding box center [222, 257] width 5 height 5
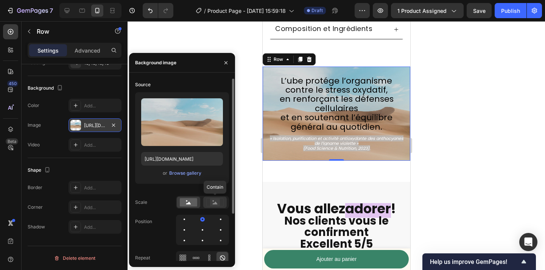
click at [213, 202] on rect at bounding box center [215, 203] width 10 height 8
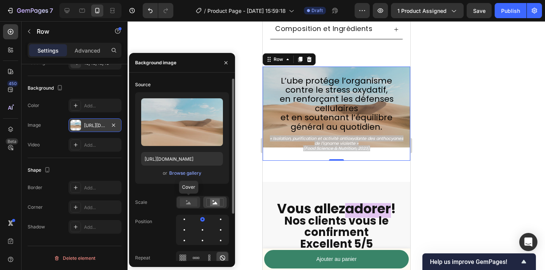
click at [183, 205] on rect at bounding box center [188, 202] width 17 height 8
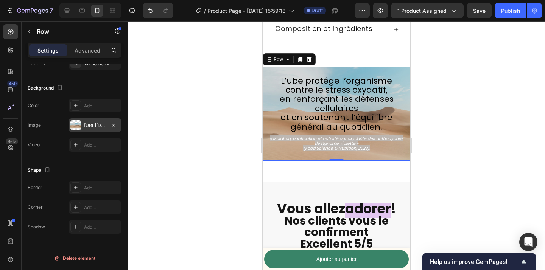
click at [250, 104] on div at bounding box center [336, 145] width 417 height 249
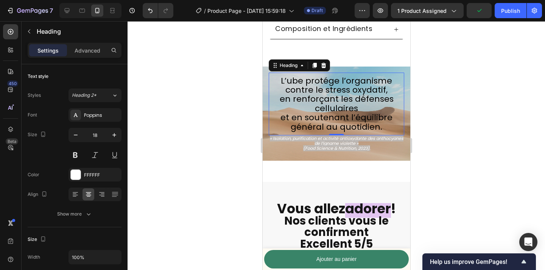
click at [356, 115] on span "et en soutenant l’équilibre général au quotidien." at bounding box center [336, 122] width 112 height 21
click at [341, 110] on span "en renforçant les défenses cellulaires" at bounding box center [336, 103] width 114 height 21
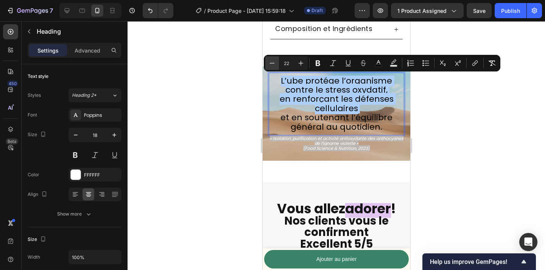
click at [274, 65] on icon "Editor contextual toolbar" at bounding box center [272, 63] width 8 height 8
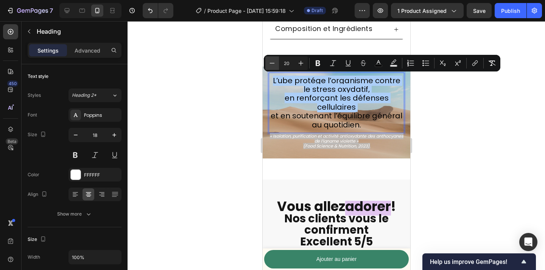
click at [274, 65] on icon "Editor contextual toolbar" at bounding box center [272, 63] width 8 height 8
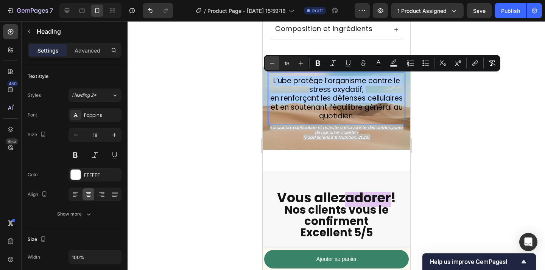
click at [274, 65] on icon "Editor contextual toolbar" at bounding box center [272, 63] width 8 height 8
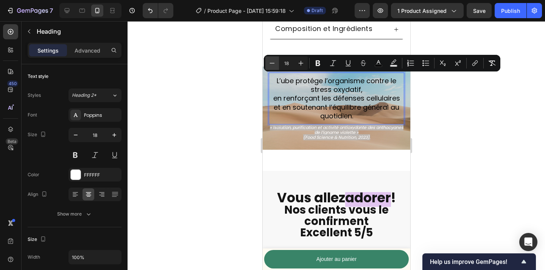
click at [274, 65] on icon "Editor contextual toolbar" at bounding box center [272, 63] width 8 height 8
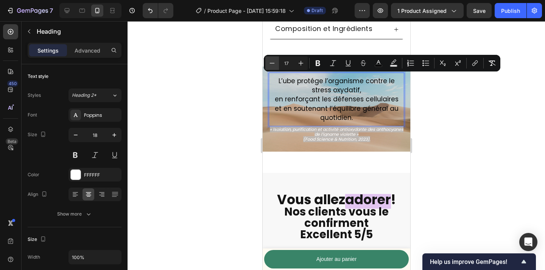
click at [274, 65] on icon "Editor contextual toolbar" at bounding box center [272, 63] width 8 height 8
type input "14"
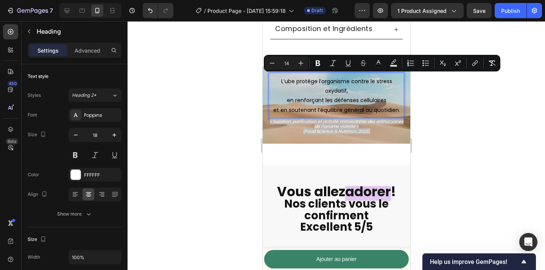
click at [250, 101] on div at bounding box center [336, 145] width 417 height 249
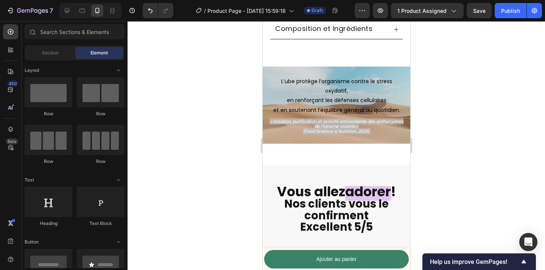
click at [220, 108] on div at bounding box center [336, 145] width 417 height 249
click at [226, 94] on div at bounding box center [336, 145] width 417 height 249
click at [69, 15] on div at bounding box center [67, 11] width 12 height 12
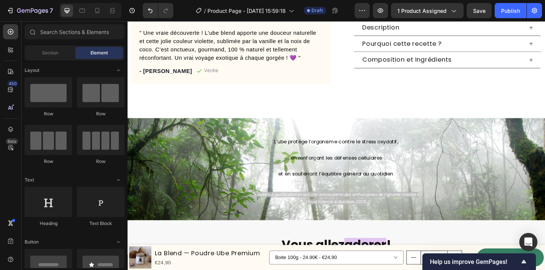
scroll to position [269, 0]
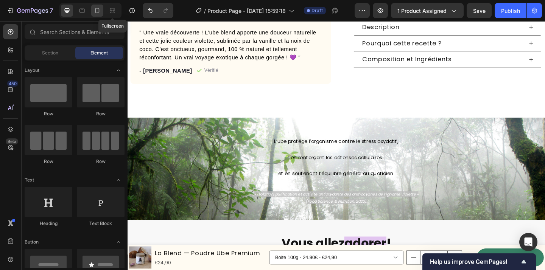
click at [99, 12] on icon at bounding box center [97, 11] width 8 height 8
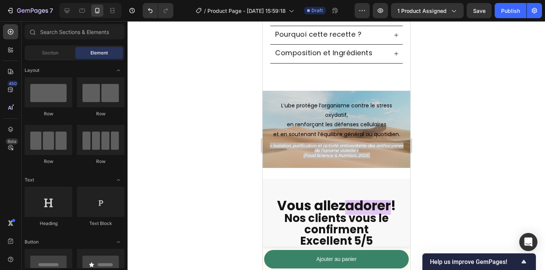
scroll to position [395, 0]
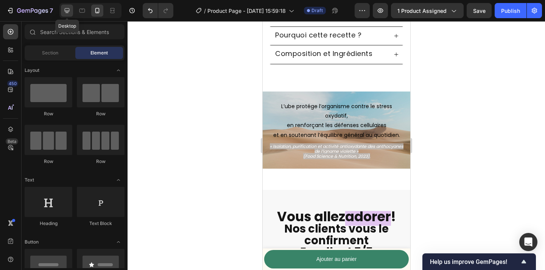
click at [66, 11] on icon at bounding box center [67, 11] width 8 height 8
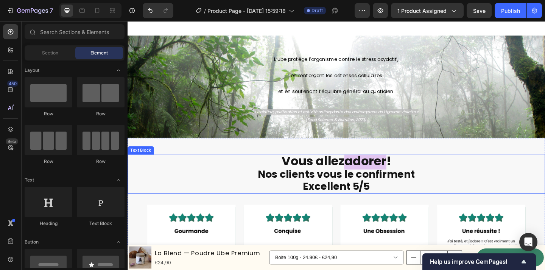
scroll to position [381, 0]
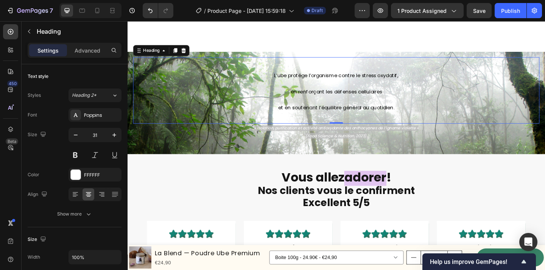
click at [337, 90] on h2 "L’ube protége l’organisme contre le stress oxydatif, en renforçant les défenses…" at bounding box center [355, 97] width 442 height 54
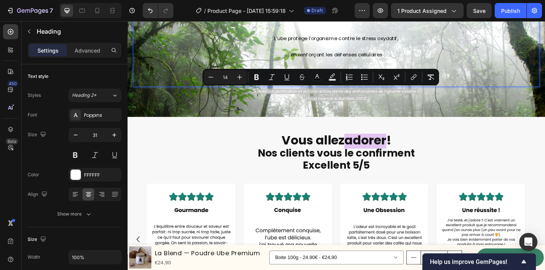
scroll to position [341, 0]
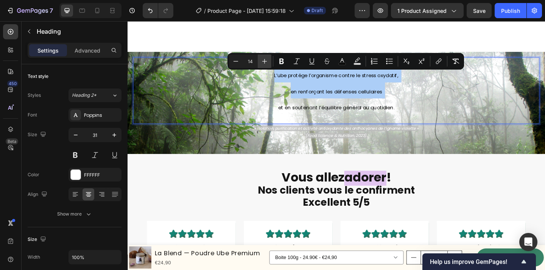
click at [267, 63] on icon "Editor contextual toolbar" at bounding box center [265, 62] width 8 height 8
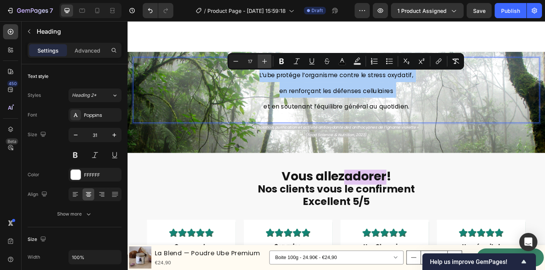
click at [267, 63] on icon "Editor contextual toolbar" at bounding box center [265, 62] width 8 height 8
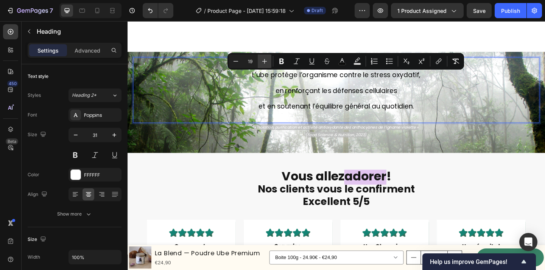
click at [267, 63] on icon "Editor contextual toolbar" at bounding box center [265, 62] width 8 height 8
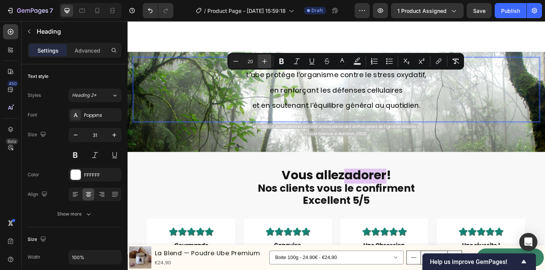
click at [267, 63] on icon "Editor contextual toolbar" at bounding box center [265, 62] width 8 height 8
type input "22"
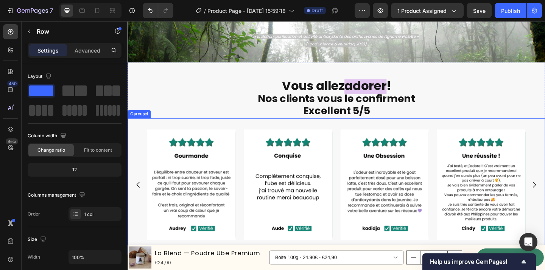
scroll to position [389, 0]
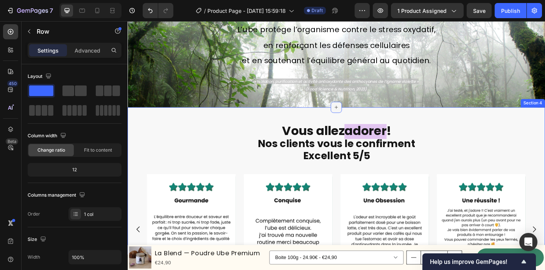
click at [353, 114] on icon at bounding box center [354, 115] width 6 height 6
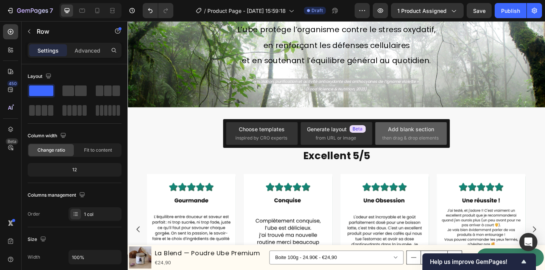
click at [406, 138] on span "then drag & drop elements" at bounding box center [410, 138] width 56 height 7
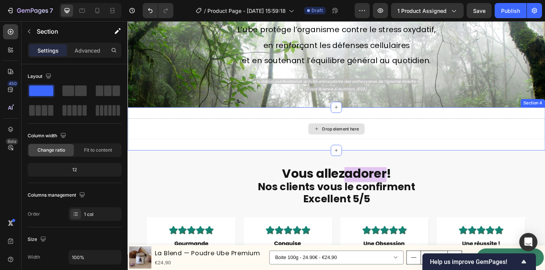
click at [287, 144] on div "Drop element here" at bounding box center [355, 138] width 454 height 23
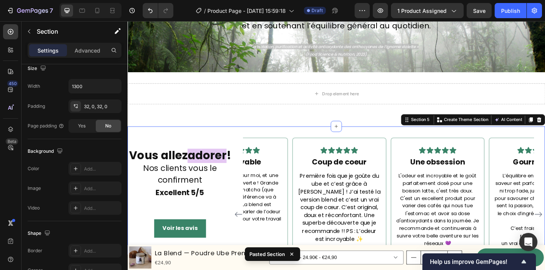
scroll to position [420, 0]
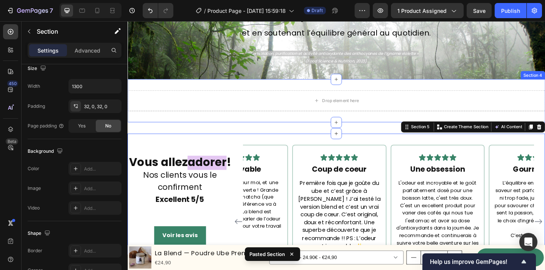
click at [308, 124] on div "Drop element here Section 4" at bounding box center [355, 107] width 454 height 47
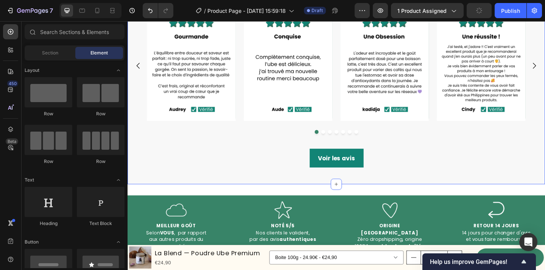
click at [439, 181] on div "Vous allez adorer ! Nos clients vous le confirment Excellent 5/5 Text Block Ima…" at bounding box center [355, 67] width 454 height 262
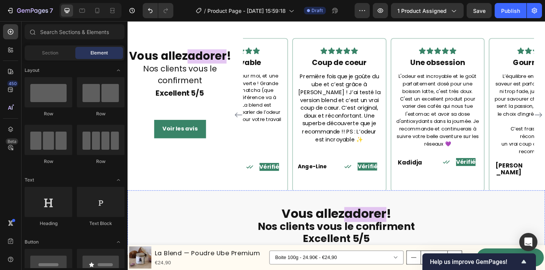
scroll to position [598, 0]
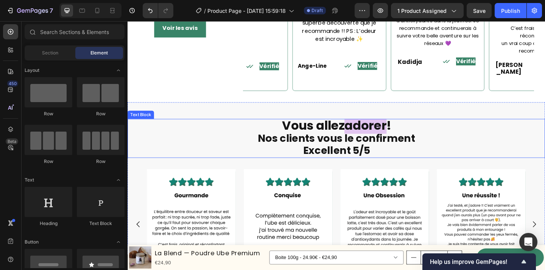
click at [544, 128] on div "Vous allez adorer ! Nos clients vous le confirment Excellent 5/5" at bounding box center [355, 149] width 454 height 42
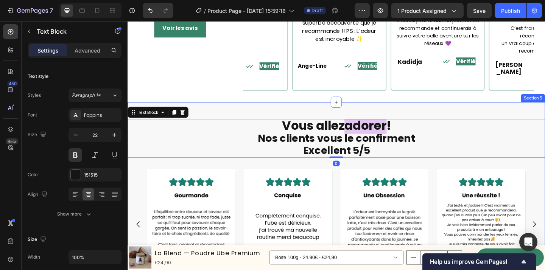
click at [544, 109] on div "Vous allez adorer ! Nos clients vous le confirment Excellent 5/5 Text Block 0 I…" at bounding box center [355, 240] width 454 height 262
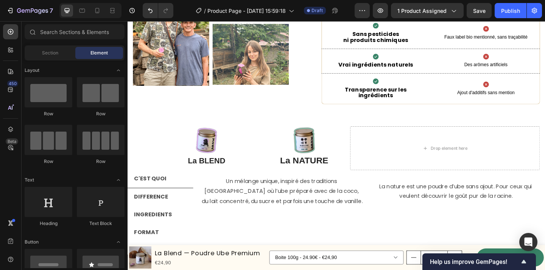
scroll to position [1726, 0]
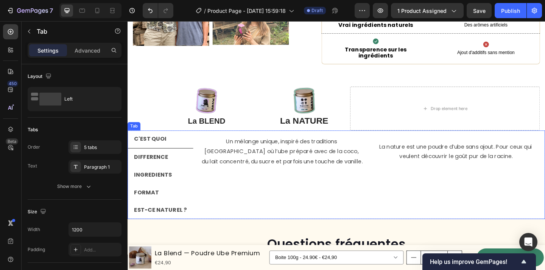
click at [153, 165] on strong "DIFFERENCE" at bounding box center [153, 169] width 37 height 9
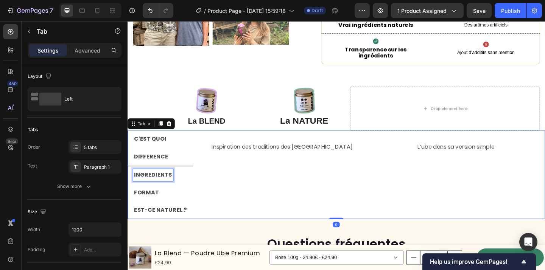
click at [157, 182] on div "INGREDIENTS" at bounding box center [156, 188] width 44 height 13
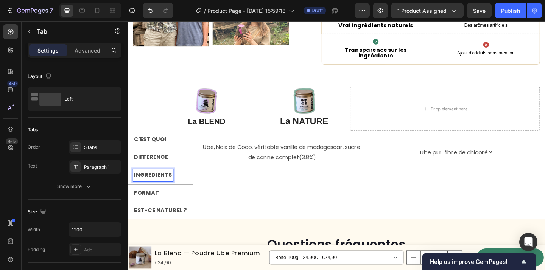
click at [164, 192] on li "INGREDIENTS" at bounding box center [164, 189] width 72 height 20
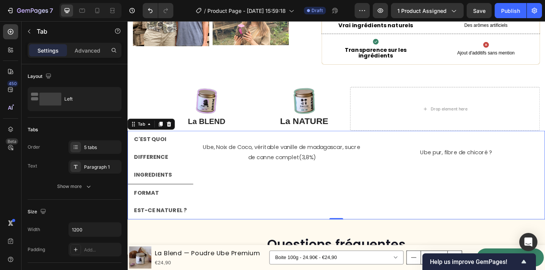
click at [166, 202] on li "FORMAT" at bounding box center [164, 208] width 72 height 19
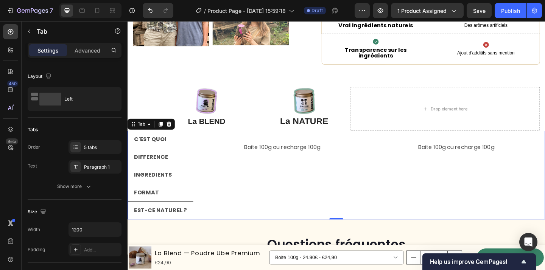
click at [171, 221] on div "EST-CE NATUREL ?" at bounding box center [163, 227] width 59 height 13
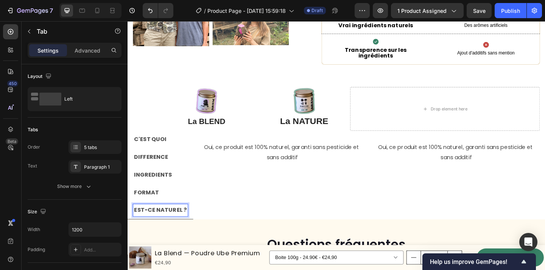
scroll to position [1726, 0]
click at [175, 199] on li "FORMAT" at bounding box center [164, 208] width 72 height 19
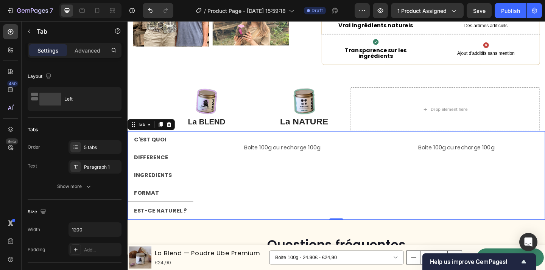
click at [182, 184] on li "INGREDIENTS" at bounding box center [164, 188] width 72 height 19
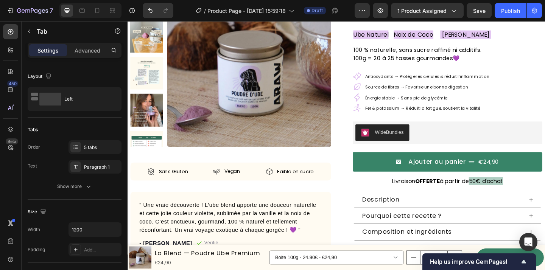
scroll to position [0, 0]
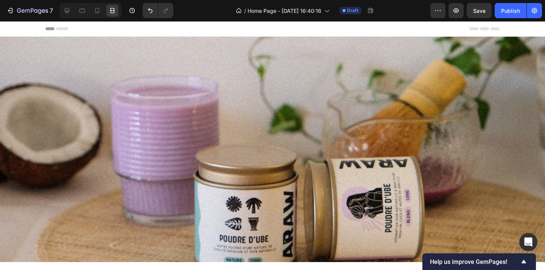
scroll to position [1198, 0]
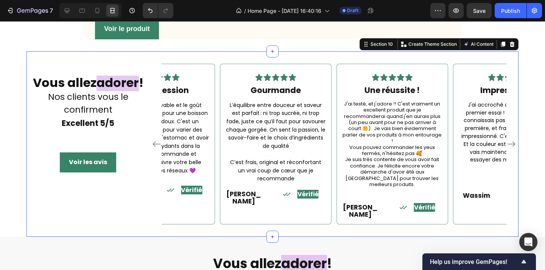
click at [532, 120] on div "Fuel Your Wellness Button Sticky Image Section 8 Image Icon Icon Icon Icon Icon…" at bounding box center [272, 105] width 545 height 2533
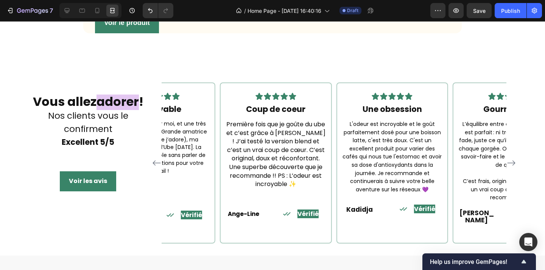
scroll to position [1205, 0]
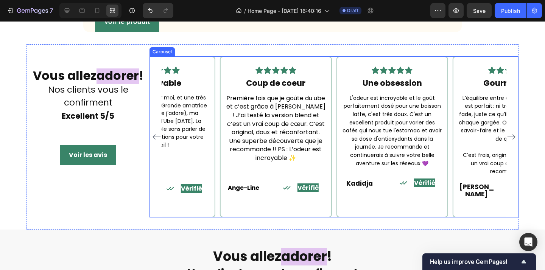
click at [513, 142] on icon "Carousel Next Arrow" at bounding box center [511, 136] width 9 height 9
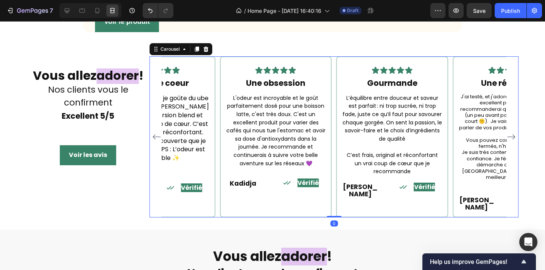
click at [513, 142] on icon "Carousel Next Arrow" at bounding box center [511, 136] width 9 height 9
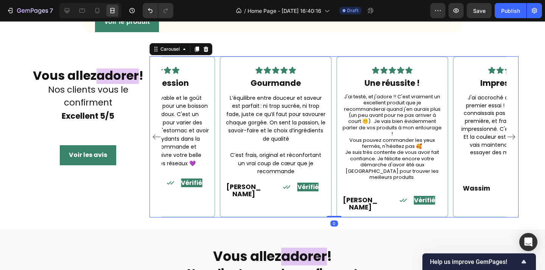
click at [513, 142] on icon "Carousel Next Arrow" at bounding box center [511, 136] width 9 height 9
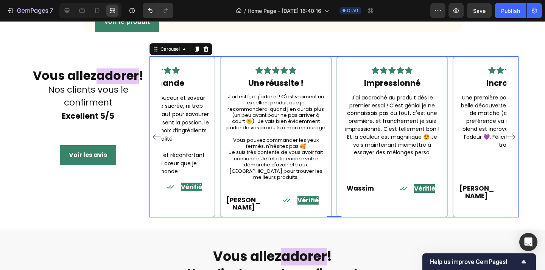
click at [513, 142] on icon "Carousel Next Arrow" at bounding box center [511, 136] width 9 height 9
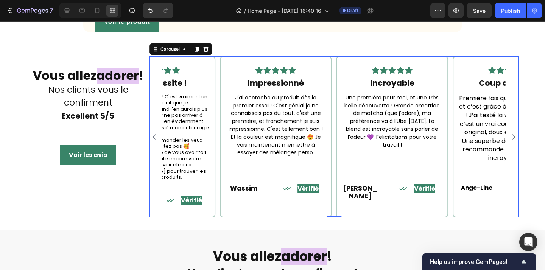
click at [513, 142] on icon "Carousel Next Arrow" at bounding box center [511, 136] width 9 height 9
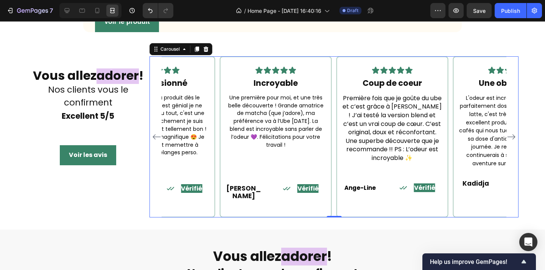
click at [513, 142] on icon "Carousel Next Arrow" at bounding box center [511, 136] width 9 height 9
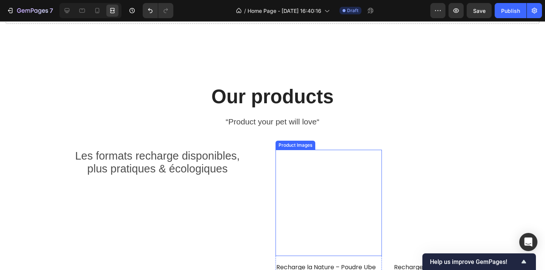
scroll to position [2054, 0]
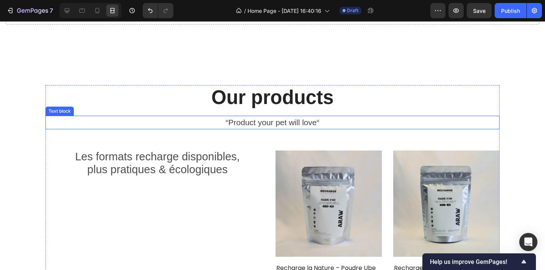
click at [296, 117] on p "“Product your pet will love“" at bounding box center [272, 123] width 453 height 12
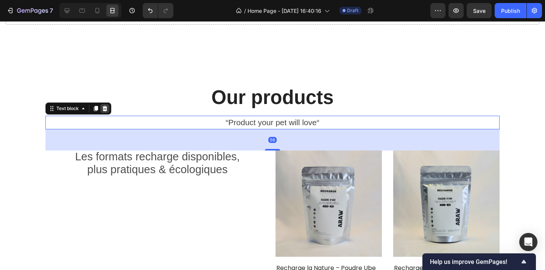
click at [108, 110] on div at bounding box center [104, 108] width 9 height 9
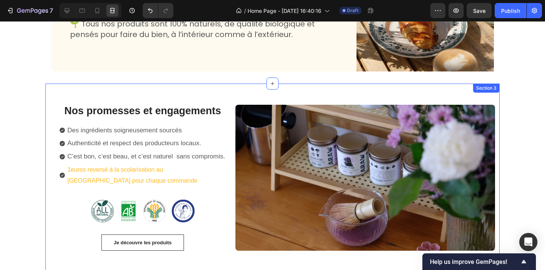
scroll to position [381, 0]
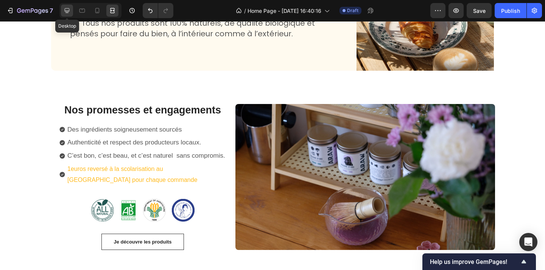
click at [67, 12] on icon at bounding box center [67, 10] width 5 height 5
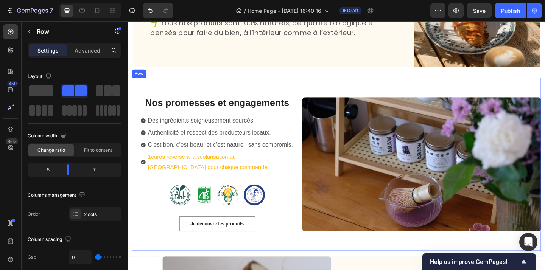
click at [318, 83] on div "Image" at bounding box center [447, 177] width 260 height 188
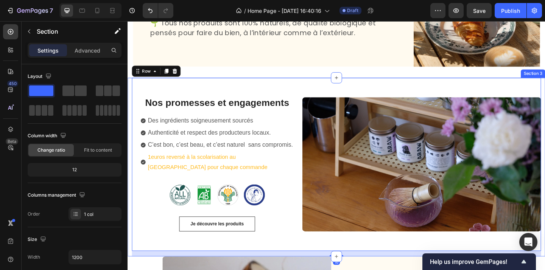
click at [130, 95] on div "Nos promesses et engagements Heading Des ingrédients soigneusement sourcés Auth…" at bounding box center [355, 180] width 454 height 194
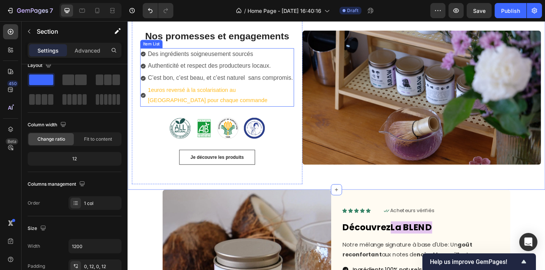
scroll to position [457, 0]
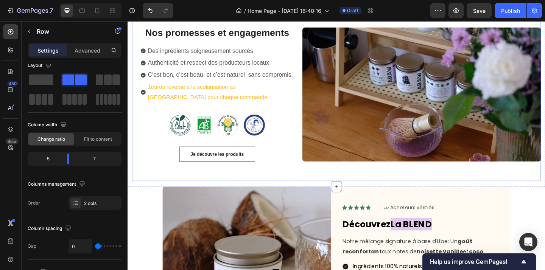
click at [333, 183] on div "Image" at bounding box center [447, 101] width 260 height 188
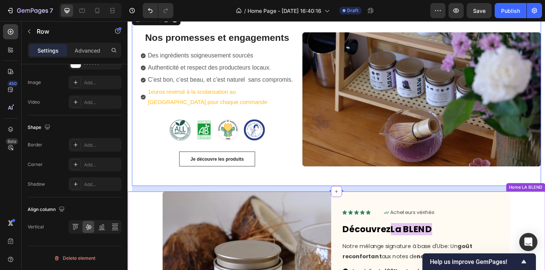
scroll to position [423, 0]
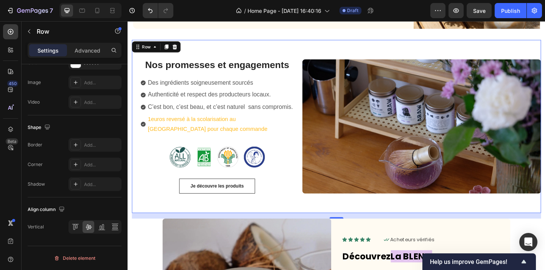
click at [337, 223] on div "Image" at bounding box center [447, 136] width 260 height 188
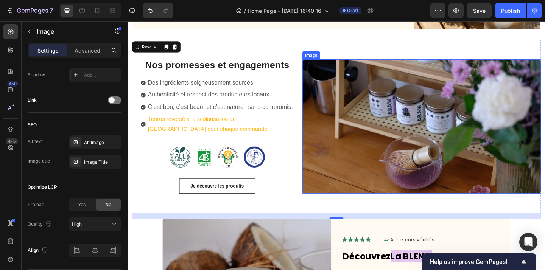
click at [360, 174] on img at bounding box center [447, 136] width 260 height 146
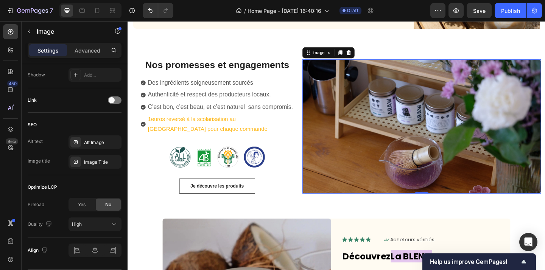
scroll to position [0, 0]
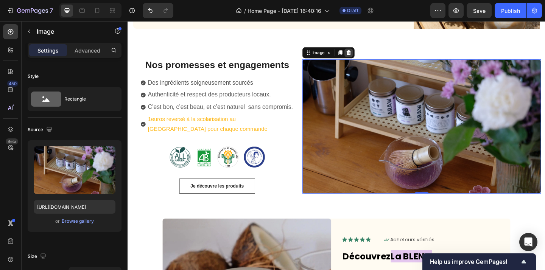
click at [368, 55] on icon at bounding box center [367, 55] width 5 height 5
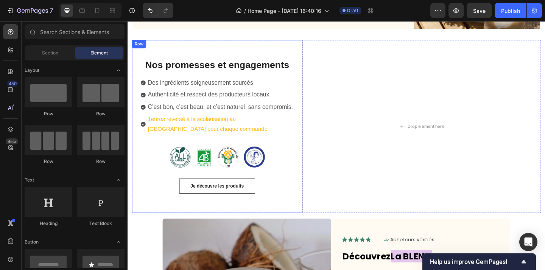
click at [305, 230] on div "Nos promesses et engagements Heading Des ingrédients soigneusement sourcés Auth…" at bounding box center [224, 136] width 185 height 188
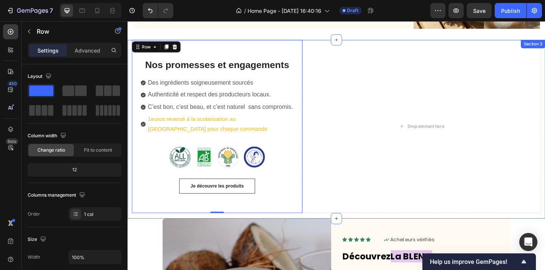
click at [306, 233] on div "Nos promesses et engagements Heading Des ingrédients soigneusement sourcés Auth…" at bounding box center [354, 139] width 445 height 194
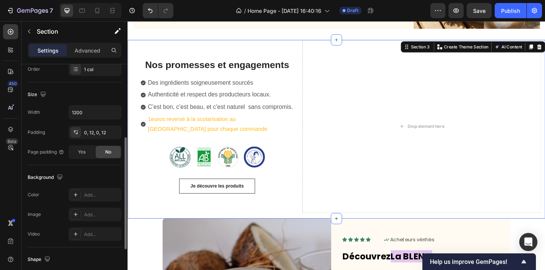
scroll to position [147, 0]
click at [77, 212] on icon at bounding box center [76, 213] width 6 height 6
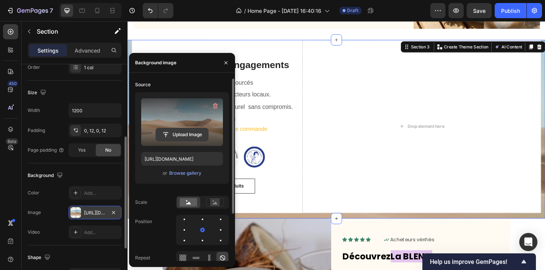
click at [193, 134] on input "file" at bounding box center [182, 134] width 52 height 13
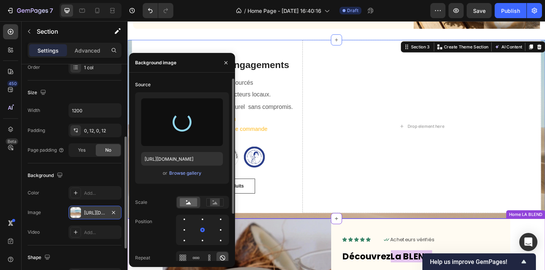
type input "https://cdn.shopify.com/s/files/1/0944/8682/3261/files/gempages_582038609335419…"
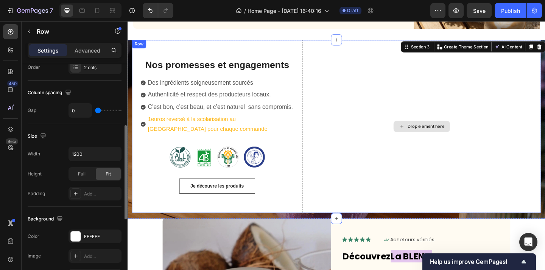
click at [364, 205] on div "Drop element here" at bounding box center [447, 136] width 260 height 188
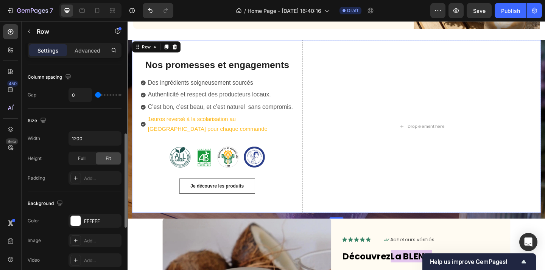
scroll to position [164, 0]
click at [115, 217] on icon "button" at bounding box center [113, 219] width 6 height 6
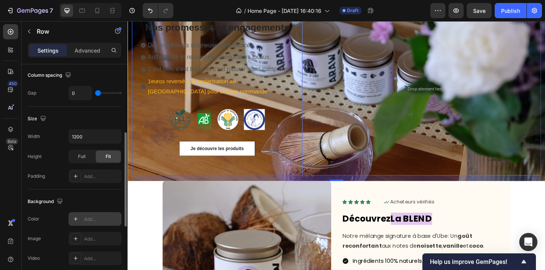
scroll to position [468, 0]
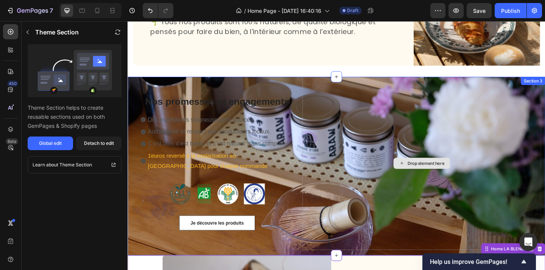
scroll to position [383, 0]
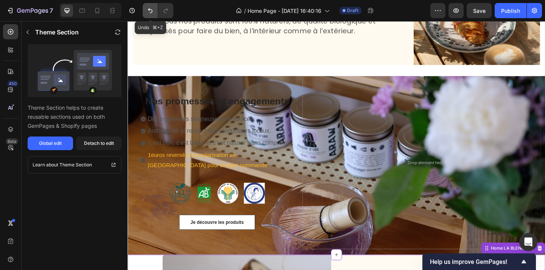
click at [152, 12] on icon "Undo/Redo" at bounding box center [150, 10] width 5 height 5
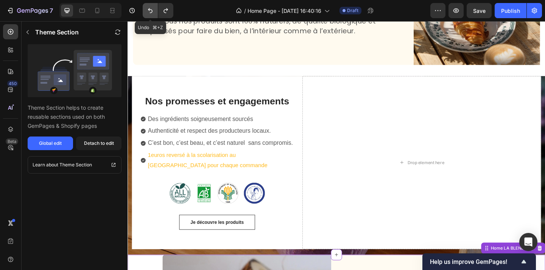
click at [152, 12] on icon "Undo/Redo" at bounding box center [150, 10] width 5 height 5
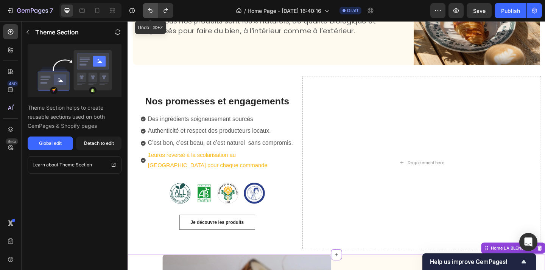
click at [152, 12] on icon "Undo/Redo" at bounding box center [150, 10] width 5 height 5
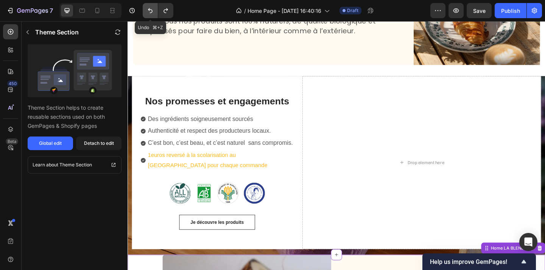
click at [152, 12] on icon "Undo/Redo" at bounding box center [150, 10] width 5 height 5
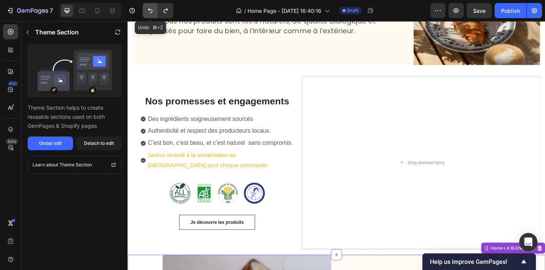
click at [152, 12] on icon "Undo/Redo" at bounding box center [150, 10] width 5 height 5
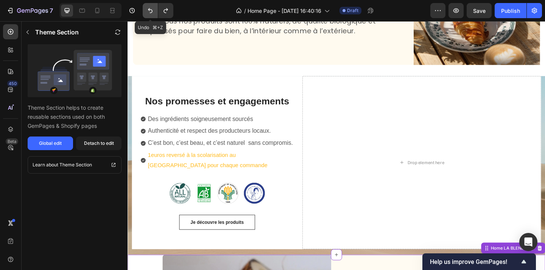
click at [152, 12] on icon "Undo/Redo" at bounding box center [150, 10] width 5 height 5
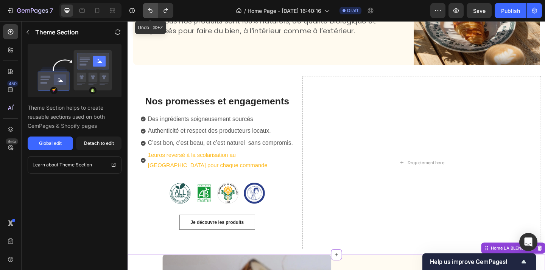
click at [152, 12] on icon "Undo/Redo" at bounding box center [150, 10] width 5 height 5
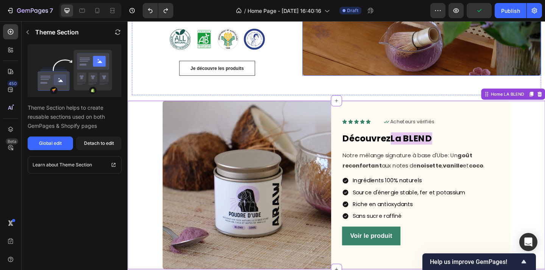
scroll to position [565, 0]
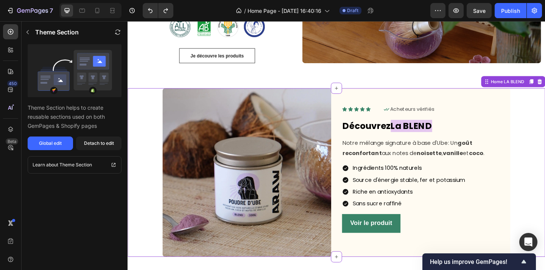
click at [142, 159] on div "Image Icon Icon Icon Icon Icon Icon List Icon Acheteurs vérifiés Text Block Row…" at bounding box center [355, 186] width 442 height 184
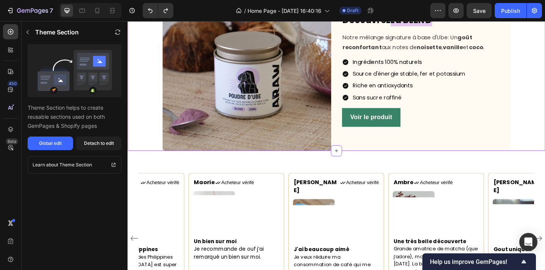
scroll to position [686, 0]
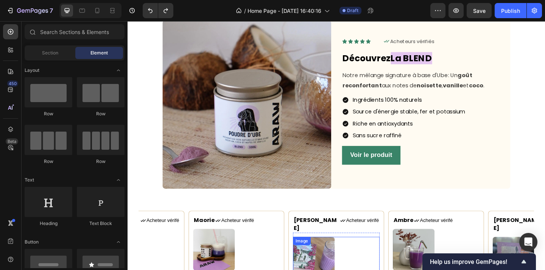
scroll to position [553, 0]
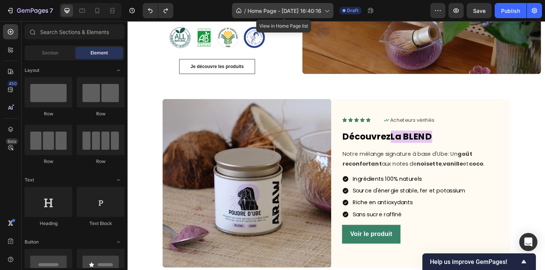
click at [311, 11] on span "Home Page - Sep 22, 16:40:16" at bounding box center [284, 11] width 74 height 8
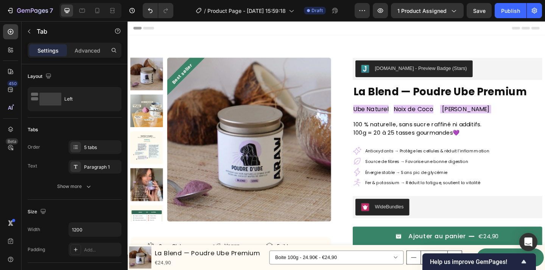
click at [184, 30] on div "Header" at bounding box center [355, 28] width 442 height 15
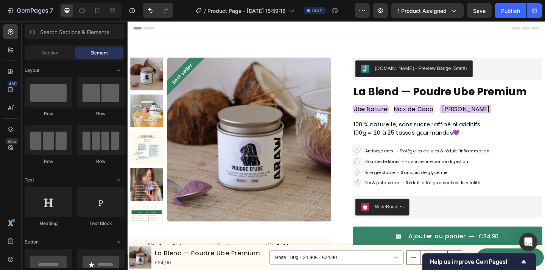
scroll to position [86, 0]
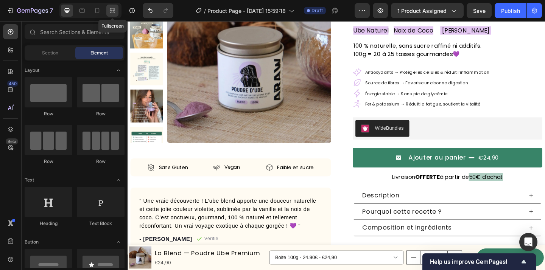
click at [111, 12] on icon at bounding box center [113, 11] width 8 height 8
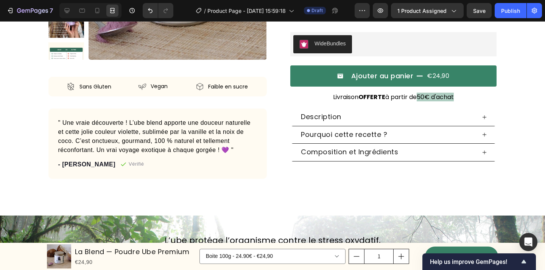
scroll to position [169, 0]
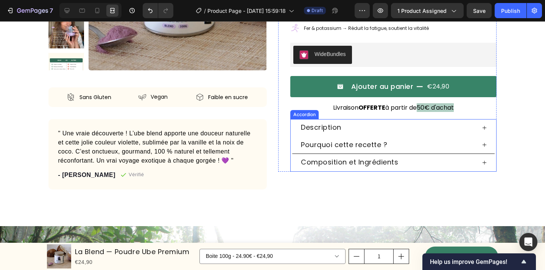
click at [473, 124] on div "Description" at bounding box center [388, 127] width 176 height 11
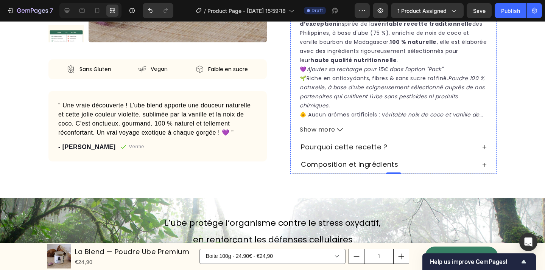
scroll to position [296, 0]
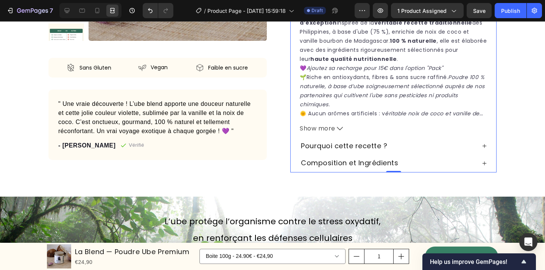
click at [484, 148] on icon at bounding box center [484, 145] width 5 height 5
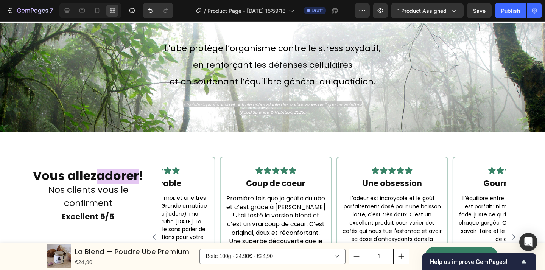
scroll to position [463, 0]
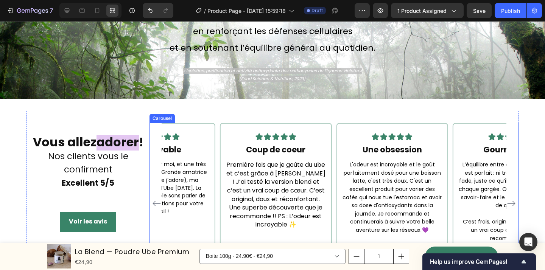
click at [159, 199] on icon "Carousel Back Arrow" at bounding box center [156, 203] width 9 height 9
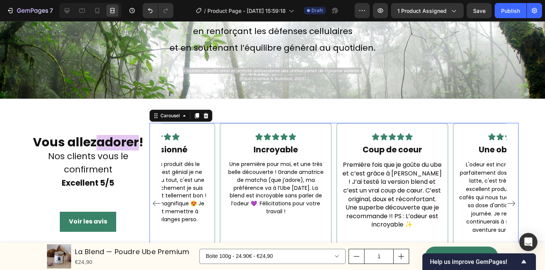
click at [157, 199] on icon "Carousel Back Arrow" at bounding box center [156, 203] width 9 height 9
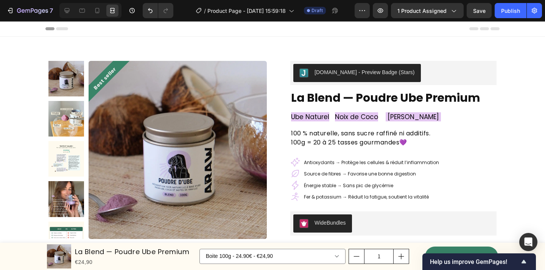
scroll to position [19, 0]
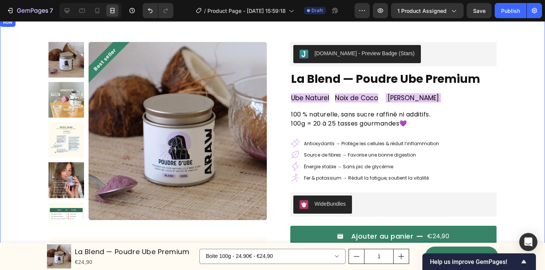
click at [511, 187] on div "Best seller Product Badge Product Images Sans Gluten Item List Vegan Item List …" at bounding box center [272, 197] width 545 height 322
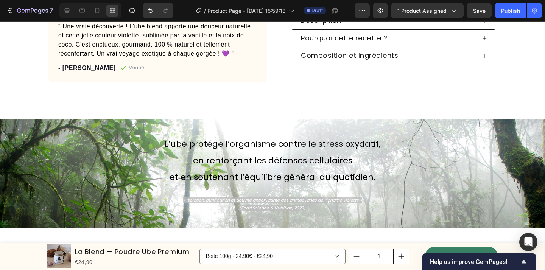
scroll to position [297, 0]
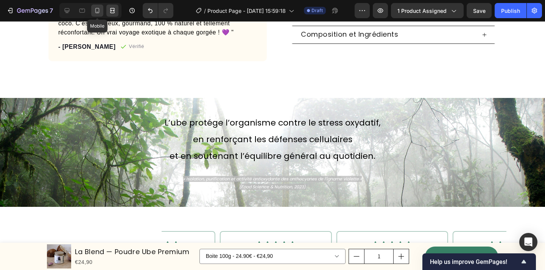
click at [99, 11] on icon at bounding box center [97, 10] width 4 height 5
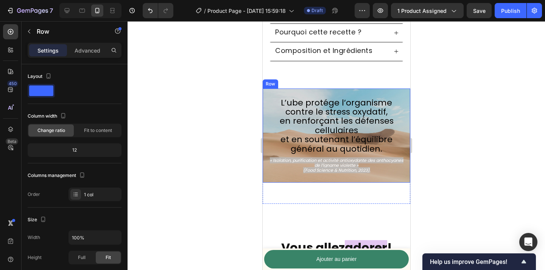
scroll to position [215, 0]
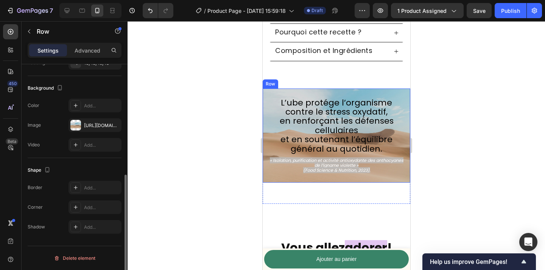
click at [398, 179] on div "L’ube protége l’organisme contre le stress oxydatif, en renforçant les défenses…" at bounding box center [336, 136] width 148 height 94
click at [116, 124] on icon "button" at bounding box center [113, 125] width 6 height 6
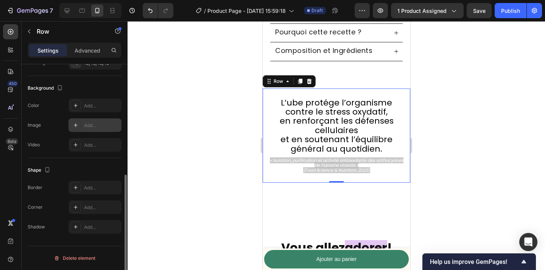
click at [73, 125] on icon at bounding box center [76, 125] width 6 height 6
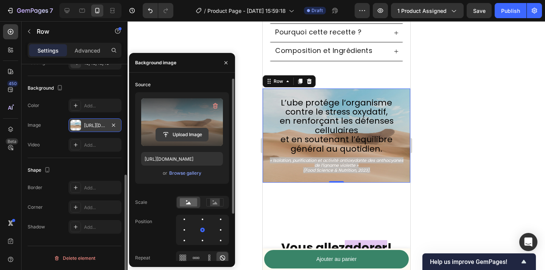
click at [184, 134] on input "file" at bounding box center [182, 134] width 52 height 13
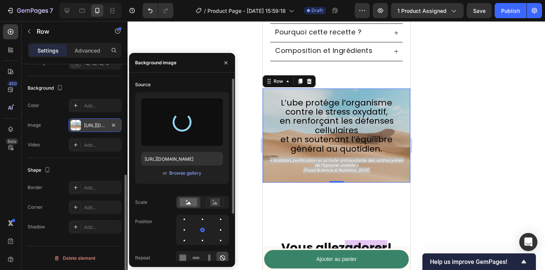
type input "[URL][DOMAIN_NAME]"
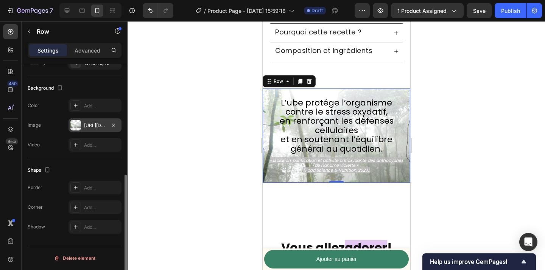
click at [446, 164] on div at bounding box center [336, 145] width 417 height 249
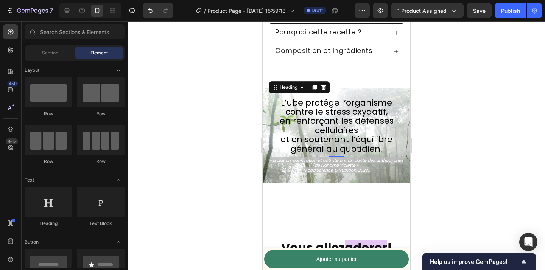
click at [351, 131] on span "en renforçant les défenses cellulaires" at bounding box center [336, 125] width 114 height 21
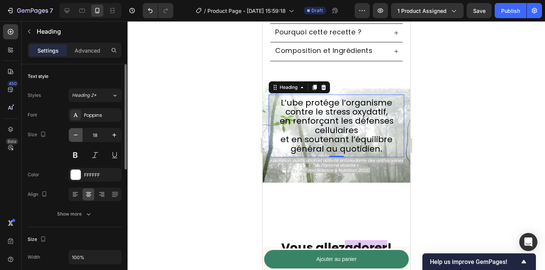
click at [76, 136] on icon "button" at bounding box center [76, 135] width 8 height 8
type input "17"
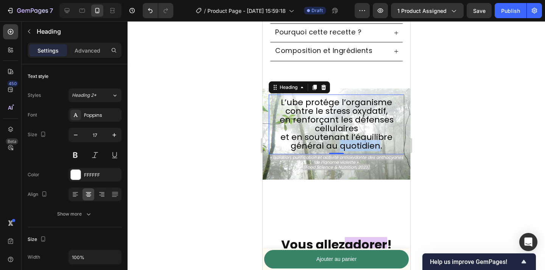
click at [357, 147] on span "et en soutenant l’équilibre général au quotidien." at bounding box center [336, 141] width 112 height 20
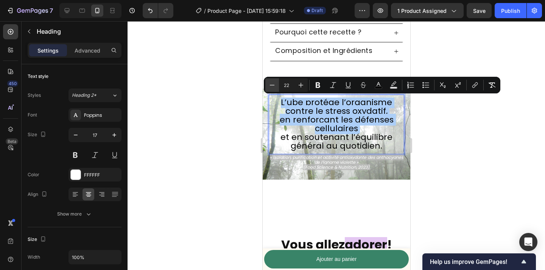
click at [272, 87] on icon "Editor contextual toolbar" at bounding box center [272, 85] width 8 height 8
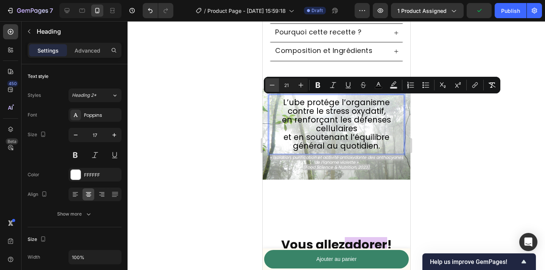
click at [272, 87] on icon "Editor contextual toolbar" at bounding box center [272, 85] width 8 height 8
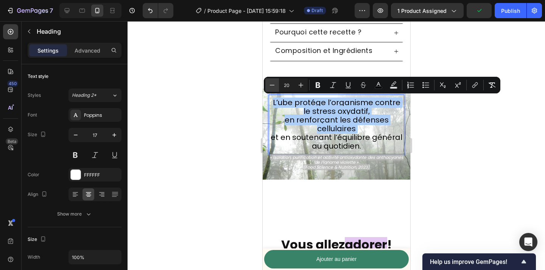
click at [272, 87] on icon "Editor contextual toolbar" at bounding box center [272, 85] width 8 height 8
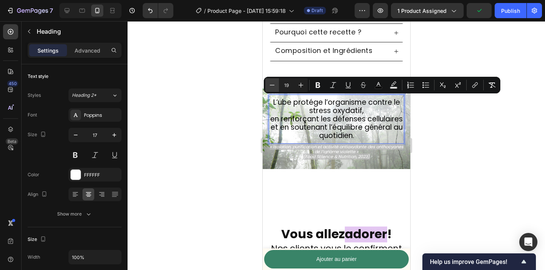
click at [272, 87] on icon "Editor contextual toolbar" at bounding box center [272, 85] width 8 height 8
type input "18"
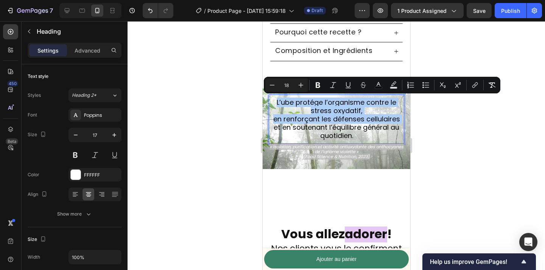
click at [503, 145] on div at bounding box center [336, 145] width 417 height 249
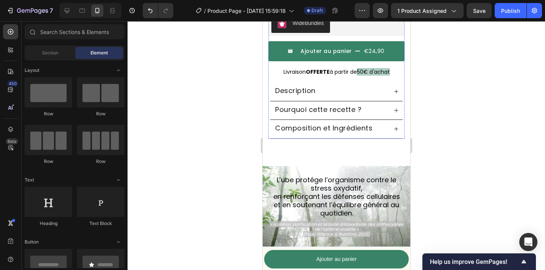
scroll to position [321, 0]
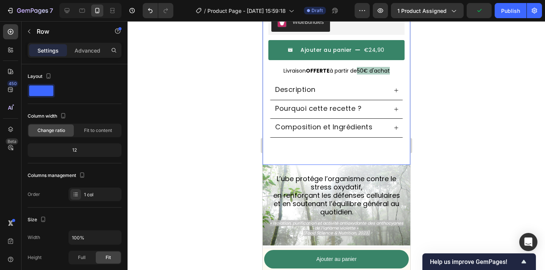
click at [88, 50] on p "Advanced" at bounding box center [88, 51] width 26 height 8
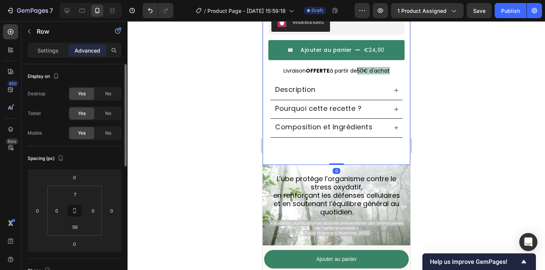
scroll to position [33, 0]
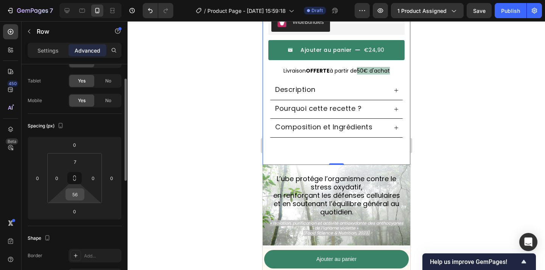
click at [77, 196] on input "56" at bounding box center [74, 194] width 15 height 11
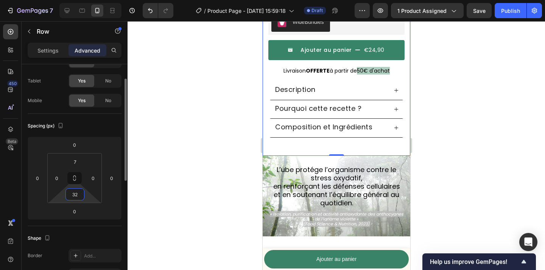
type input "3"
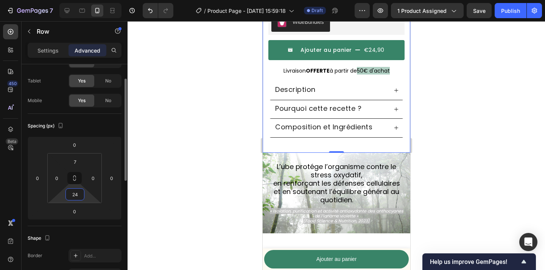
type input "24"
click at [155, 160] on div at bounding box center [336, 145] width 417 height 249
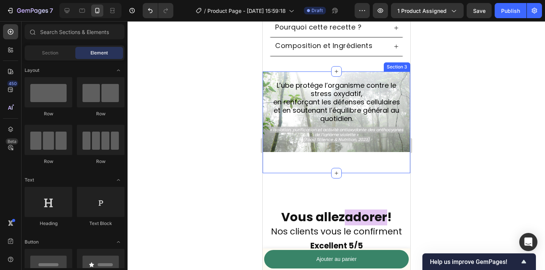
scroll to position [415, 0]
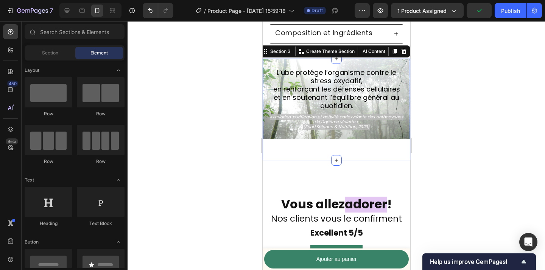
click at [364, 143] on div "L’ube protége l’organisme contre le stress oxydatif, en renforçant les défenses…" at bounding box center [336, 110] width 148 height 102
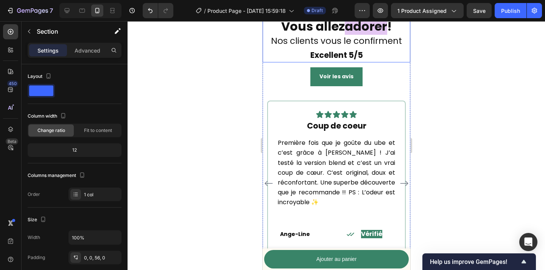
scroll to position [596, 0]
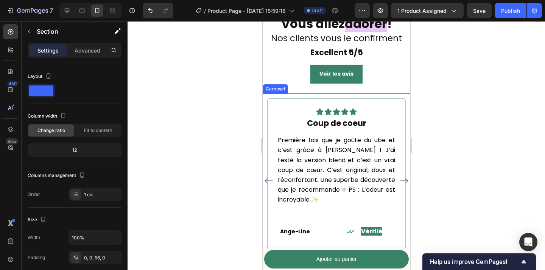
click at [404, 179] on icon "Carousel Next Arrow" at bounding box center [403, 180] width 9 height 9
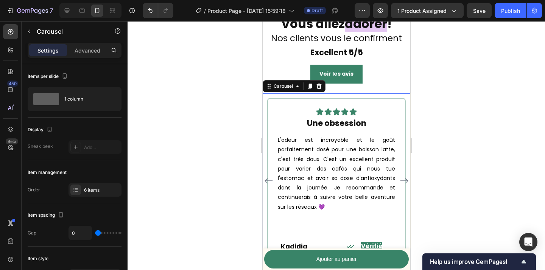
click at [404, 179] on icon "Carousel Next Arrow" at bounding box center [403, 180] width 9 height 9
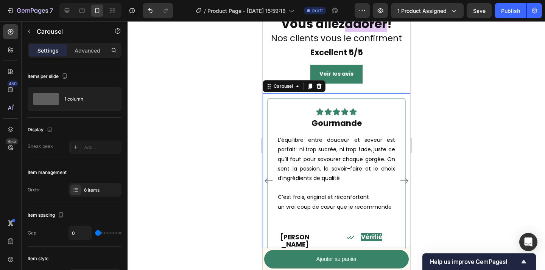
click at [404, 179] on icon "Carousel Next Arrow" at bounding box center [403, 180] width 9 height 9
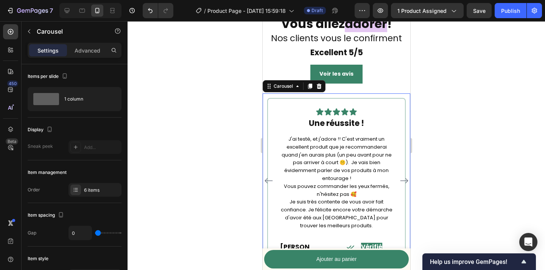
scroll to position [650, 0]
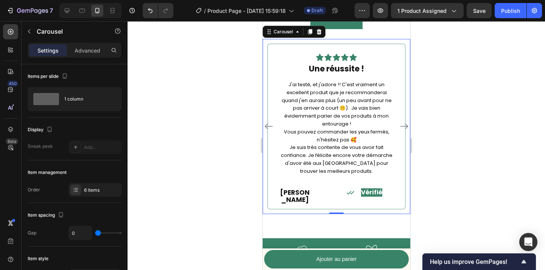
click at [402, 124] on icon "Carousel Next Arrow" at bounding box center [403, 126] width 9 height 9
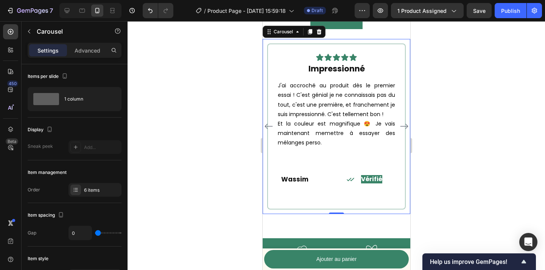
click at [402, 124] on icon "Carousel Next Arrow" at bounding box center [403, 126] width 9 height 9
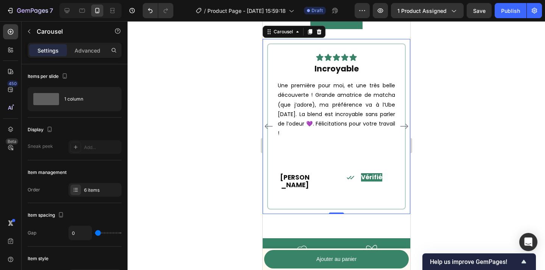
click at [402, 124] on icon "Carousel Next Arrow" at bounding box center [403, 126] width 9 height 9
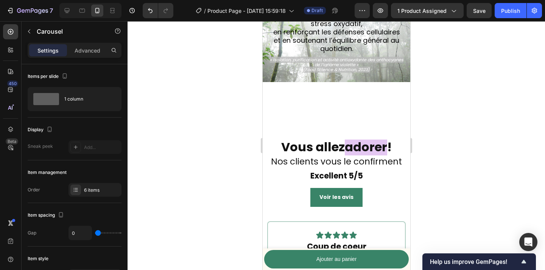
scroll to position [515, 0]
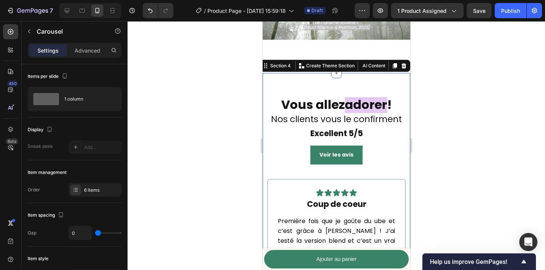
click at [325, 91] on div "Vous allez adorer ! Nos clients vous le confirment Excellent 5/5 Heading Voir l…" at bounding box center [336, 129] width 148 height 89
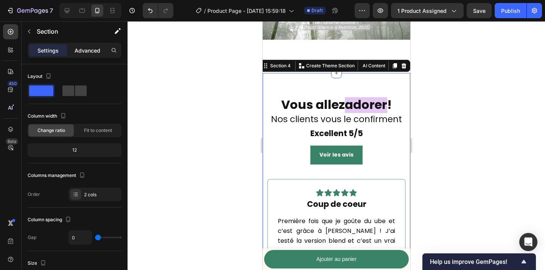
click at [80, 52] on p "Advanced" at bounding box center [88, 51] width 26 height 8
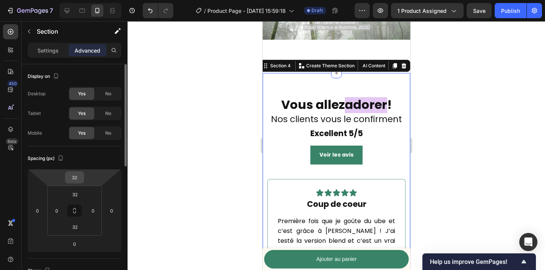
click at [82, 179] on div "32" at bounding box center [74, 177] width 19 height 12
click at [76, 179] on input "32" at bounding box center [74, 177] width 15 height 11
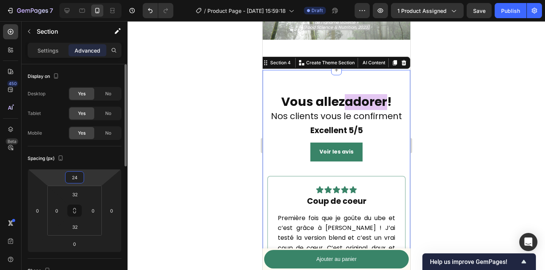
type input "2"
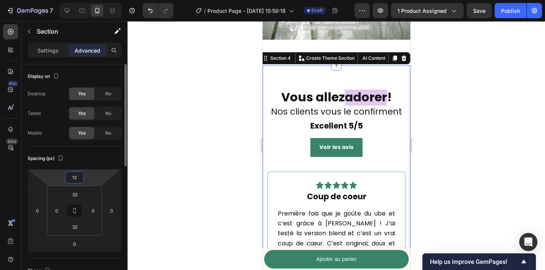
type input "1"
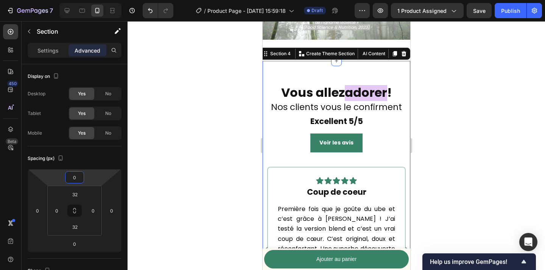
drag, startPoint x: 201, startPoint y: 120, endPoint x: 247, endPoint y: 87, distance: 56.9
click at [201, 120] on div at bounding box center [336, 145] width 417 height 249
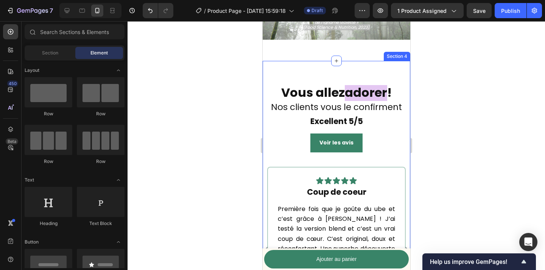
click at [312, 50] on div "L’ube protége l’organisme contre le stress oxydatif, en renforçant les défenses…" at bounding box center [336, 10] width 148 height 102
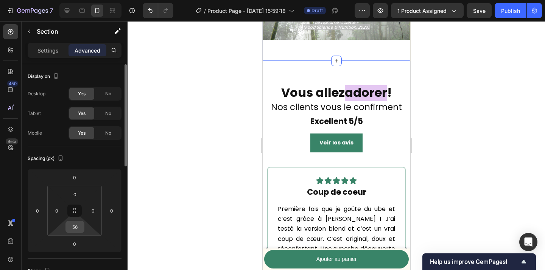
click at [72, 230] on input "56" at bounding box center [74, 226] width 15 height 11
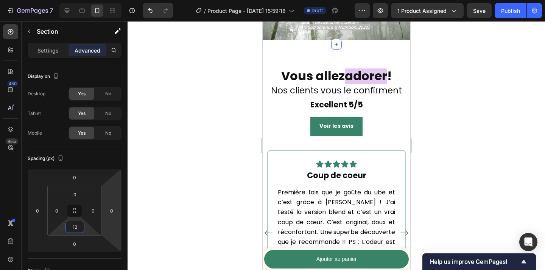
type input "12"
click at [225, 176] on div at bounding box center [336, 145] width 417 height 249
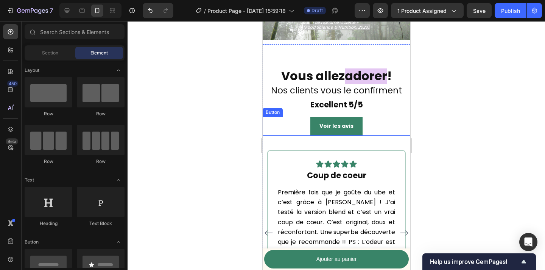
click at [276, 118] on div "Voir les avis Button" at bounding box center [336, 126] width 148 height 19
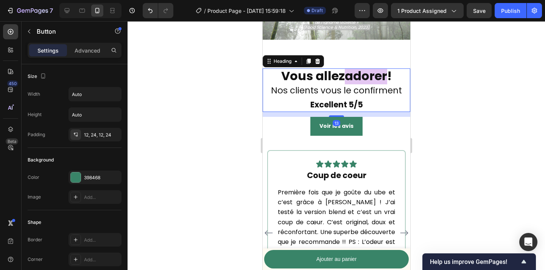
click at [330, 70] on strong "Vous allez" at bounding box center [313, 75] width 64 height 17
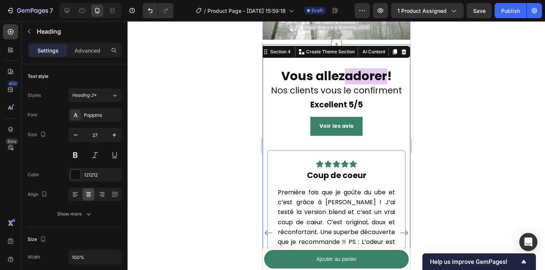
click at [332, 58] on div "Vous allez adorer ! Nos clients vous le confirment Excellent 5/5 Heading Voir l…" at bounding box center [336, 188] width 148 height 289
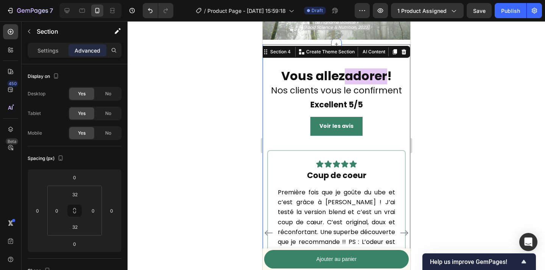
click at [329, 66] on div "Vous allez adorer ! Nos clients vous le confirment Excellent 5/5 Heading Voir l…" at bounding box center [336, 100] width 148 height 89
click at [309, 87] on span "Nos clients vous le confirment" at bounding box center [336, 90] width 131 height 12
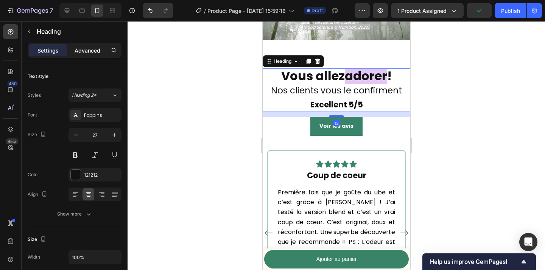
click at [96, 48] on p "Advanced" at bounding box center [88, 51] width 26 height 8
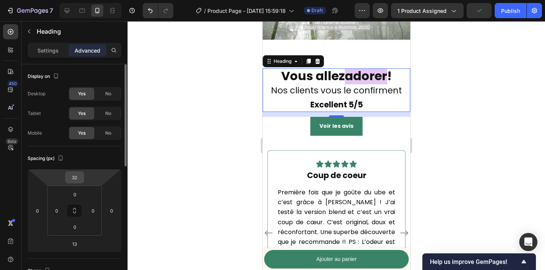
click at [76, 178] on input "32" at bounding box center [74, 177] width 15 height 11
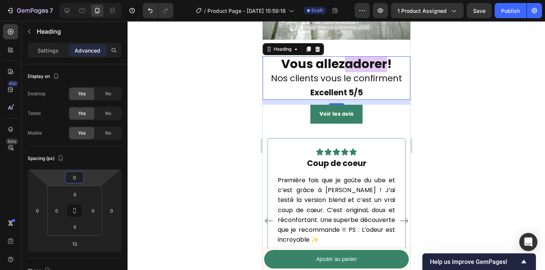
click at [206, 127] on div at bounding box center [336, 145] width 417 height 249
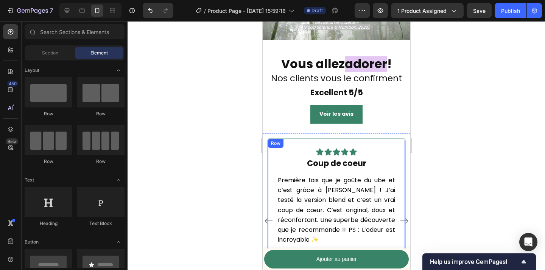
click at [467, 166] on div at bounding box center [336, 145] width 417 height 249
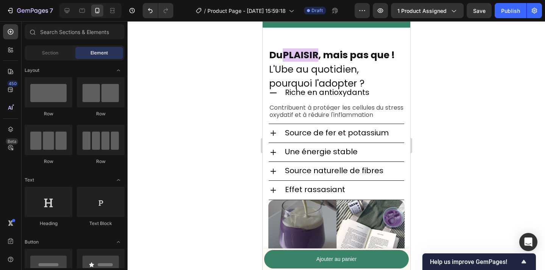
scroll to position [949, 0]
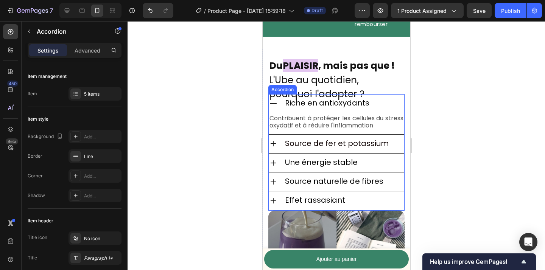
click at [328, 103] on span "Riche en antioxydants" at bounding box center [327, 103] width 84 height 11
click at [271, 99] on icon at bounding box center [272, 103] width 9 height 9
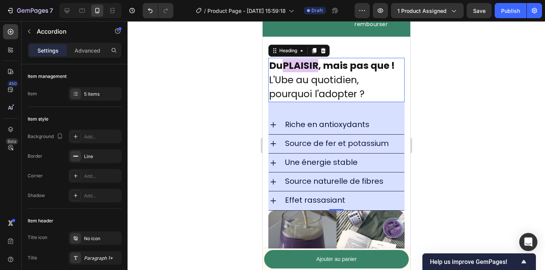
click at [353, 76] on span "L'Ube au quotidien, pourquoi l'adopter ?" at bounding box center [316, 86] width 95 height 27
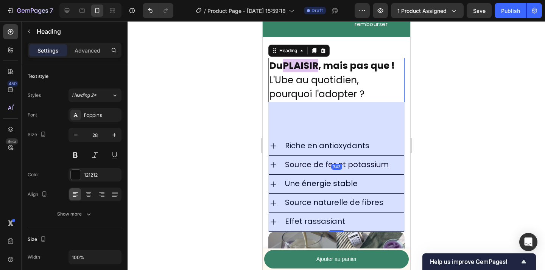
drag, startPoint x: 333, startPoint y: 209, endPoint x: 390, endPoint y: 174, distance: 66.8
click at [337, 230] on div at bounding box center [335, 231] width 15 height 2
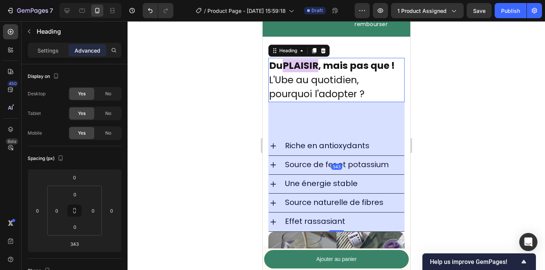
click at [488, 125] on div at bounding box center [336, 145] width 417 height 249
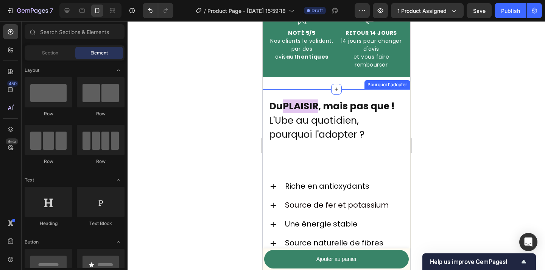
scroll to position [904, 0]
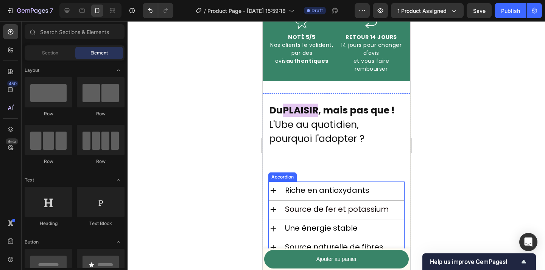
click at [277, 187] on icon at bounding box center [272, 190] width 9 height 9
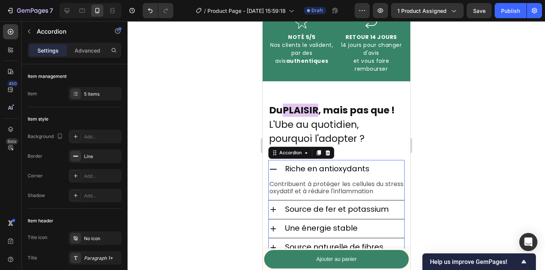
click at [273, 168] on icon at bounding box center [272, 169] width 9 height 9
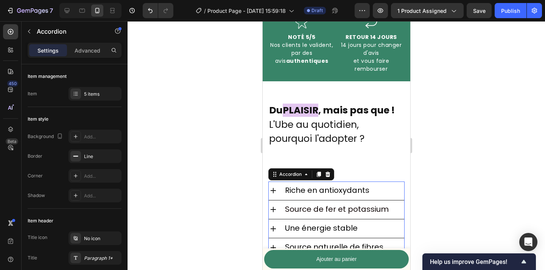
click at [275, 213] on div "Source de fer et potassium" at bounding box center [335, 210] width 135 height 19
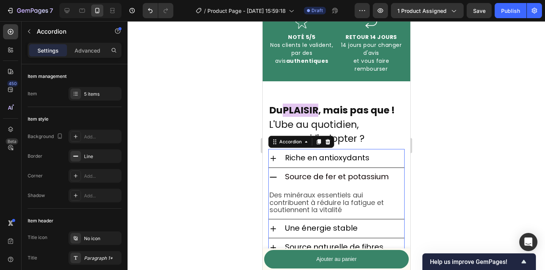
click at [273, 173] on icon at bounding box center [272, 177] width 9 height 9
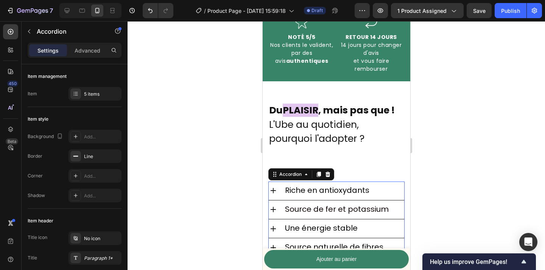
click at [275, 225] on icon at bounding box center [272, 228] width 9 height 9
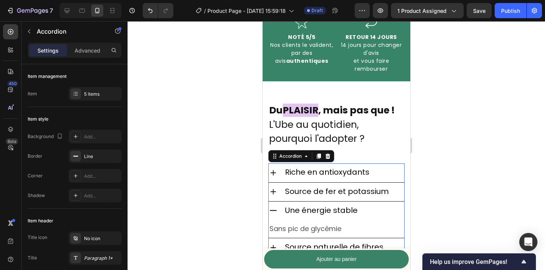
click at [274, 210] on icon at bounding box center [272, 210] width 7 height 1
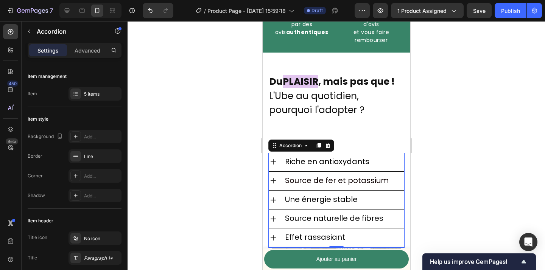
scroll to position [946, 0]
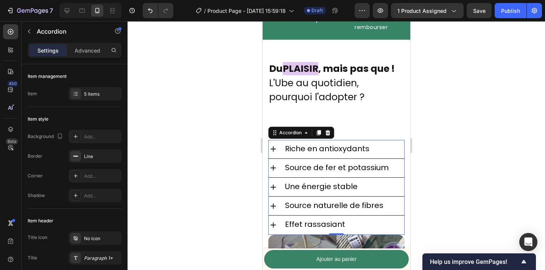
click at [274, 212] on div "Source naturelle de fibres" at bounding box center [335, 206] width 135 height 19
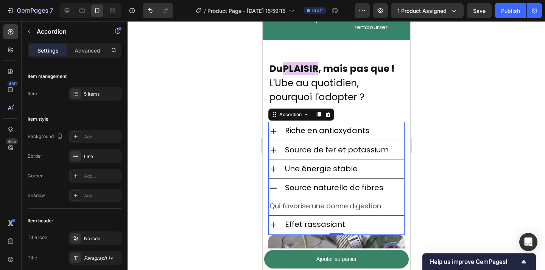
click at [273, 184] on icon at bounding box center [272, 188] width 9 height 9
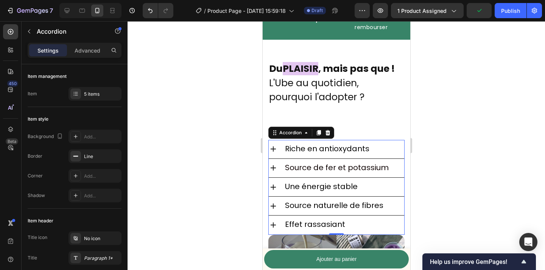
click at [274, 222] on icon at bounding box center [272, 225] width 9 height 9
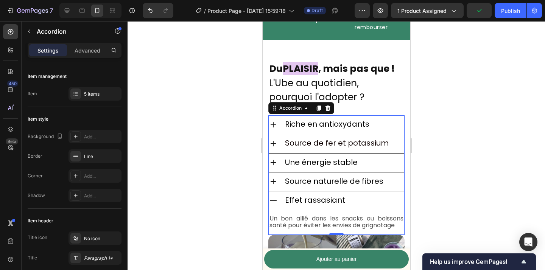
click at [274, 197] on icon at bounding box center [272, 200] width 9 height 9
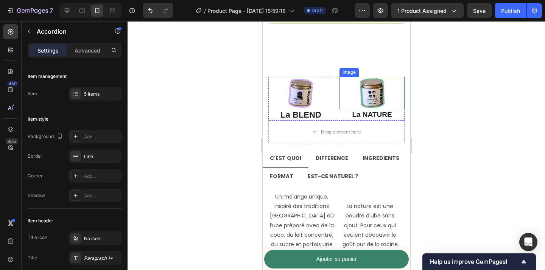
scroll to position [2234, 0]
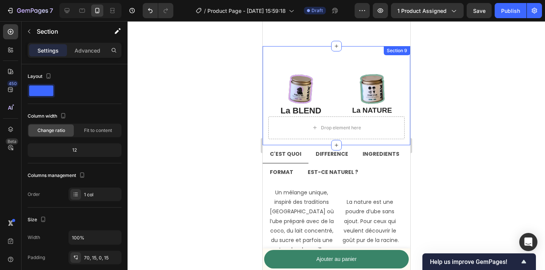
click at [339, 58] on div "Image La BLEND Text Block Image La NATURE Text Block Row Drop element here Row …" at bounding box center [336, 95] width 148 height 99
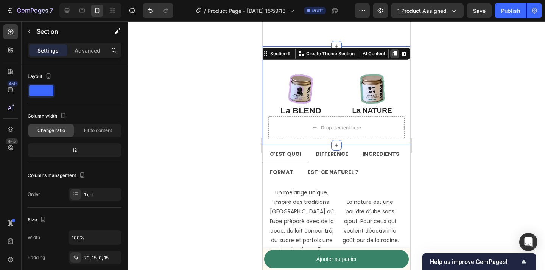
click at [394, 51] on icon at bounding box center [394, 53] width 4 height 5
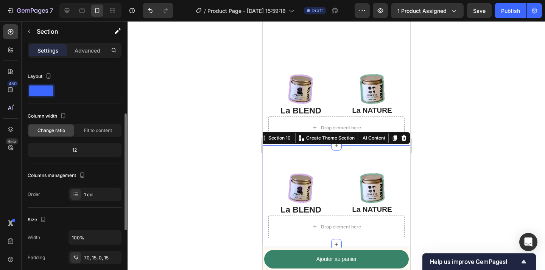
scroll to position [33, 0]
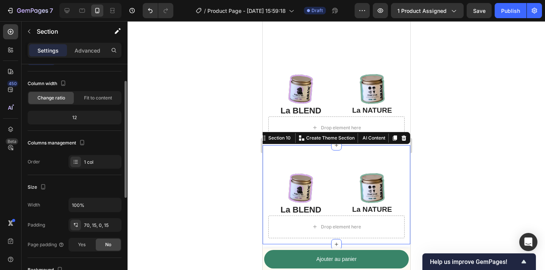
click at [456, 136] on div at bounding box center [336, 145] width 417 height 249
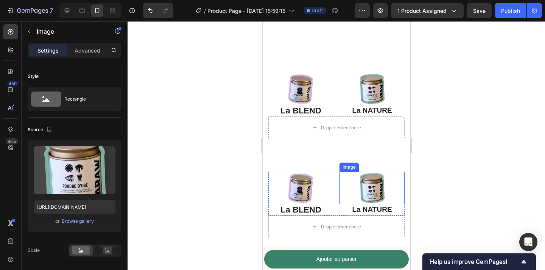
click at [395, 181] on div at bounding box center [371, 188] width 65 height 33
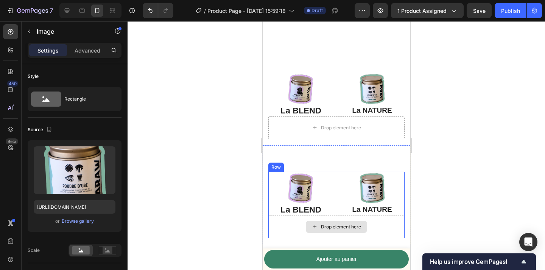
click at [342, 221] on div "Drop element here" at bounding box center [335, 227] width 61 height 12
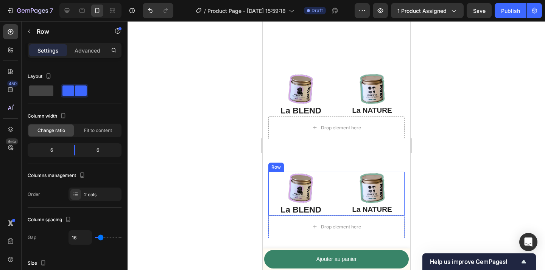
click at [336, 210] on div "Image La BLEND Text Block Image La NATURE Text Block Row" at bounding box center [336, 194] width 136 height 44
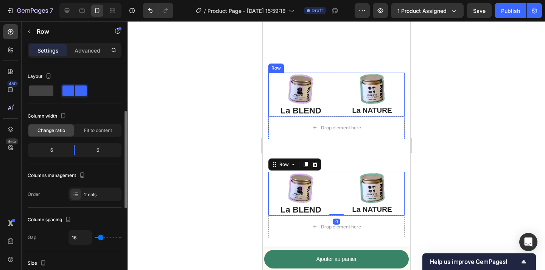
click at [336, 112] on div "Image La BLEND Text Block Image La NATURE Text Block Row" at bounding box center [336, 95] width 136 height 44
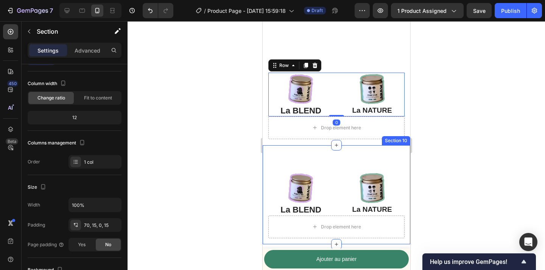
click at [404, 160] on div "Image La BLEND Text Block Image La NATURE Text Block Row Drop element here Row …" at bounding box center [336, 194] width 148 height 99
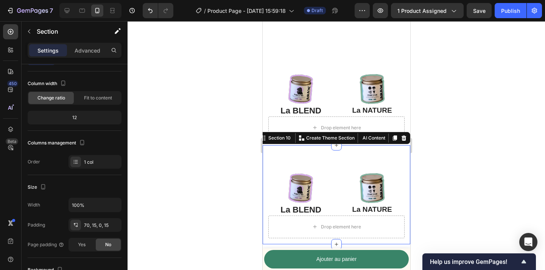
scroll to position [0, 0]
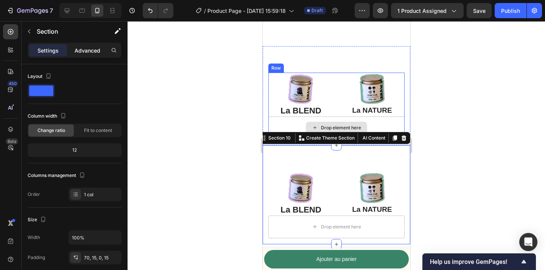
click at [81, 51] on p "Advanced" at bounding box center [88, 51] width 26 height 8
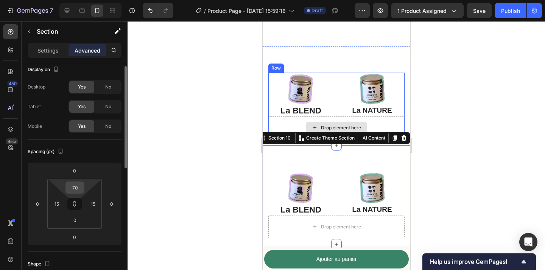
scroll to position [6, 0]
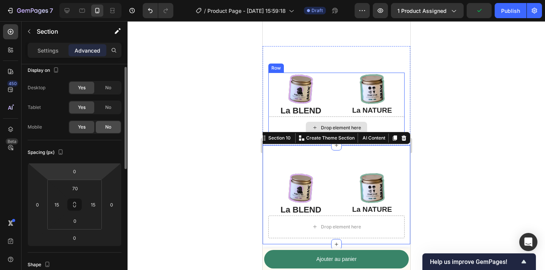
click at [106, 128] on span "No" at bounding box center [108, 127] width 6 height 7
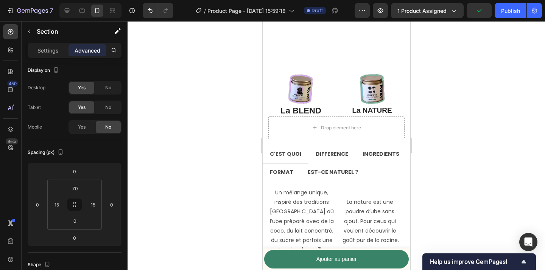
click at [452, 131] on div at bounding box center [336, 145] width 417 height 249
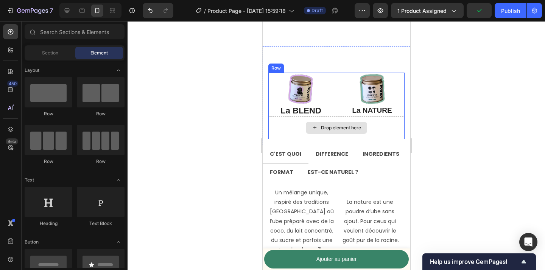
scroll to position [2218, 0]
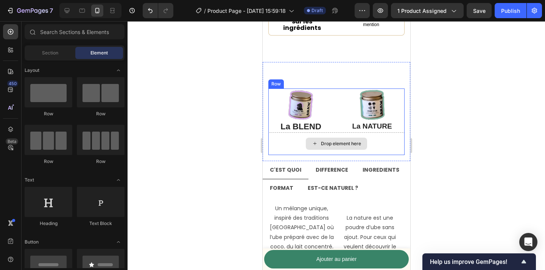
click at [401, 133] on div "Drop element here" at bounding box center [336, 143] width 136 height 23
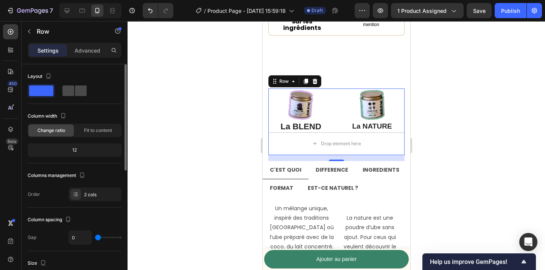
click at [79, 90] on span at bounding box center [81, 91] width 12 height 11
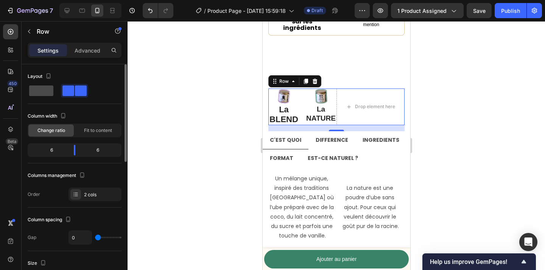
click at [53, 91] on span at bounding box center [41, 91] width 24 height 11
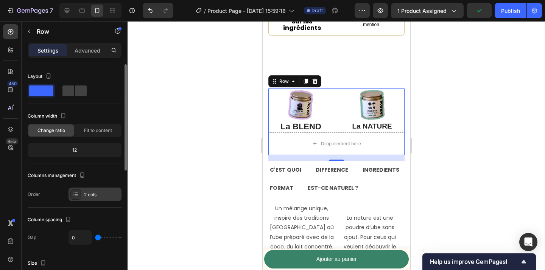
click at [101, 201] on div "2 cols" at bounding box center [94, 195] width 53 height 14
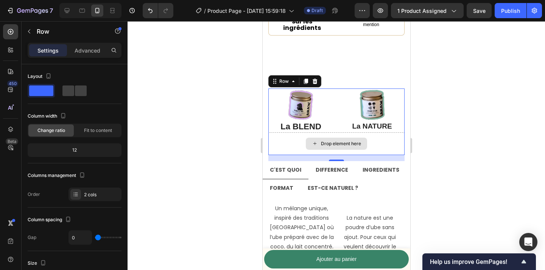
click at [381, 138] on div "Drop element here" at bounding box center [336, 143] width 136 height 23
click at [335, 107] on div "Image La BLEND Text Block Image La NATURE Text Block Row" at bounding box center [336, 111] width 136 height 44
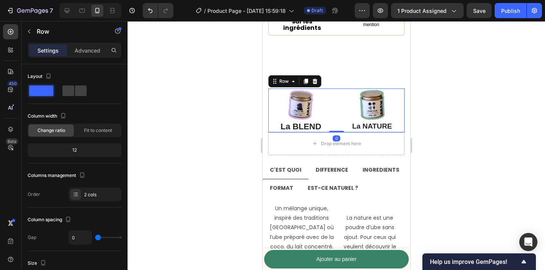
scroll to position [6, 0]
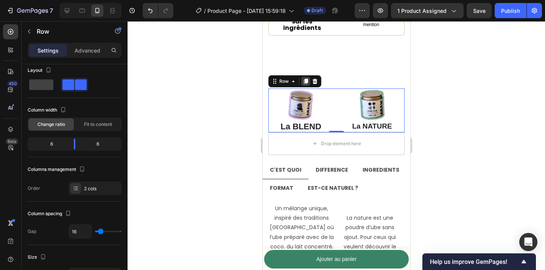
click at [304, 78] on icon at bounding box center [305, 81] width 6 height 6
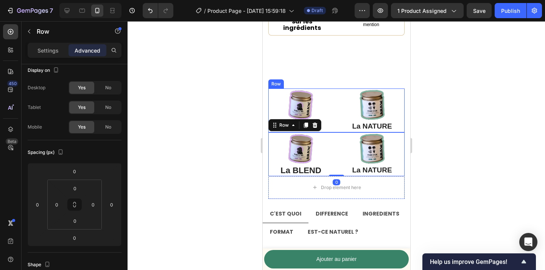
click at [336, 110] on div "Image La BLEND Text Block Image La NATURE Text Block Row" at bounding box center [336, 111] width 136 height 44
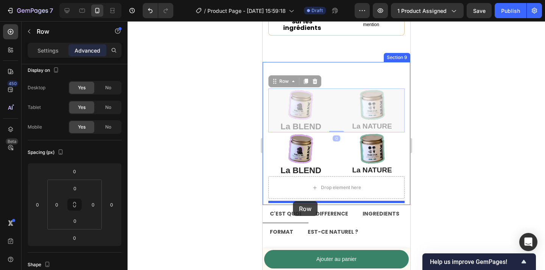
drag, startPoint x: 279, startPoint y: 79, endPoint x: 292, endPoint y: 201, distance: 122.6
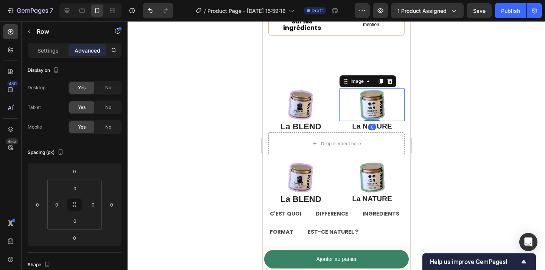
click at [403, 110] on div at bounding box center [371, 105] width 65 height 33
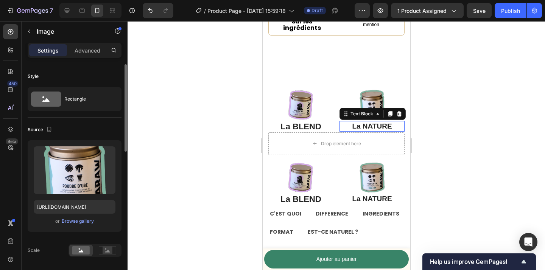
click at [400, 125] on p "La NATURE" at bounding box center [372, 126] width 64 height 9
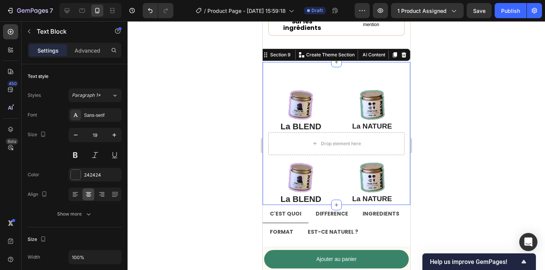
click at [405, 132] on div "Image La BLEND Text Block Image La NATURE Text Block Row Drop element here Row …" at bounding box center [336, 133] width 148 height 143
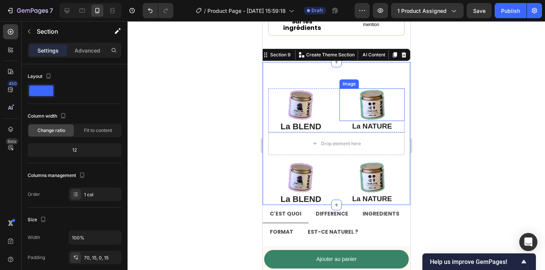
click at [347, 89] on div at bounding box center [371, 105] width 65 height 33
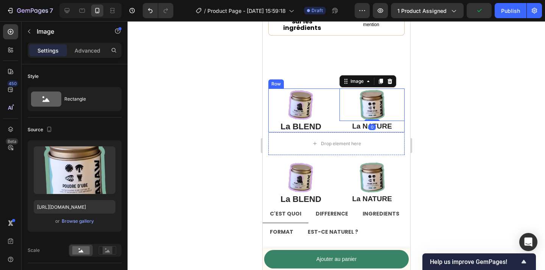
click at [337, 89] on div "Image La BLEND Text Block Image 0 La NATURE Text Block Row" at bounding box center [336, 111] width 136 height 44
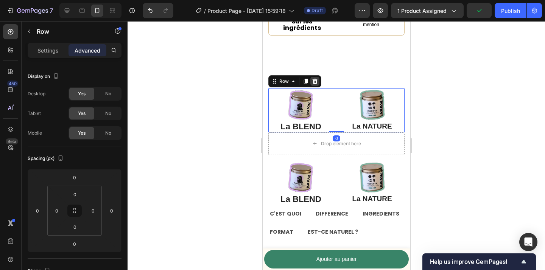
click at [315, 78] on icon at bounding box center [314, 81] width 6 height 6
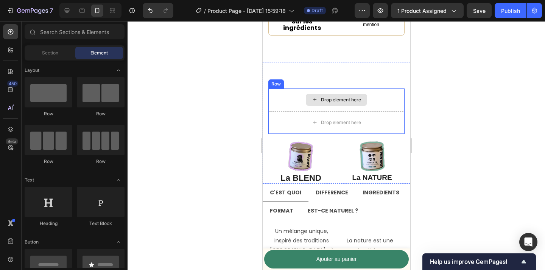
click at [297, 104] on div "Drop element here" at bounding box center [336, 100] width 136 height 23
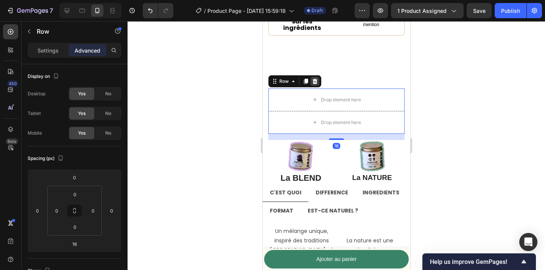
click at [318, 80] on div at bounding box center [314, 81] width 9 height 9
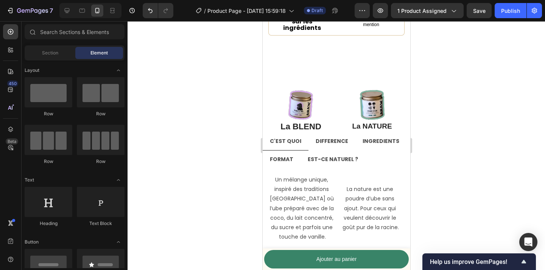
click at [447, 136] on div at bounding box center [336, 145] width 417 height 249
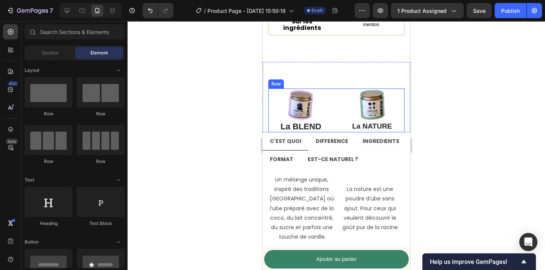
click at [337, 112] on div "Image La BLEND Text Block Image La NATURE Text Block Row" at bounding box center [336, 111] width 136 height 44
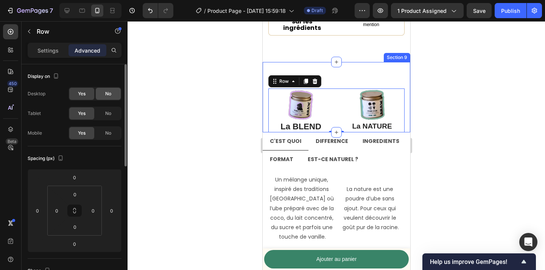
click at [103, 96] on div "No" at bounding box center [108, 94] width 25 height 12
click at [220, 133] on div at bounding box center [336, 145] width 417 height 249
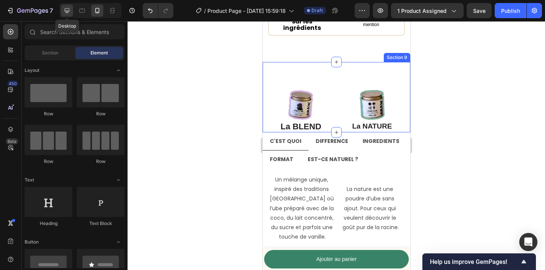
click at [68, 16] on div at bounding box center [67, 11] width 12 height 12
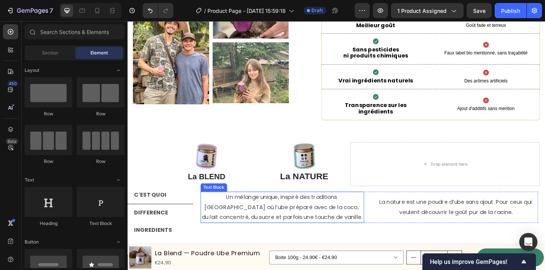
scroll to position [2074, 0]
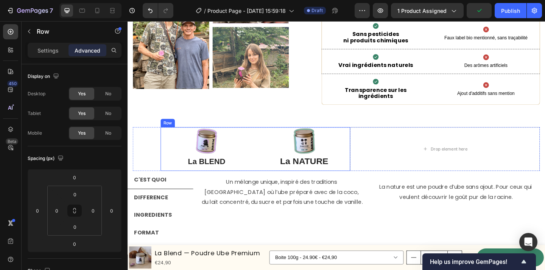
click at [266, 171] on div "Image La BLEND Text Block Image La NATURE Text Block Row" at bounding box center [266, 161] width 206 height 48
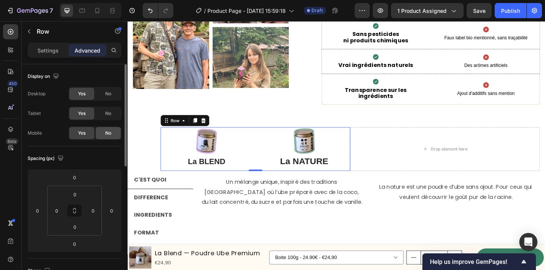
click at [103, 137] on div "No" at bounding box center [108, 133] width 25 height 12
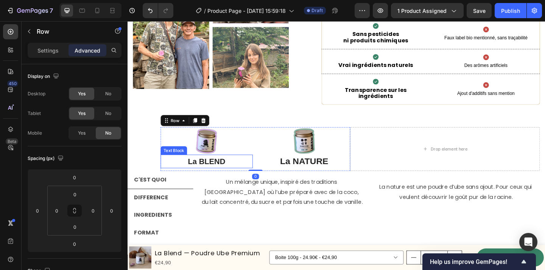
scroll to position [2079, 0]
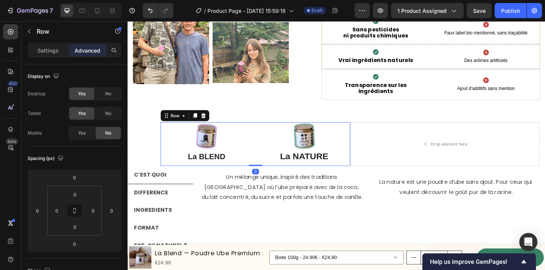
click at [49, 57] on div "Settings Advanced" at bounding box center [75, 50] width 94 height 15
click at [49, 52] on p "Settings" at bounding box center [47, 51] width 21 height 8
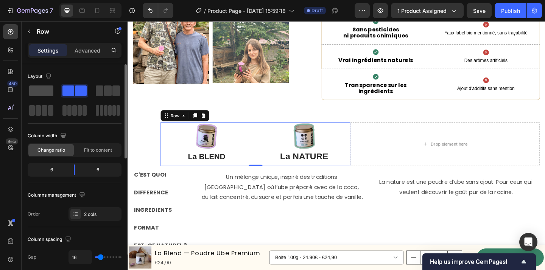
click at [44, 91] on span at bounding box center [41, 91] width 24 height 11
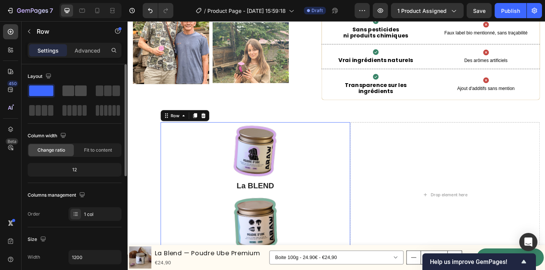
click at [73, 95] on span at bounding box center [68, 91] width 12 height 11
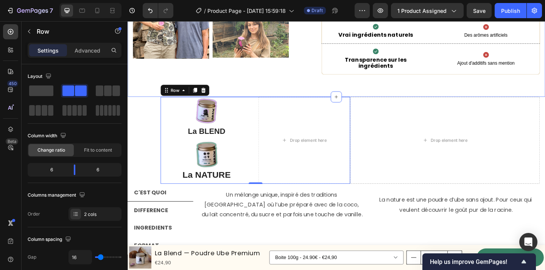
scroll to position [2107, 0]
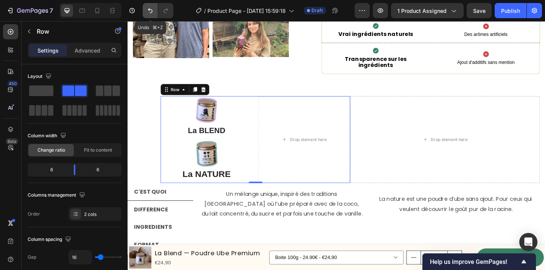
click at [149, 6] on button "Undo/Redo" at bounding box center [150, 10] width 15 height 15
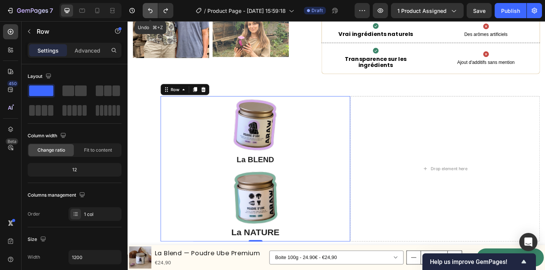
click at [149, 6] on button "Undo/Redo" at bounding box center [150, 10] width 15 height 15
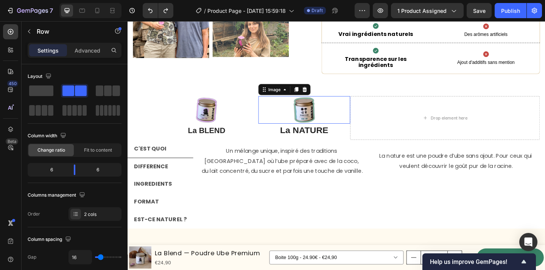
click at [312, 127] on img at bounding box center [320, 118] width 30 height 30
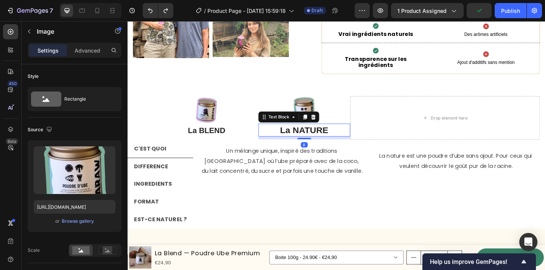
click at [314, 144] on p "La NATURE" at bounding box center [320, 140] width 99 height 12
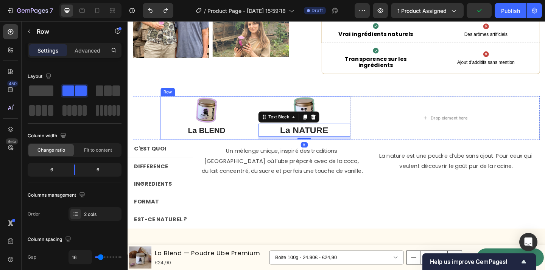
click at [268, 126] on div "Image La BLEND Text Block Image La NATURE Text Block 8 Row" at bounding box center [266, 127] width 206 height 48
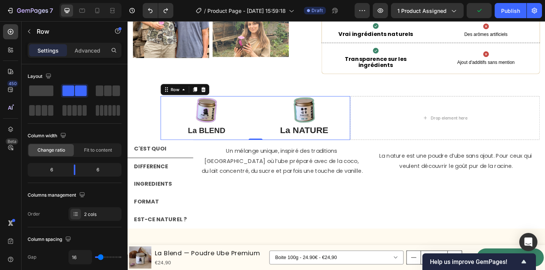
click at [264, 127] on div "Image La BLEND Text Block Image La NATURE Text Block Row 0" at bounding box center [266, 127] width 206 height 48
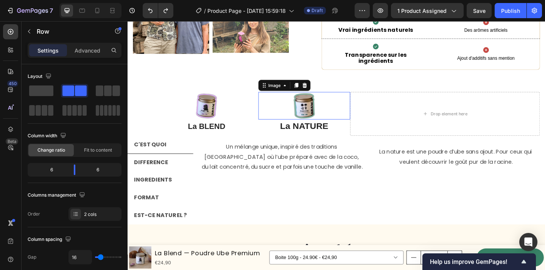
click at [320, 106] on img at bounding box center [320, 113] width 30 height 30
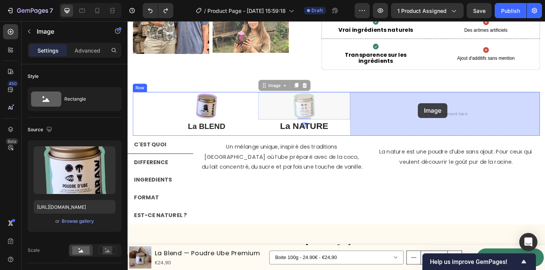
drag, startPoint x: 282, startPoint y: 91, endPoint x: 443, endPoint y: 112, distance: 162.2
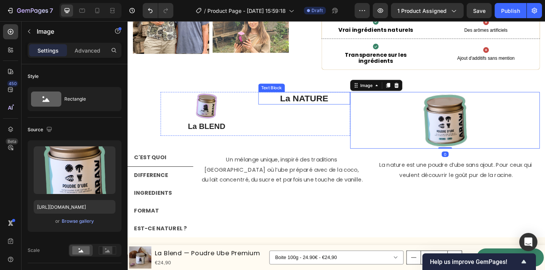
click at [336, 112] on div "La NATURE" at bounding box center [320, 105] width 100 height 14
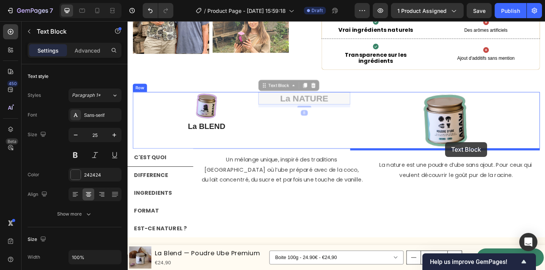
drag, startPoint x: 281, startPoint y: 94, endPoint x: 473, endPoint y: 153, distance: 201.1
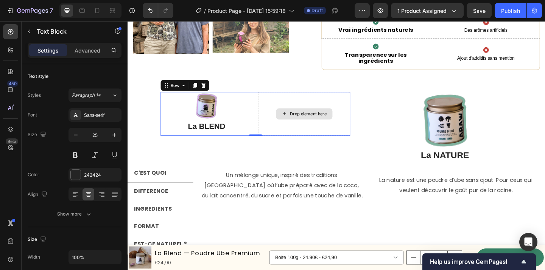
click at [299, 138] on div "Drop element here" at bounding box center [320, 122] width 100 height 48
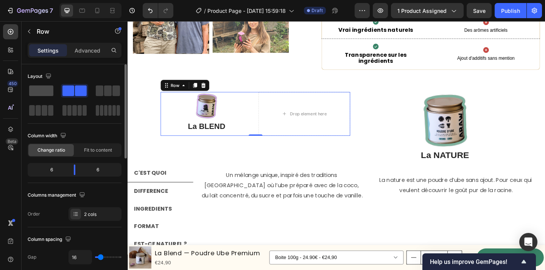
click at [40, 93] on span at bounding box center [41, 91] width 24 height 11
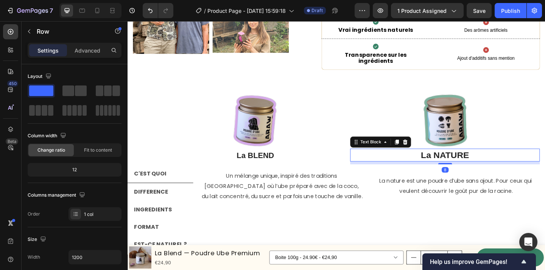
click at [384, 169] on p "La NATURE" at bounding box center [472, 167] width 205 height 12
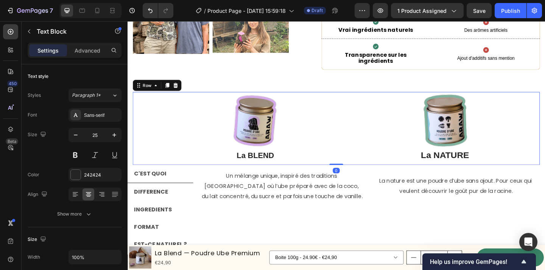
click at [156, 138] on div "Image La BLEND Text Block Row Image La NATURE Text Block Row 0" at bounding box center [354, 137] width 443 height 79
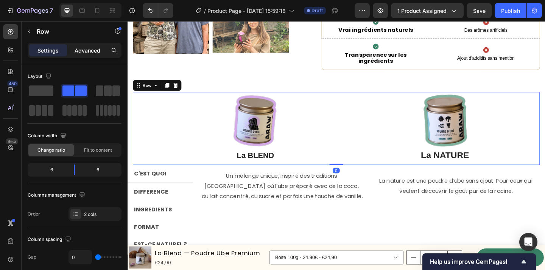
click at [86, 52] on p "Advanced" at bounding box center [88, 51] width 26 height 8
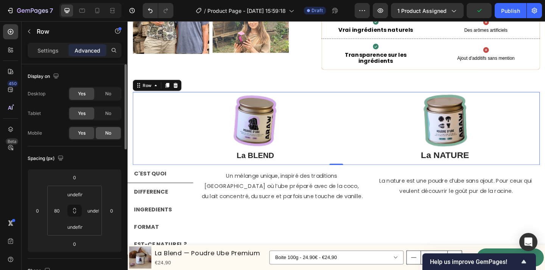
click at [106, 132] on span "No" at bounding box center [108, 133] width 6 height 7
click at [114, 13] on icon at bounding box center [113, 11] width 8 height 8
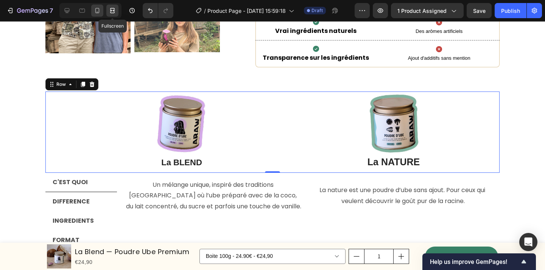
click at [95, 15] on div at bounding box center [97, 11] width 12 height 12
type input "16"
type input "0"
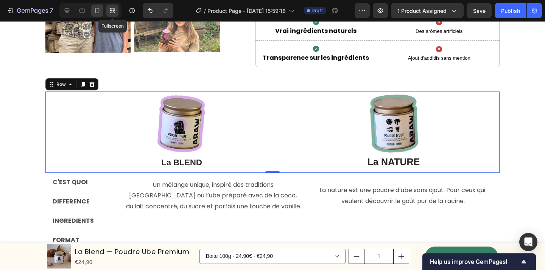
type input "0"
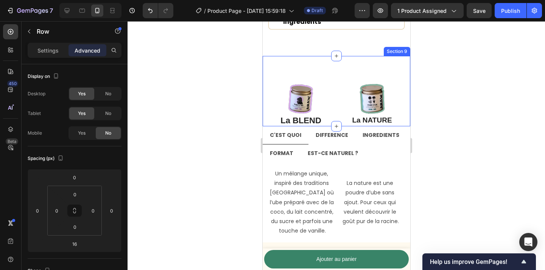
scroll to position [2251, 0]
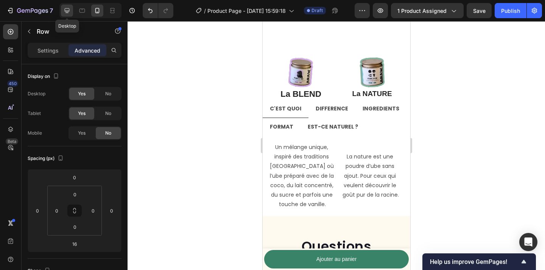
click at [67, 12] on icon at bounding box center [67, 10] width 5 height 5
type input "0"
type input "undefined"
type input "80"
type input "undefined"
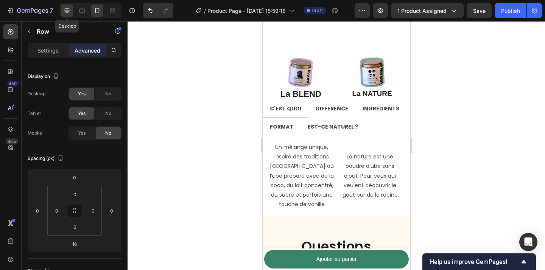
type input "undefined"
type input "20"
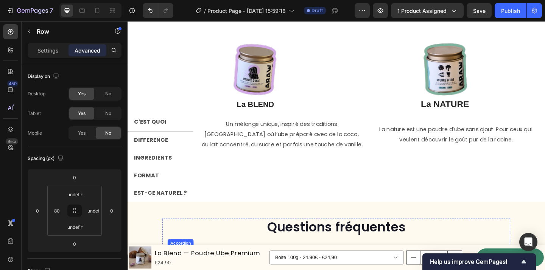
scroll to position [2317, 0]
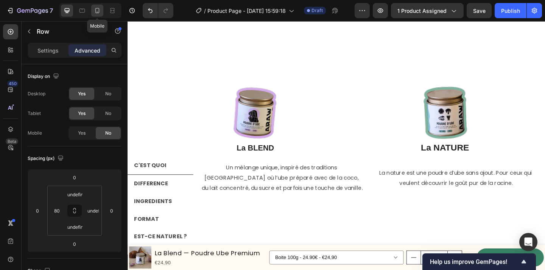
click at [96, 8] on icon at bounding box center [97, 10] width 4 height 5
type input "16"
type input "0"
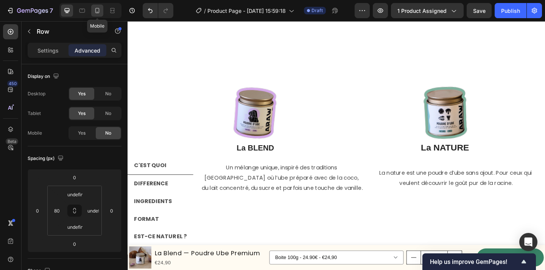
type input "0"
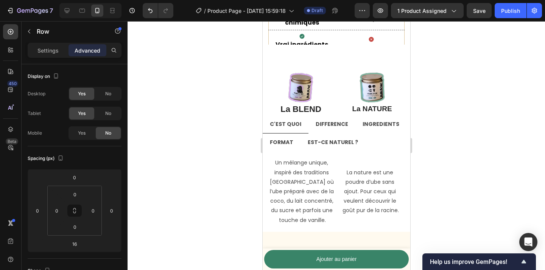
scroll to position [2191, 0]
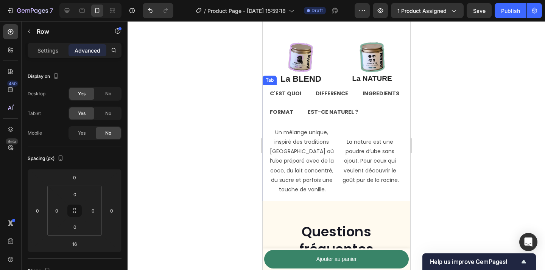
click at [337, 94] on strong "DIFFERENCE" at bounding box center [331, 94] width 33 height 8
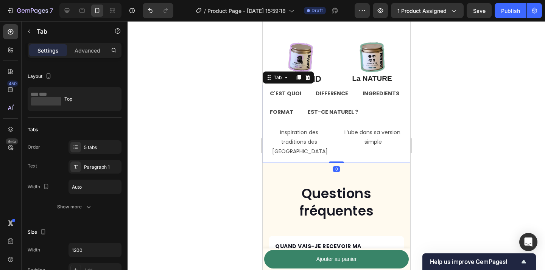
click at [378, 98] on p "INGREDIENTS" at bounding box center [380, 93] width 37 height 9
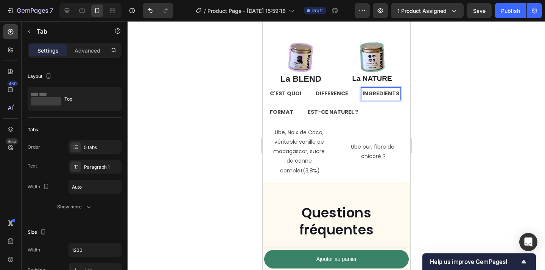
click at [331, 112] on strong "EST-CE NATUREL ?" at bounding box center [332, 112] width 50 height 8
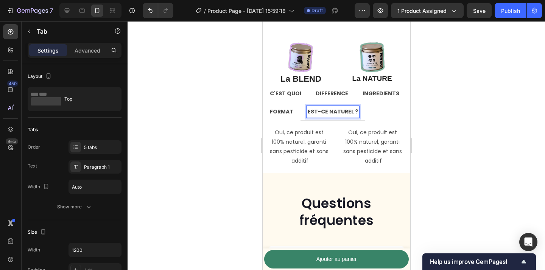
scroll to position [2191, 0]
click at [293, 112] on li "FORMAT" at bounding box center [281, 112] width 38 height 18
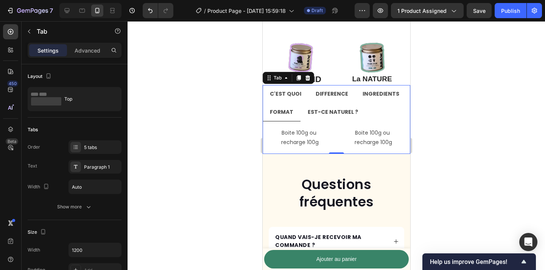
scroll to position [2235, 0]
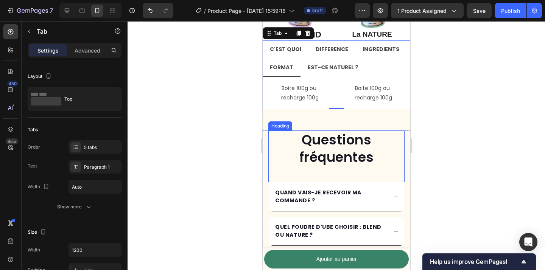
click at [392, 142] on h2 "Questions fréquentes" at bounding box center [336, 149] width 136 height 36
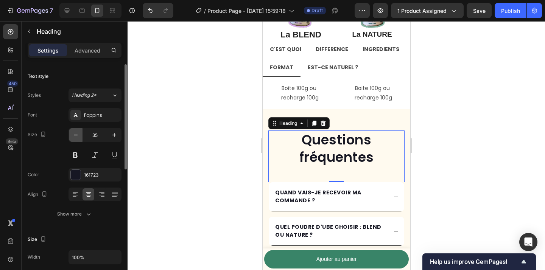
click at [75, 135] on icon "button" at bounding box center [76, 135] width 8 height 8
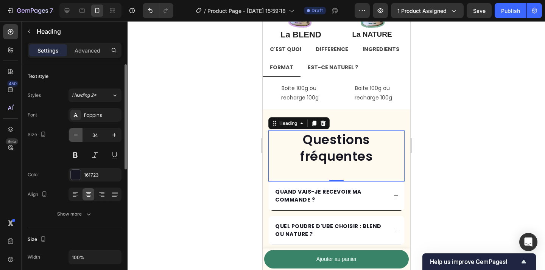
click at [75, 135] on icon "button" at bounding box center [76, 135] width 8 height 8
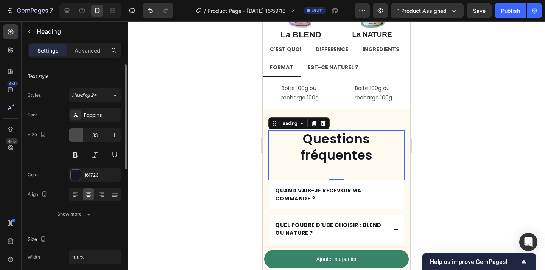
click at [75, 135] on icon "button" at bounding box center [76, 135] width 8 height 8
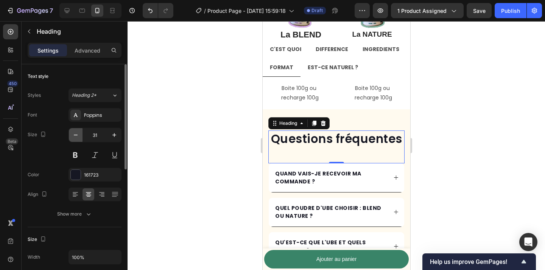
click at [75, 135] on icon "button" at bounding box center [76, 135] width 8 height 8
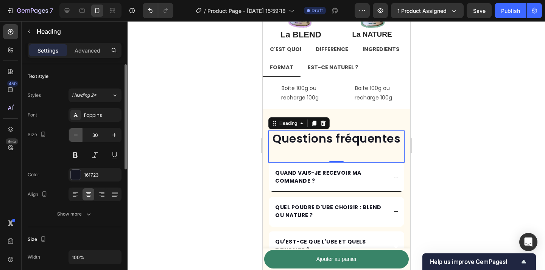
click at [75, 135] on icon "button" at bounding box center [76, 135] width 8 height 8
type input "28"
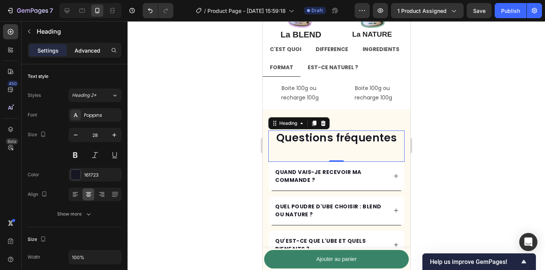
click at [79, 53] on p "Advanced" at bounding box center [88, 51] width 26 height 8
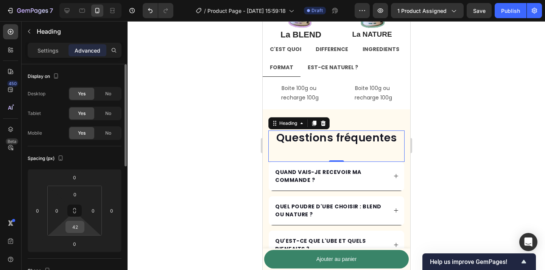
click at [76, 231] on input "42" at bounding box center [74, 226] width 15 height 11
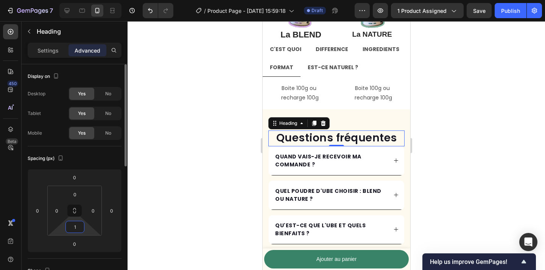
type input "12"
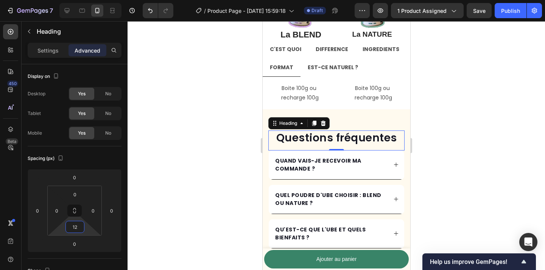
click at [166, 186] on div at bounding box center [336, 145] width 417 height 249
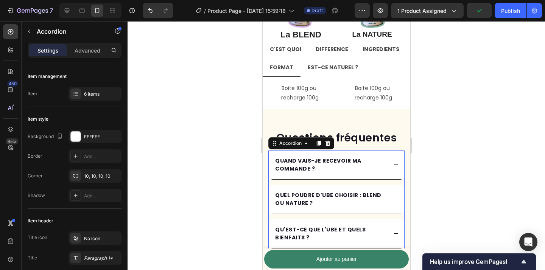
click at [398, 182] on div "QUAND VAIS-JE RECEVOIR MA COMMANDE ? QUEL POUDRE D'UBE CHOISIR : BLEND OU NATUR…" at bounding box center [336, 239] width 136 height 177
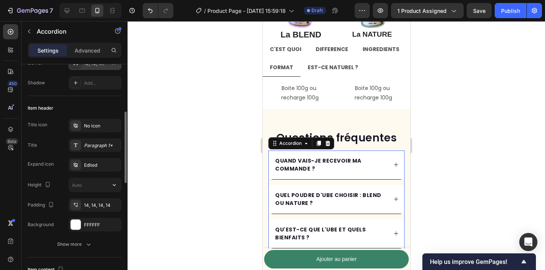
scroll to position [164, 0]
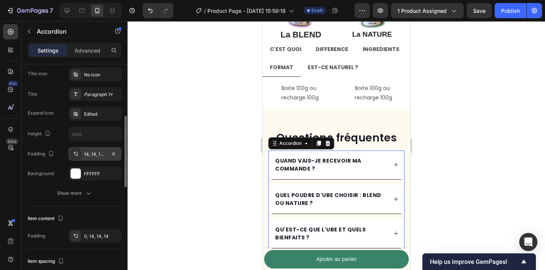
click at [98, 159] on div "14, 14, 14, 14" at bounding box center [94, 154] width 53 height 14
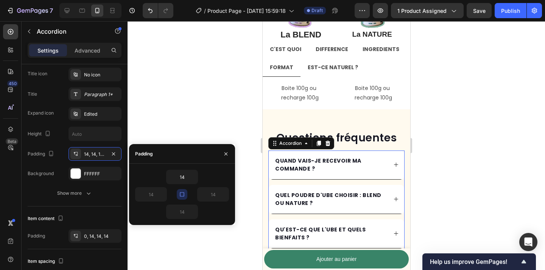
click at [183, 194] on icon "button" at bounding box center [182, 194] width 6 height 6
click at [187, 180] on input "14" at bounding box center [181, 177] width 31 height 14
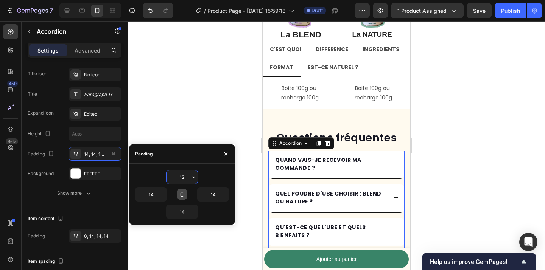
type input "1"
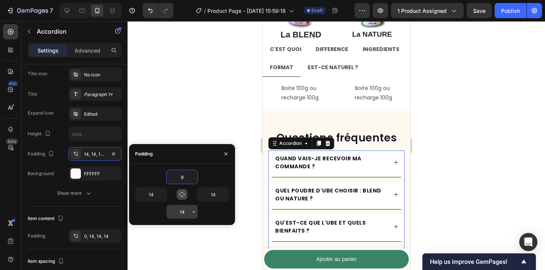
type input "8"
click at [183, 213] on input "14" at bounding box center [181, 212] width 31 height 14
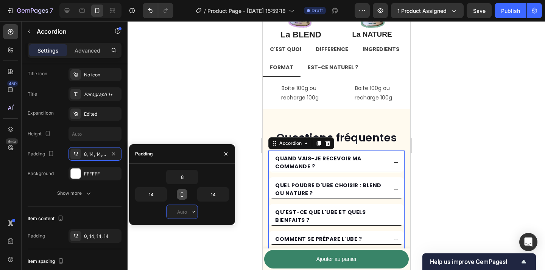
type input "8"
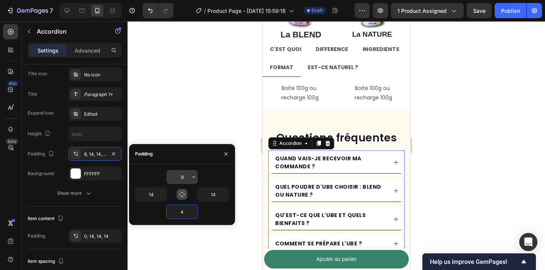
type input "4"
click at [184, 177] on input "8" at bounding box center [181, 177] width 31 height 14
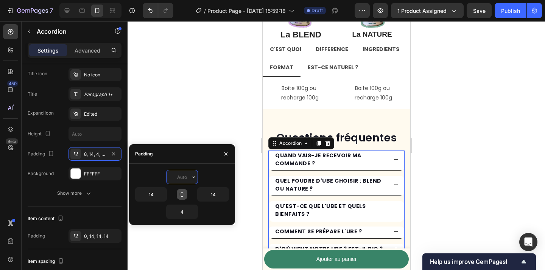
type input "4"
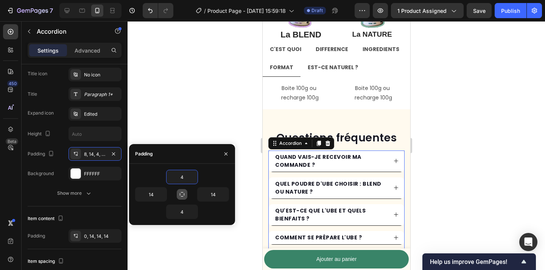
click at [248, 160] on div at bounding box center [336, 145] width 417 height 249
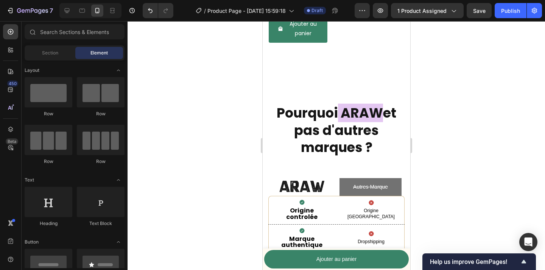
scroll to position [1857, 0]
click at [67, 11] on icon at bounding box center [67, 10] width 5 height 5
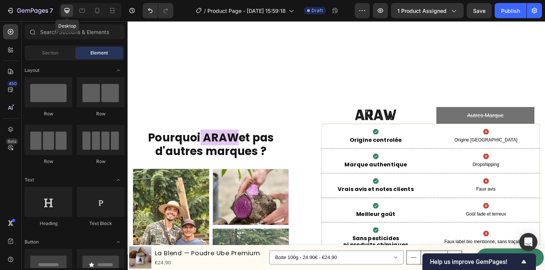
scroll to position [1876, 0]
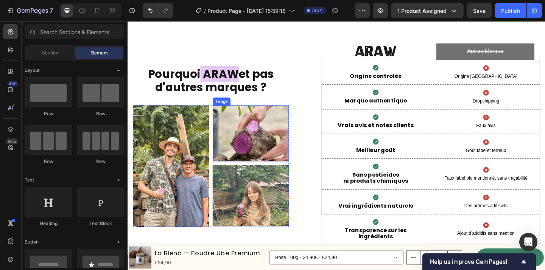
click at [283, 129] on img at bounding box center [261, 143] width 82 height 61
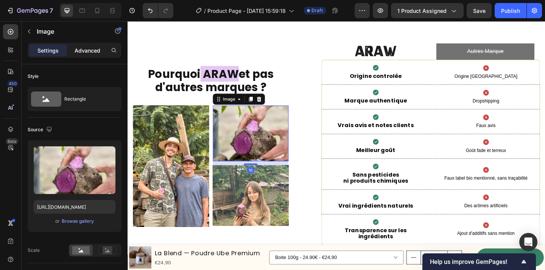
click at [91, 52] on p "Advanced" at bounding box center [88, 51] width 26 height 8
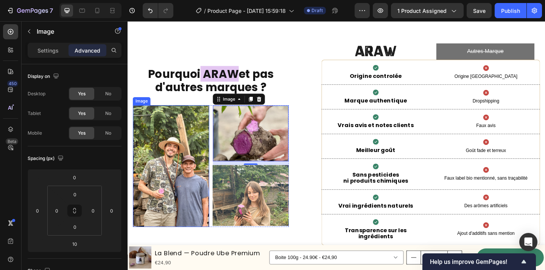
click at [216, 148] on img at bounding box center [174, 179] width 83 height 132
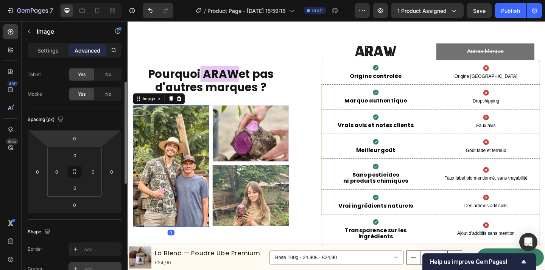
scroll to position [0, 0]
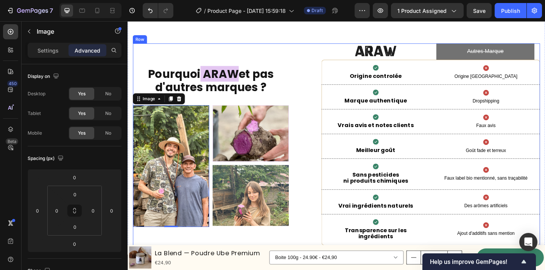
click at [278, 212] on img at bounding box center [261, 211] width 83 height 66
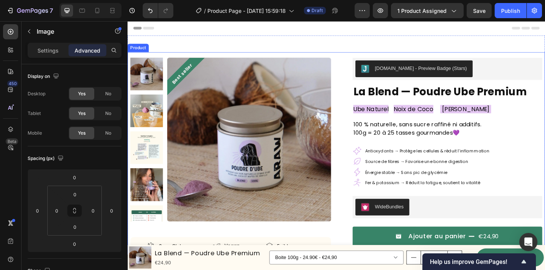
click at [356, 130] on div "Best seller Product Badge Product Images Sans Gluten Item List Vegan Item List …" at bounding box center [355, 216] width 454 height 322
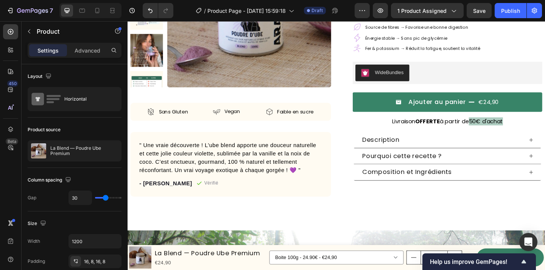
scroll to position [165, 0]
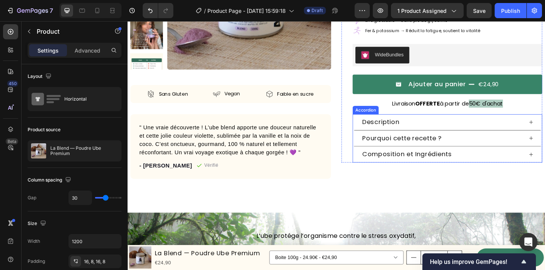
click at [544, 169] on div "Composition et Ingrédients" at bounding box center [475, 166] width 205 height 17
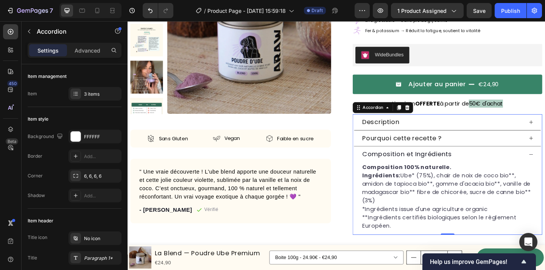
click at [544, 169] on div "Composition et Ingrédients" at bounding box center [475, 166] width 205 height 17
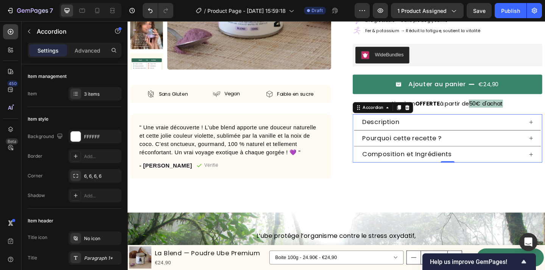
click at [544, 169] on div "Composition et Ingrédients" at bounding box center [475, 166] width 205 height 17
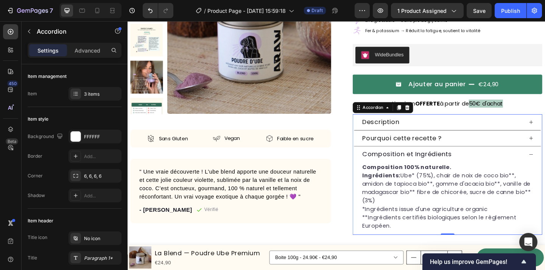
click at [544, 169] on div "Composition et Ingrédients" at bounding box center [475, 166] width 205 height 17
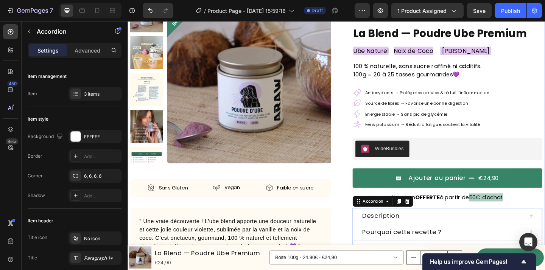
scroll to position [64, 0]
